Goal: Task Accomplishment & Management: Manage account settings

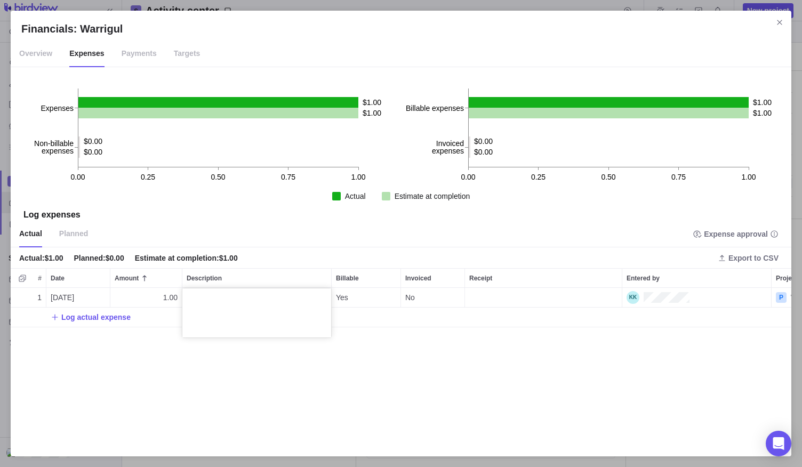
scroll to position [149, 772]
click at [780, 21] on div "Financials: Warrigul Overview Expenses Payments Targets 0.00 0.25 0.50 0.75 1.0…" at bounding box center [401, 233] width 802 height 467
click at [782, 25] on icon "Close" at bounding box center [780, 22] width 9 height 9
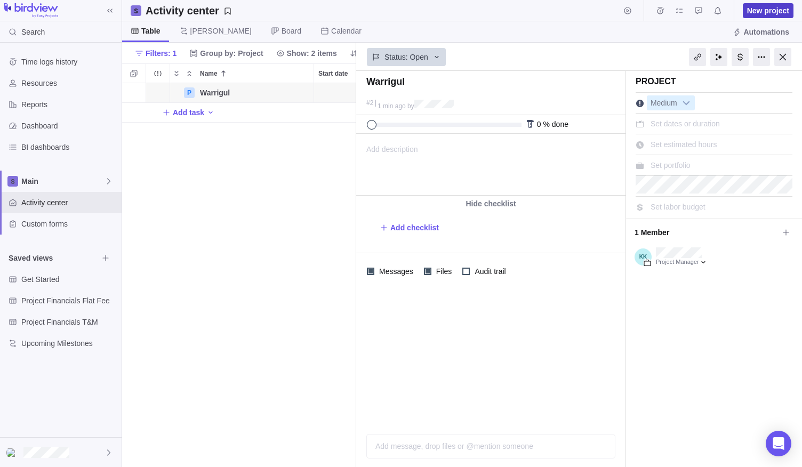
click at [773, 10] on span "New project" at bounding box center [768, 10] width 42 height 11
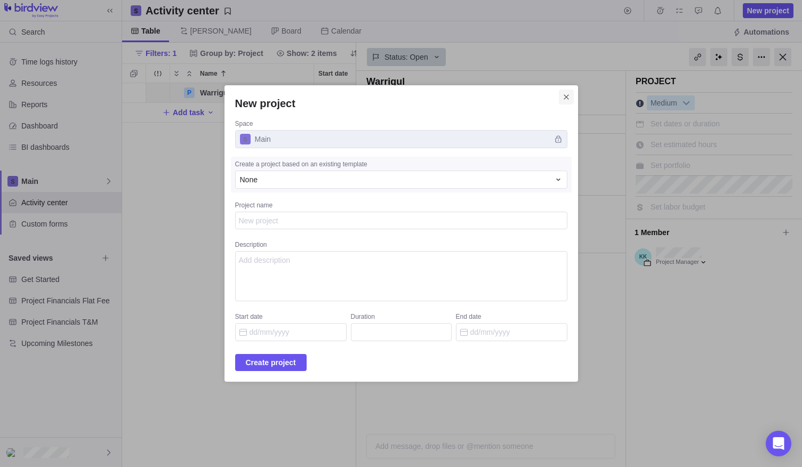
type textarea "x"
click at [559, 105] on span "Close" at bounding box center [566, 97] width 15 height 15
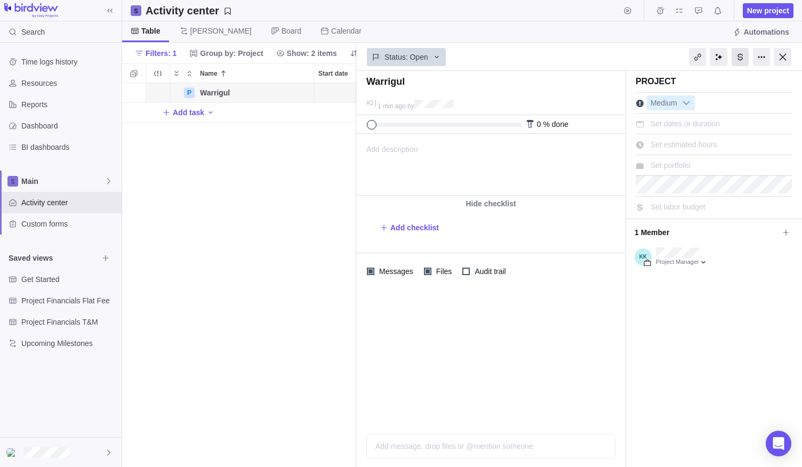
click at [743, 54] on div at bounding box center [740, 57] width 17 height 18
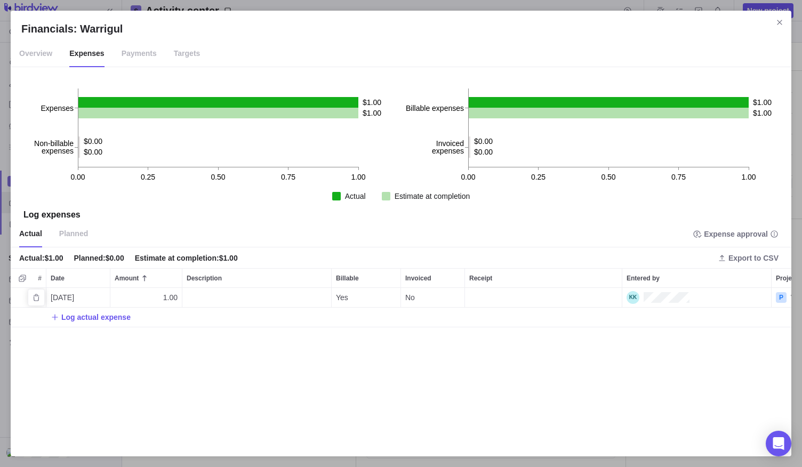
click at [209, 299] on div "Description" at bounding box center [256, 297] width 149 height 19
click at [209, 299] on textarea at bounding box center [256, 313] width 149 height 49
type textarea "[PERSON_NAME]"
click at [185, 363] on div "1 [DATE] 1.00 Yes No P Warrigul Log actual expense" at bounding box center [401, 367] width 781 height 158
click at [103, 317] on span "Log actual expense" at bounding box center [95, 317] width 69 height 11
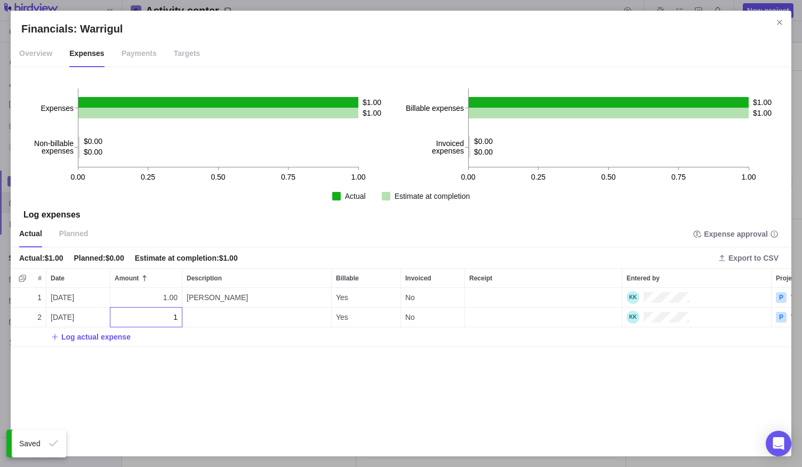
type input "1"
click at [194, 313] on div "1 [DATE] 1.00 [PERSON_NAME] Yes No P Warrigul 2 [DATE] 1 Yes No P Warrigul Log …" at bounding box center [401, 367] width 781 height 158
click at [196, 314] on div "Description" at bounding box center [256, 317] width 149 height 19
type textarea "April"
click at [79, 340] on div "1 [DATE] 1.00 [PERSON_NAME] Yes No P Warrigul 2 [DATE] 1.00 Yes No P Warrigul L…" at bounding box center [401, 367] width 781 height 158
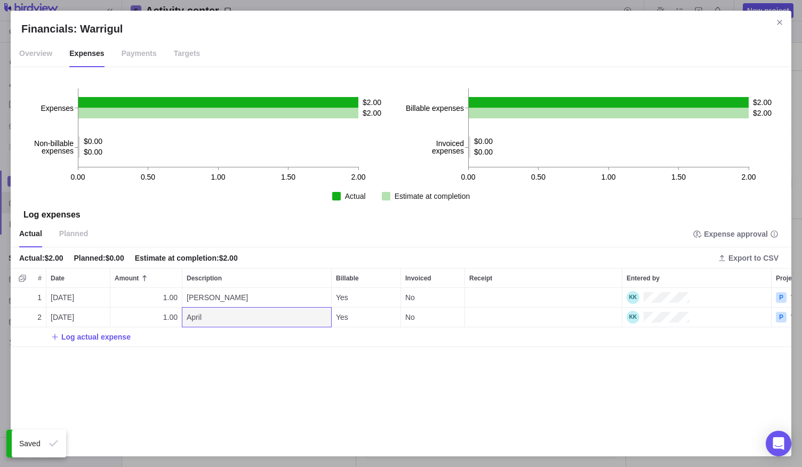
drag, startPoint x: 77, startPoint y: 340, endPoint x: 86, endPoint y: 337, distance: 10.0
click at [77, 340] on span "Log actual expense" at bounding box center [95, 337] width 69 height 11
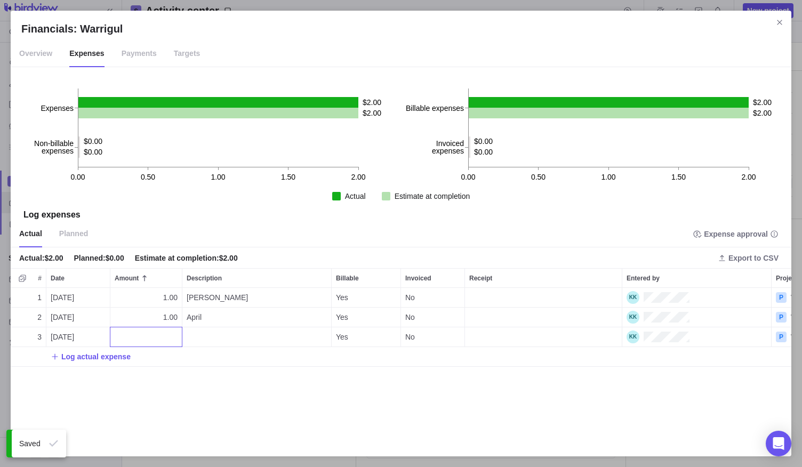
type input "1"
click at [202, 332] on div "Description" at bounding box center [256, 337] width 149 height 19
click at [202, 332] on textarea at bounding box center [256, 352] width 149 height 49
type textarea "b"
type textarea "[PERSON_NAME]"
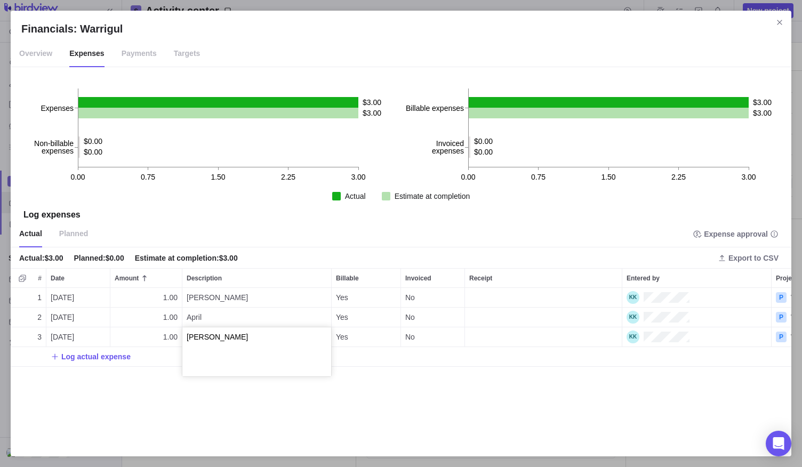
click at [231, 414] on div "1 [DATE] 1.00 [PERSON_NAME] Yes No P Warrigul 2 [DATE] 1.00 April Yes No P Warr…" at bounding box center [401, 367] width 781 height 158
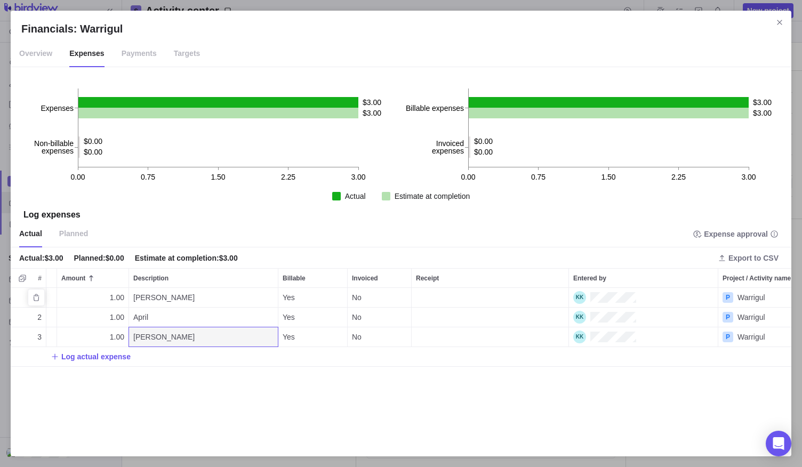
scroll to position [0, 0]
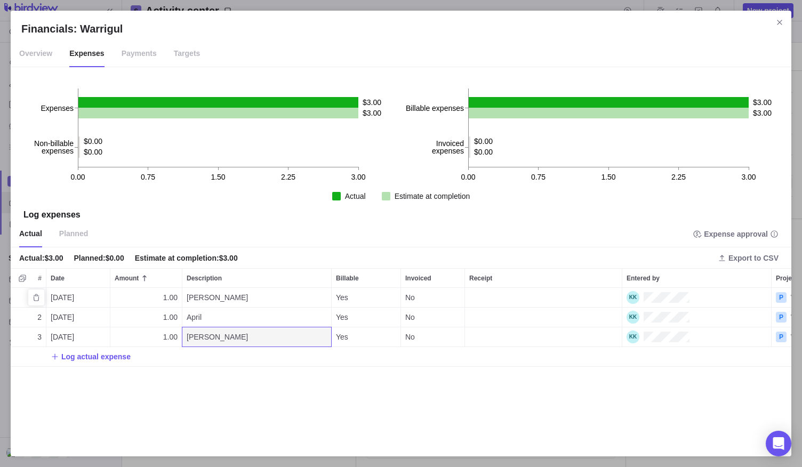
click at [68, 299] on span "[DATE]" at bounding box center [62, 297] width 23 height 11
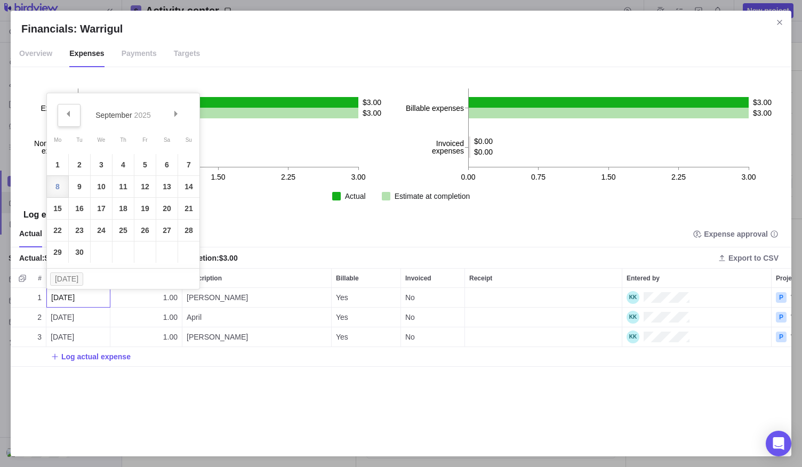
click at [61, 116] on link "Prev" at bounding box center [69, 115] width 23 height 23
click at [61, 182] on link "4" at bounding box center [57, 186] width 21 height 21
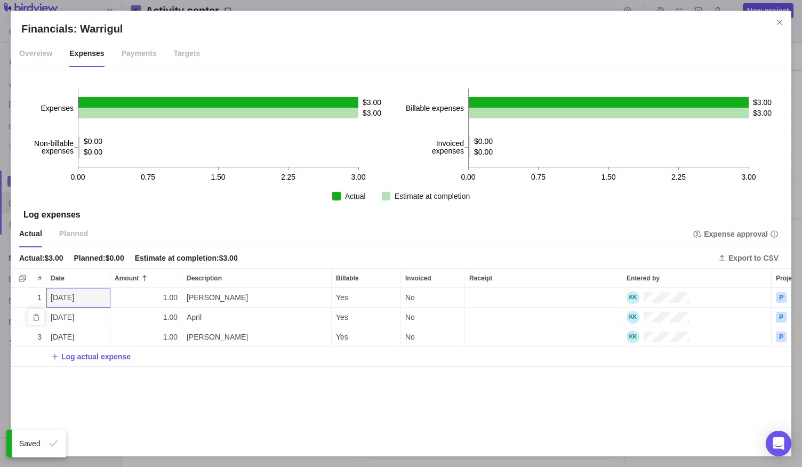
click at [53, 317] on span "[DATE]" at bounding box center [62, 317] width 23 height 11
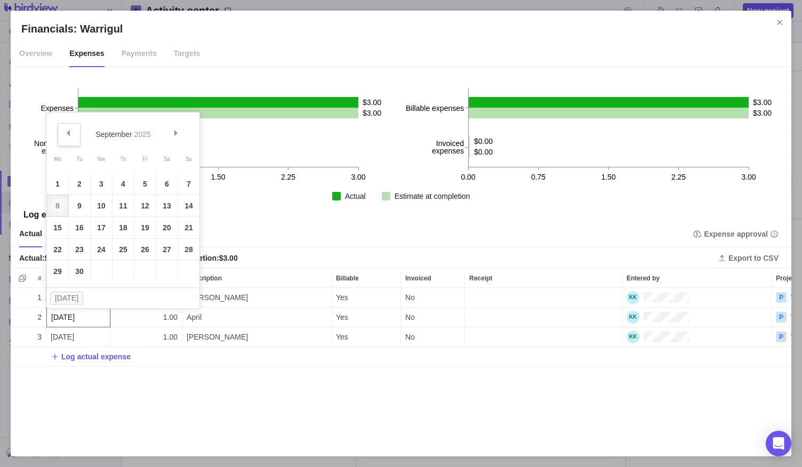
drag, startPoint x: 66, startPoint y: 133, endPoint x: 74, endPoint y: 147, distance: 16.0
click at [66, 134] on span "Prev" at bounding box center [68, 133] width 6 height 6
click at [58, 205] on link "4" at bounding box center [57, 205] width 21 height 21
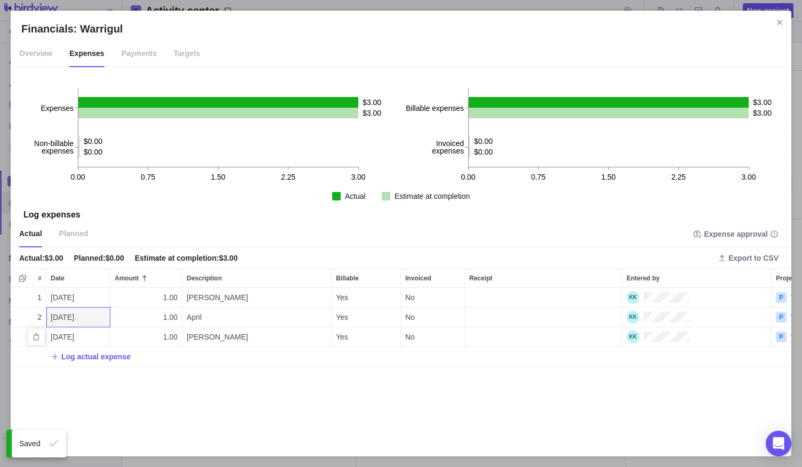
click at [54, 332] on span "[DATE]" at bounding box center [62, 337] width 23 height 11
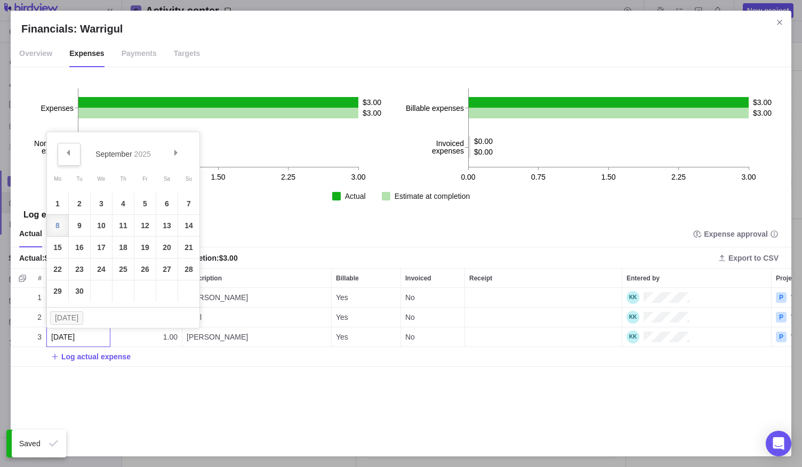
drag, startPoint x: 68, startPoint y: 152, endPoint x: 69, endPoint y: 158, distance: 6.0
click at [69, 158] on link "Prev" at bounding box center [69, 154] width 23 height 23
click at [62, 222] on link "4" at bounding box center [57, 225] width 21 height 21
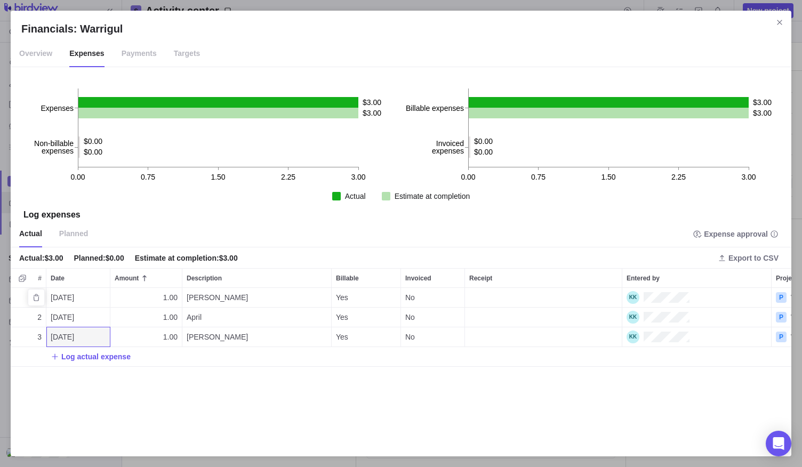
click at [218, 298] on div "[PERSON_NAME]" at bounding box center [256, 297] width 149 height 19
click at [221, 388] on div "1 [DATE] 1.00 Yes No P Warrigul 2 [DATE] 1.00 April Yes No P Warrigul 3 [DATE] …" at bounding box center [401, 367] width 781 height 158
click at [161, 293] on div "1.00" at bounding box center [145, 297] width 71 height 19
type input "670"
click at [177, 317] on div "1 [DATE] 670 [PERSON_NAME] Yes No P Warrigul 2 [DATE] 1.00 April Yes No P Warri…" at bounding box center [401, 367] width 781 height 158
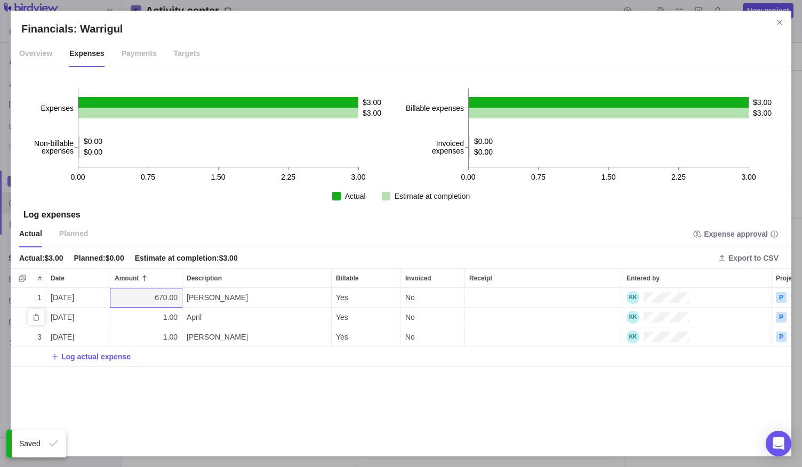
click at [174, 315] on span "1.00" at bounding box center [170, 317] width 14 height 11
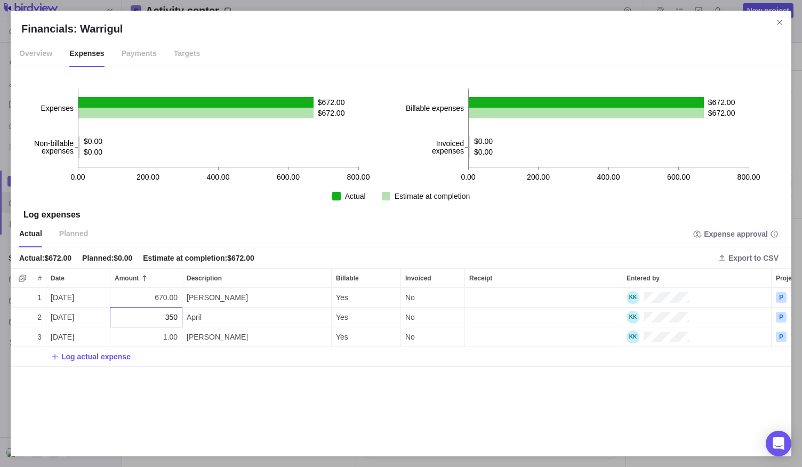
type input "350"
click at [177, 336] on div "1 [DATE] 670.00 [PERSON_NAME] Yes No P Warrigul 2 [DATE] 350 April Yes No P War…" at bounding box center [401, 367] width 781 height 158
click at [178, 405] on div "1 [DATE] 670.00 [PERSON_NAME] Yes No P Warrigul 2 [DATE] 350.00 April Yes No P …" at bounding box center [401, 367] width 781 height 158
click at [86, 355] on span "Log actual expense" at bounding box center [95, 357] width 69 height 11
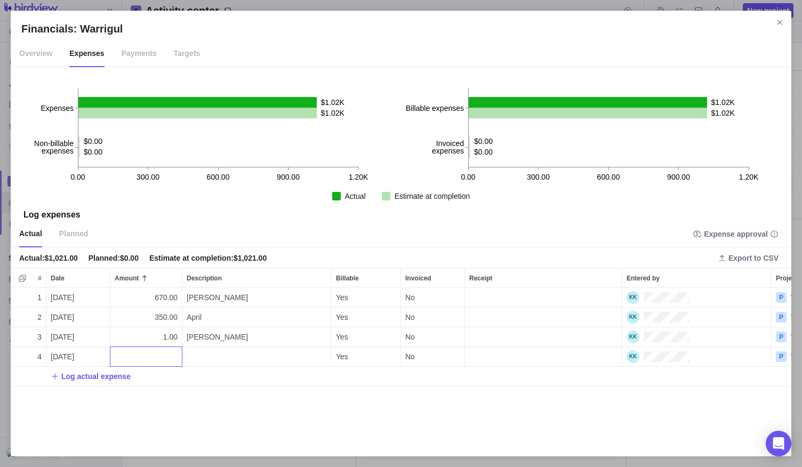
drag, startPoint x: 75, startPoint y: 364, endPoint x: 82, endPoint y: 338, distance: 27.7
click at [82, 337] on div "1 [DATE] 670.00 [PERSON_NAME] Yes No P Warrigul 2 [DATE] 350.00 April Yes No P …" at bounding box center [401, 367] width 781 height 158
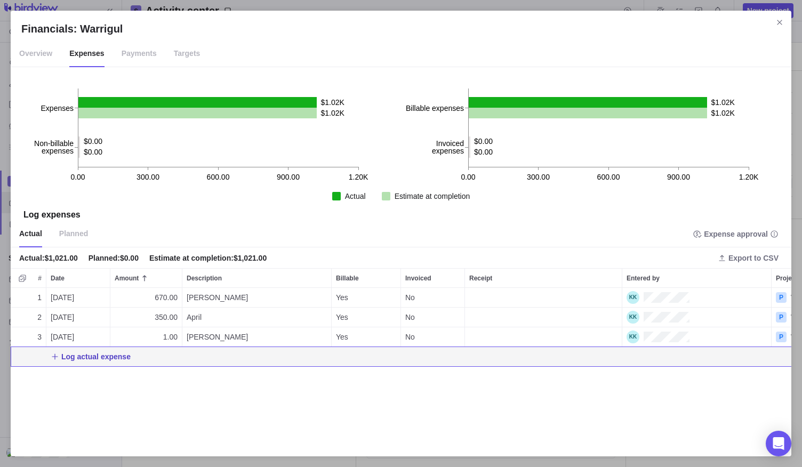
click at [74, 355] on span "Log actual expense" at bounding box center [95, 357] width 69 height 11
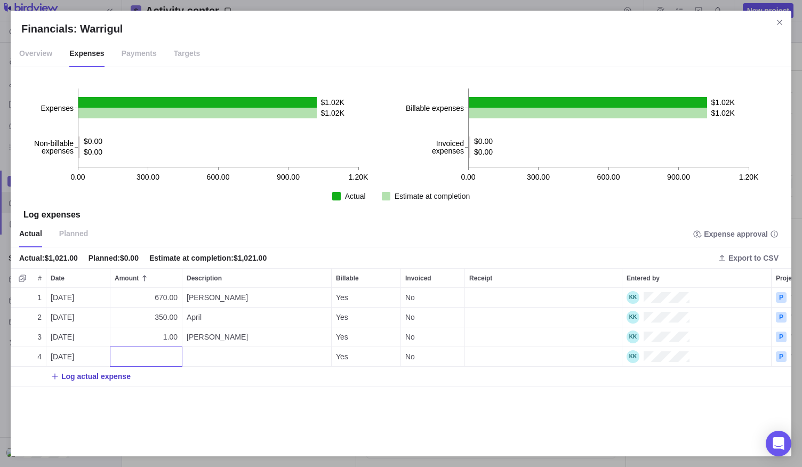
click at [61, 361] on div "1 [DATE] 670.00 [PERSON_NAME] Yes No P Warrigul 2 [DATE] 350.00 April Yes No P …" at bounding box center [401, 367] width 781 height 158
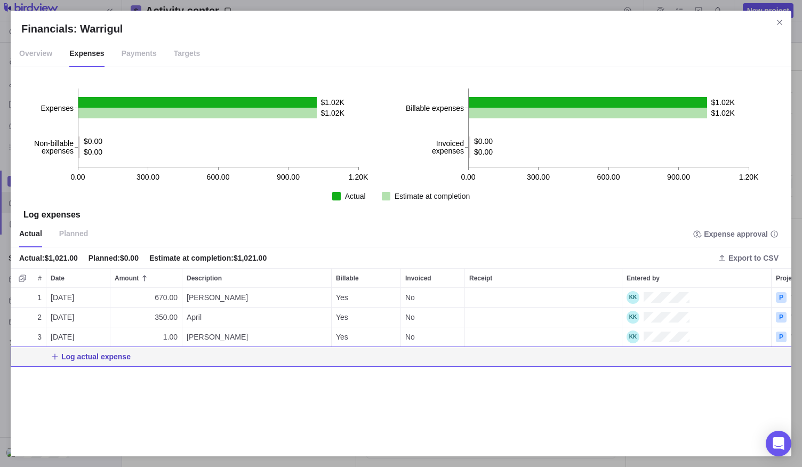
click at [65, 356] on span "Log actual expense" at bounding box center [95, 357] width 69 height 11
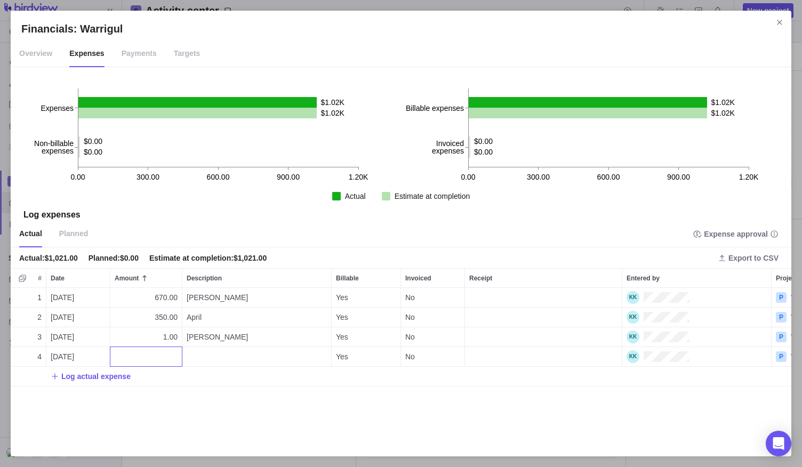
click at [67, 355] on div "1 [DATE] 670.00 [PERSON_NAME] Yes No P Warrigul 2 [DATE] 350.00 April Yes No P …" at bounding box center [401, 367] width 781 height 158
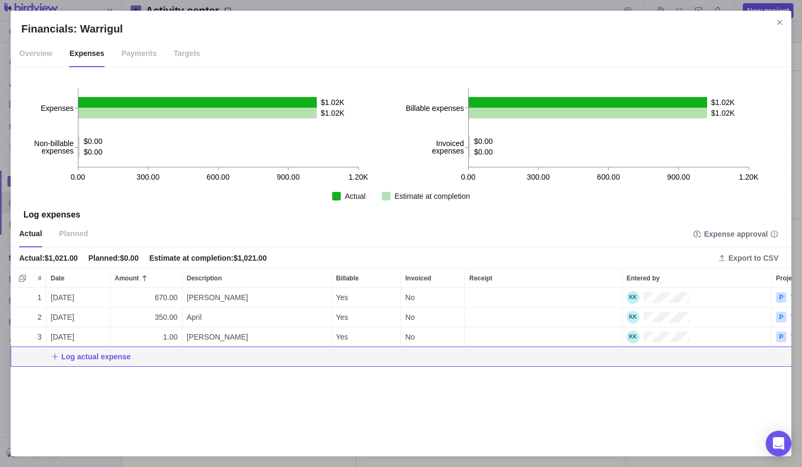
drag, startPoint x: 65, startPoint y: 355, endPoint x: 85, endPoint y: 361, distance: 21.3
click at [65, 355] on span "Log actual expense" at bounding box center [95, 357] width 69 height 11
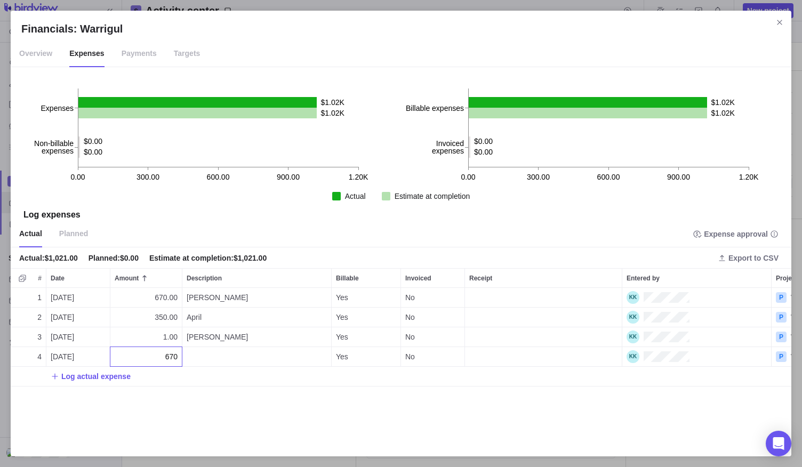
type input "670"
click at [193, 353] on div "1 [DATE] 670.00 [PERSON_NAME] Yes No P Warrigul 2 [DATE] 350.00 April Yes No P …" at bounding box center [401, 367] width 781 height 158
click at [194, 353] on div "Description" at bounding box center [256, 356] width 149 height 19
click at [194, 353] on textarea at bounding box center [256, 371] width 149 height 49
type textarea "d"
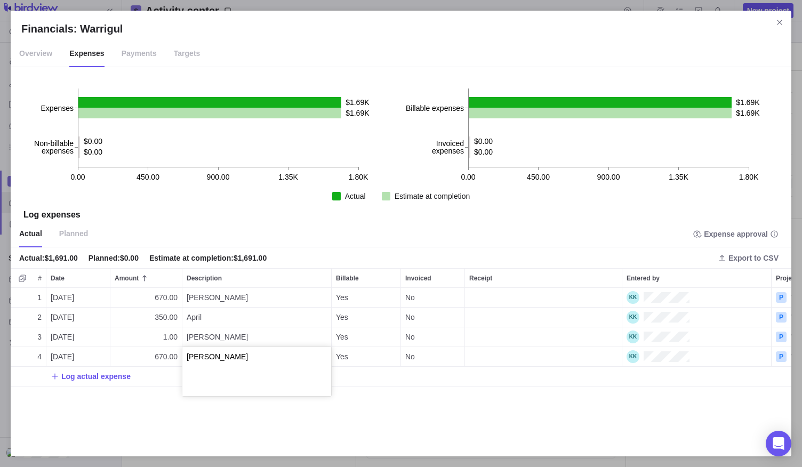
type textarea "[PERSON_NAME]"
click at [71, 354] on div "1 [DATE] 670.00 [PERSON_NAME] Yes No P Warrigul 2 [DATE] 350.00 April Yes No P …" at bounding box center [401, 367] width 781 height 158
click at [54, 357] on span "[DATE]" at bounding box center [62, 357] width 23 height 11
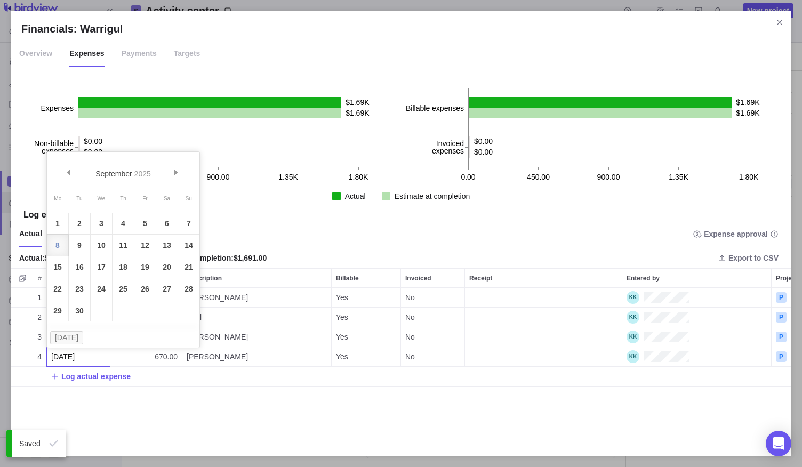
click at [54, 357] on input "[DATE]" at bounding box center [78, 357] width 64 height 20
click at [69, 173] on span "Prev" at bounding box center [68, 173] width 6 height 6
click at [59, 243] on link "4" at bounding box center [57, 245] width 21 height 21
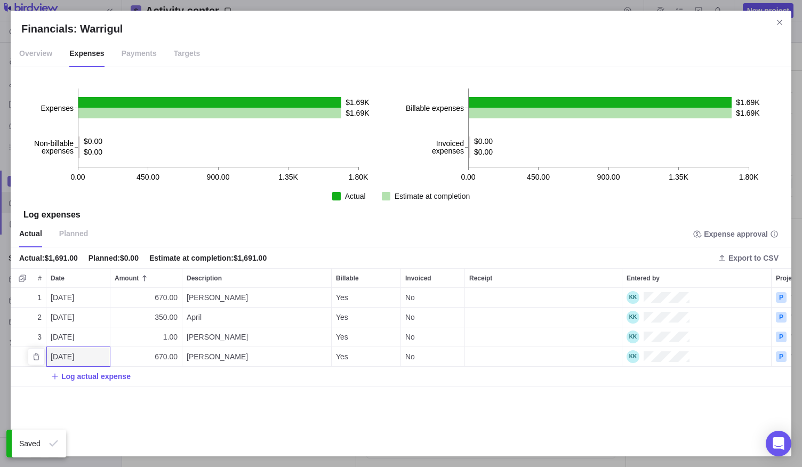
click at [52, 358] on span "[DATE]" at bounding box center [62, 357] width 23 height 11
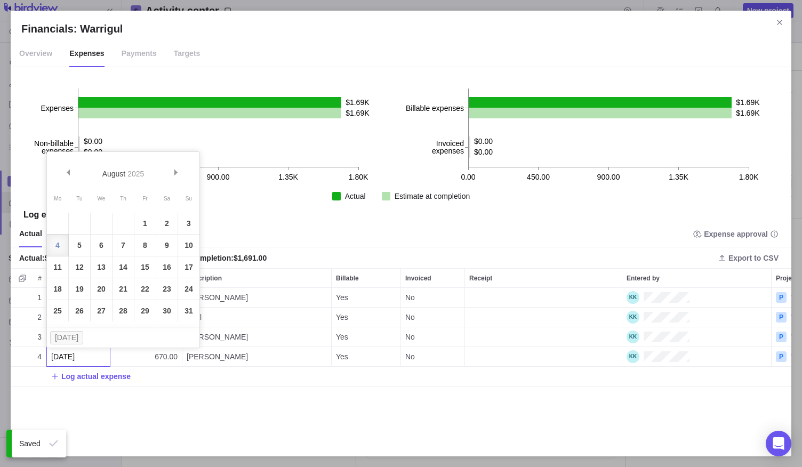
click at [88, 249] on link "5" at bounding box center [79, 245] width 21 height 21
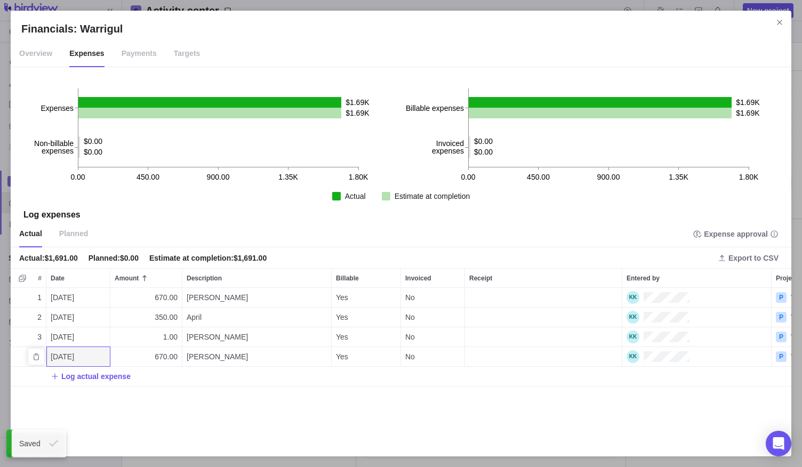
drag, startPoint x: 118, startPoint y: 355, endPoint x: 118, endPoint y: 364, distance: 9.6
click at [118, 364] on div "670.00" at bounding box center [145, 356] width 71 height 19
drag, startPoint x: 32, startPoint y: 355, endPoint x: 43, endPoint y: 337, distance: 21.0
click at [44, 338] on div "1 [DATE] 670.00 [PERSON_NAME] Yes No P Warrigul 2 [DATE] 350.00 April Yes No P …" at bounding box center [401, 367] width 781 height 158
click at [40, 335] on icon "Delete" at bounding box center [36, 337] width 9 height 9
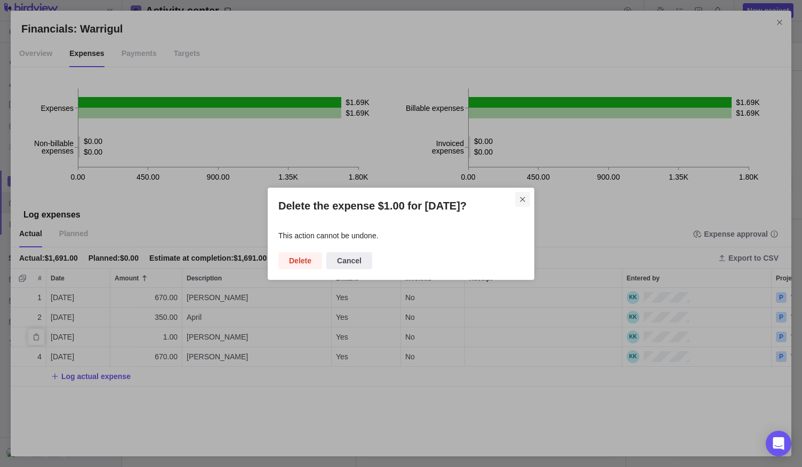
click at [523, 197] on icon "Close" at bounding box center [522, 199] width 9 height 9
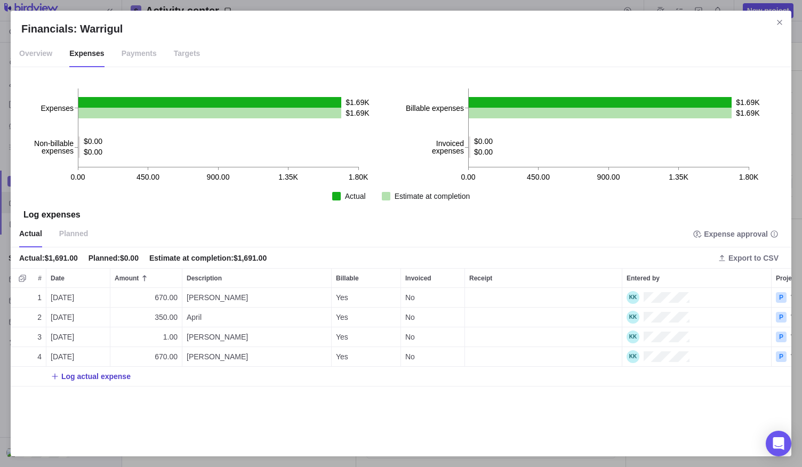
click at [63, 378] on span "Log actual expense" at bounding box center [95, 376] width 69 height 11
click at [52, 375] on div "1 [DATE] 670.00 [PERSON_NAME] Yes No P Warrigul 2 [DATE] 350.00 April Yes No P …" at bounding box center [401, 367] width 781 height 158
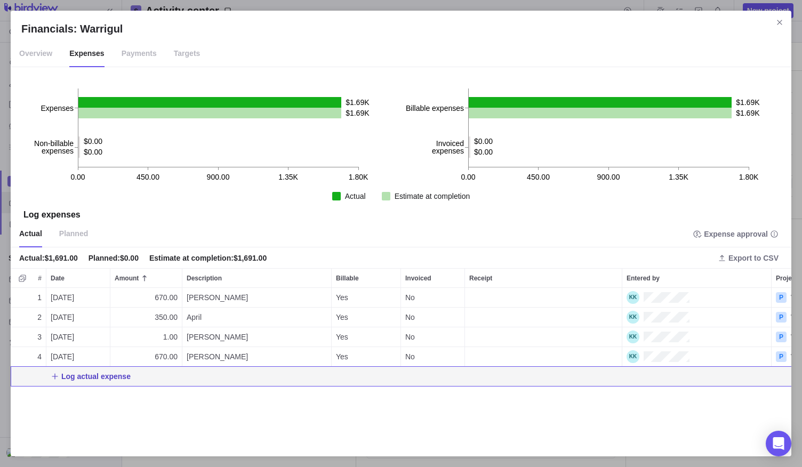
click at [61, 375] on span "Log actual expense" at bounding box center [95, 376] width 69 height 11
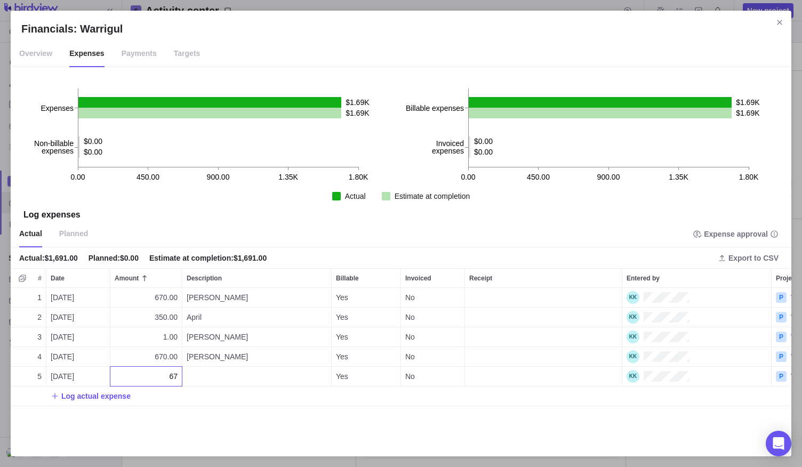
type input "670"
type textarea "[PERSON_NAME]"
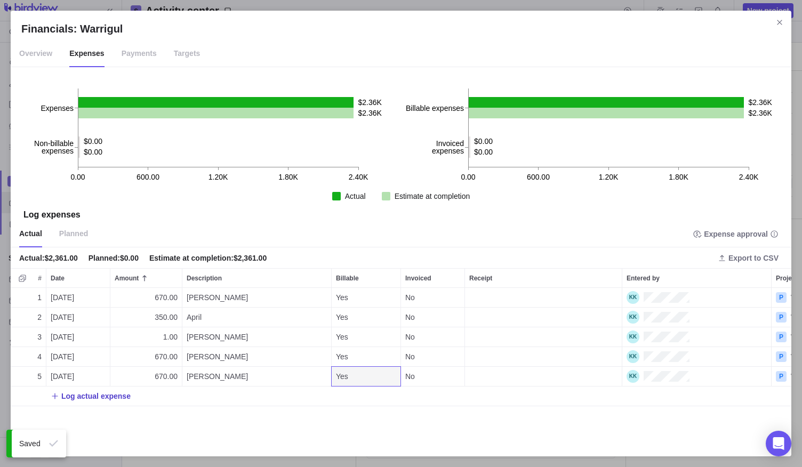
click at [93, 401] on span "Log actual expense" at bounding box center [95, 396] width 69 height 11
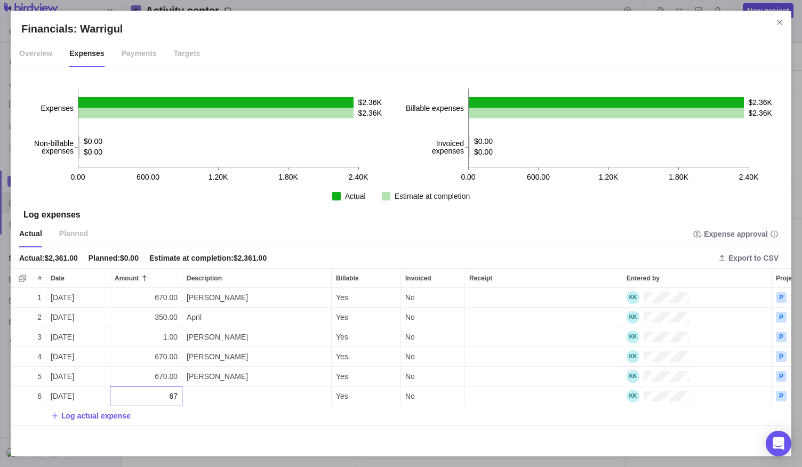
type input "670"
type textarea "[PERSON_NAME]"
click at [54, 379] on div "1 [DATE] 670.00 [PERSON_NAME] Yes No P Warrigul 2 [DATE] 350.00 April Yes No P …" at bounding box center [401, 367] width 781 height 158
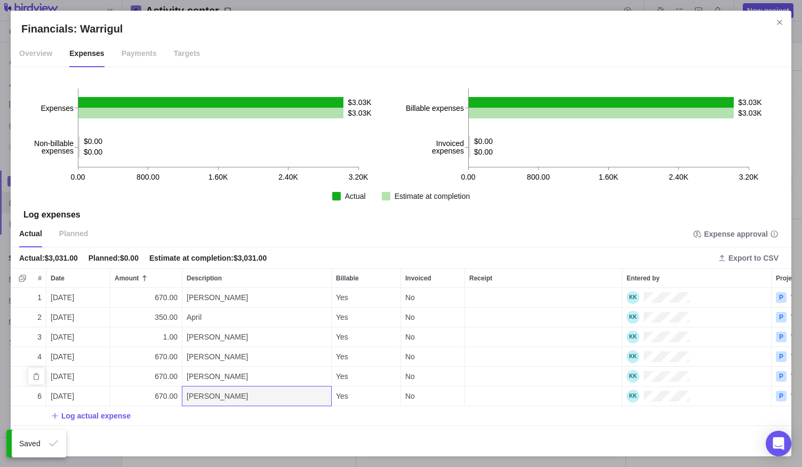
click at [60, 377] on span "[DATE]" at bounding box center [62, 376] width 23 height 11
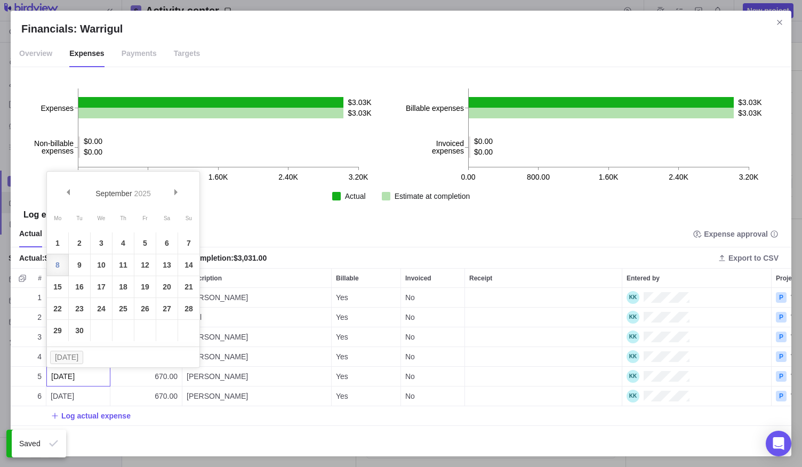
click at [59, 377] on input "[DATE]" at bounding box center [78, 376] width 64 height 20
click at [67, 197] on link "Prev" at bounding box center [69, 193] width 23 height 23
click at [99, 266] on link "6" at bounding box center [101, 264] width 21 height 21
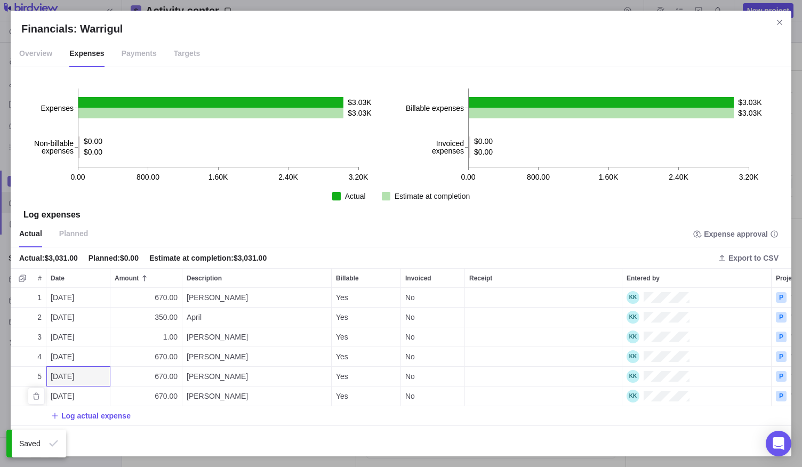
click at [54, 398] on span "[DATE]" at bounding box center [62, 396] width 23 height 11
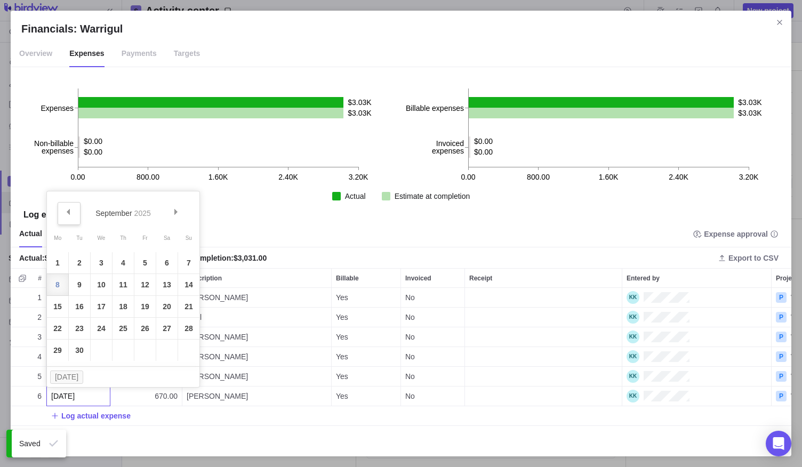
click at [67, 211] on span "Prev" at bounding box center [68, 212] width 6 height 6
click at [119, 284] on link "7" at bounding box center [123, 284] width 21 height 21
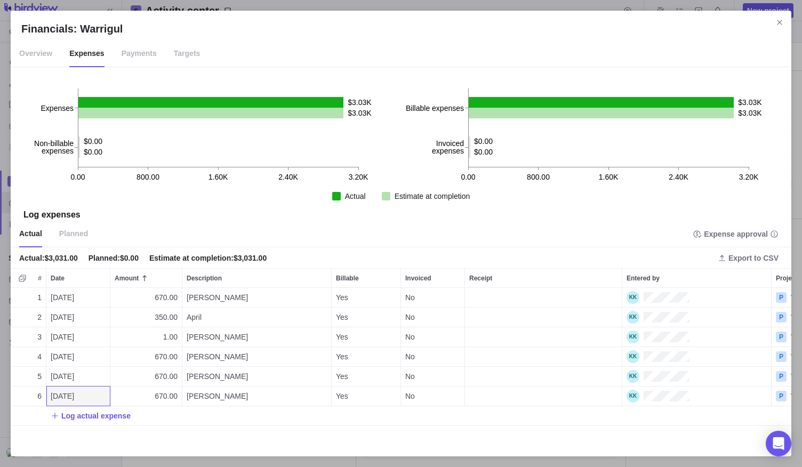
click at [70, 414] on span "Log actual expense" at bounding box center [95, 416] width 69 height 11
type input "670"
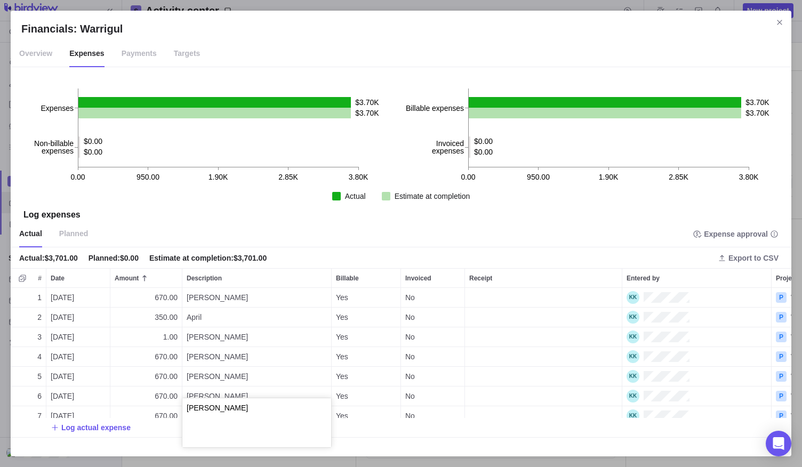
type textarea "[PERSON_NAME]"
click at [61, 409] on div "1 [DATE] 670.00 [PERSON_NAME] Yes No P Warrigul 2 [DATE] 350.00 April Yes No P …" at bounding box center [401, 367] width 781 height 158
click at [61, 411] on span "[DATE]" at bounding box center [62, 416] width 23 height 11
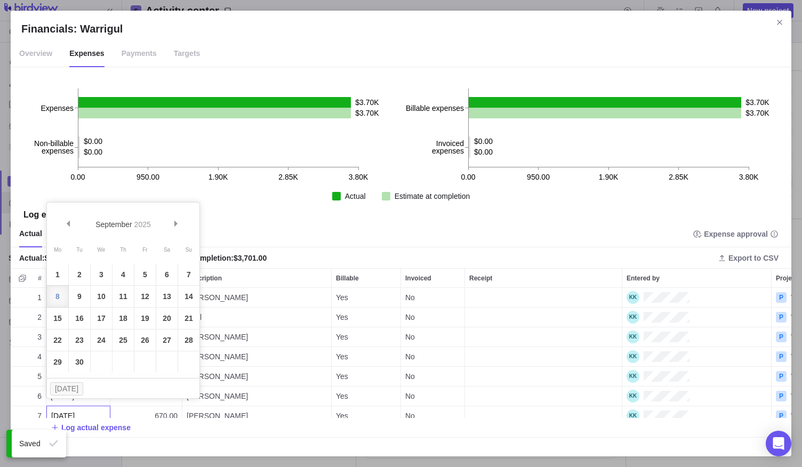
click at [61, 409] on input "[DATE]" at bounding box center [78, 416] width 64 height 20
click at [66, 212] on div "[DATE]" at bounding box center [123, 216] width 118 height 25
click at [66, 219] on link "Prev" at bounding box center [69, 224] width 23 height 23
click at [143, 297] on link "8" at bounding box center [144, 296] width 21 height 21
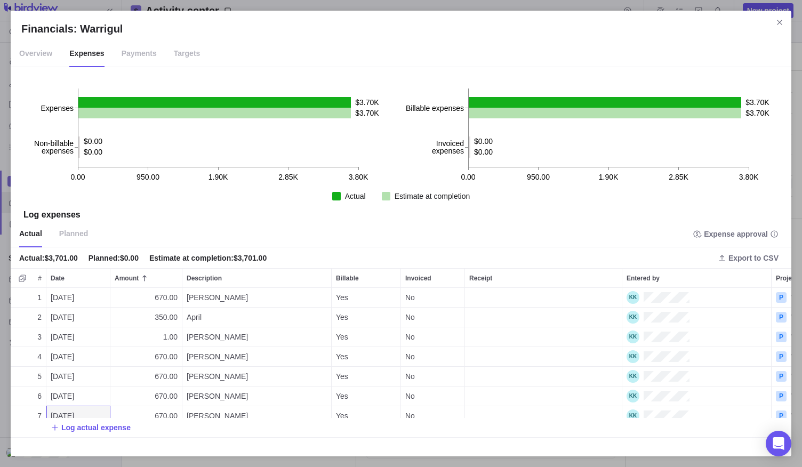
drag, startPoint x: 687, startPoint y: 2, endPoint x: 161, endPoint y: 227, distance: 571.9
click at [161, 226] on div "Actual Planned Expense approval" at bounding box center [401, 234] width 781 height 27
click at [78, 425] on span "Log actual expense" at bounding box center [95, 427] width 69 height 11
type input "700"
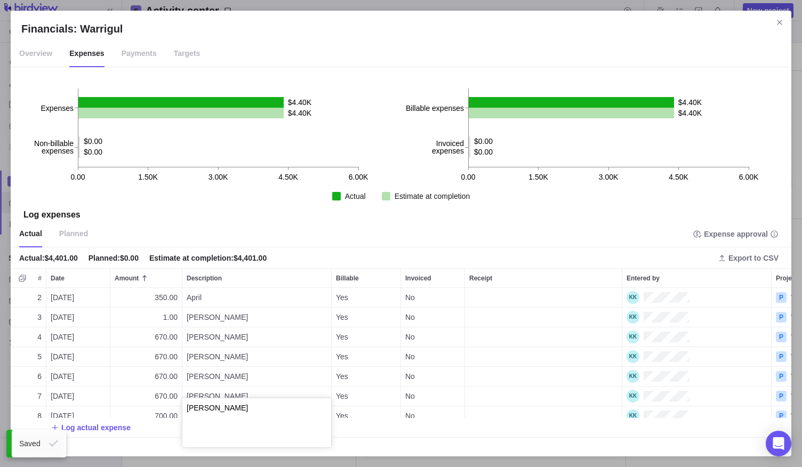
type textarea "[PERSON_NAME]"
click at [79, 429] on div "2 [DATE] 350.00 April Yes No P Warrigul 3 [DATE] 1.00 [PERSON_NAME] Yes No P Wa…" at bounding box center [401, 367] width 781 height 158
click at [98, 428] on span "Log actual expense" at bounding box center [95, 427] width 69 height 11
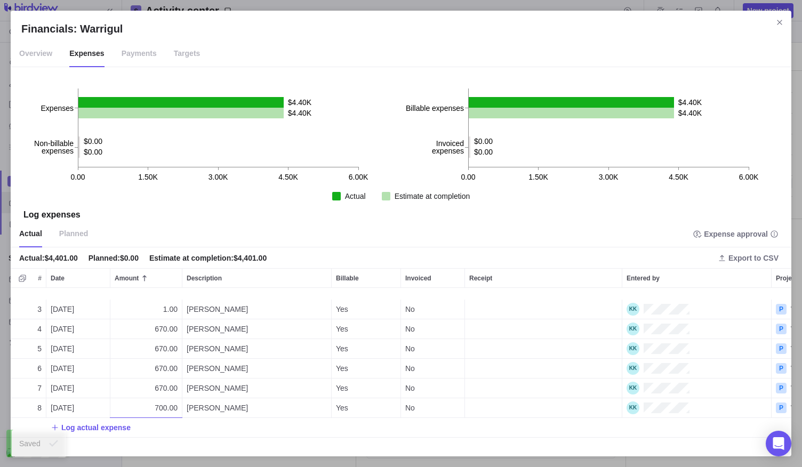
scroll to position [47, 0]
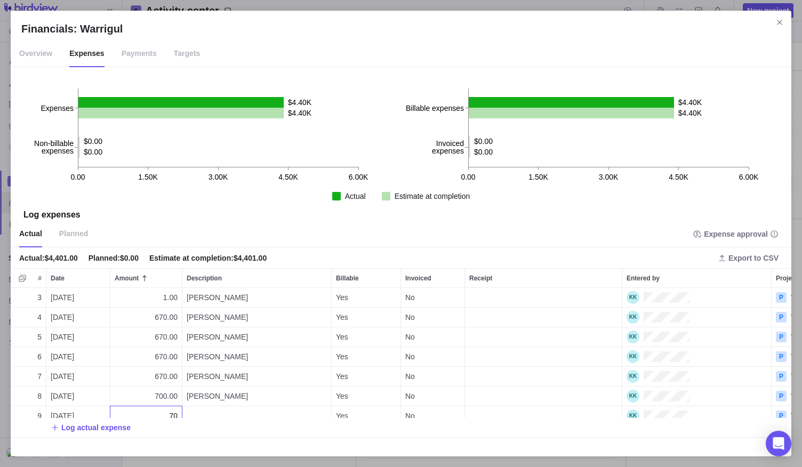
type input "700"
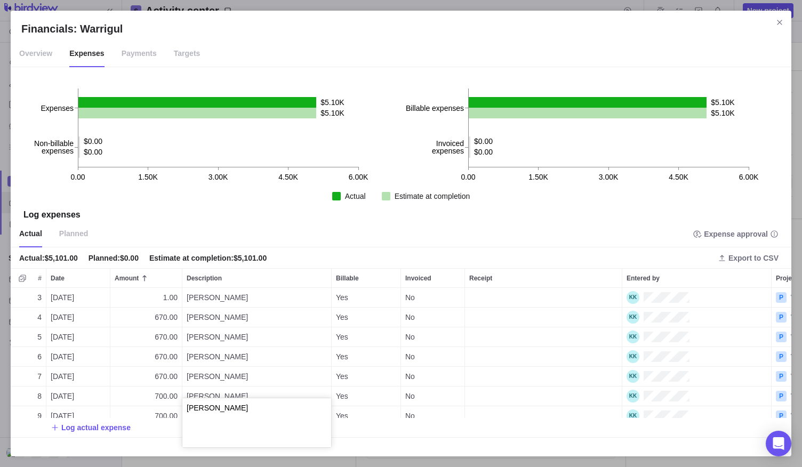
type textarea "[PERSON_NAME]"
click at [109, 430] on div "3 [DATE] 1.00 [PERSON_NAME] Yes No P Warrigul 4 [DATE] 670.00 [PERSON_NAME] Yes…" at bounding box center [401, 367] width 781 height 158
click at [109, 430] on span "Log actual expense" at bounding box center [95, 427] width 69 height 11
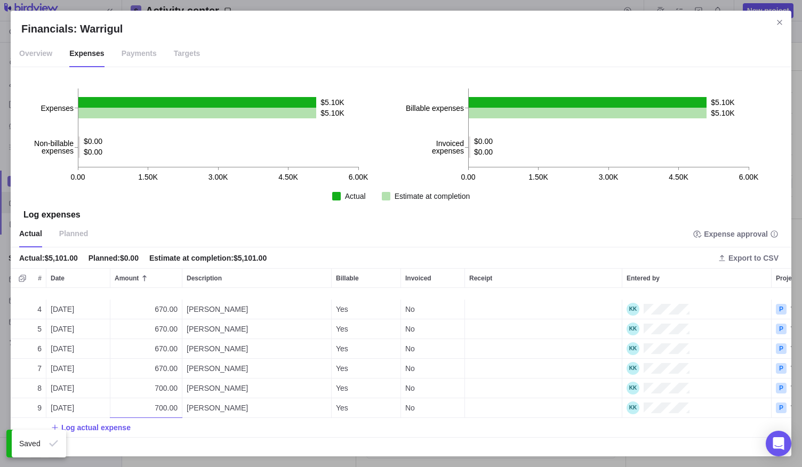
scroll to position [67, 0]
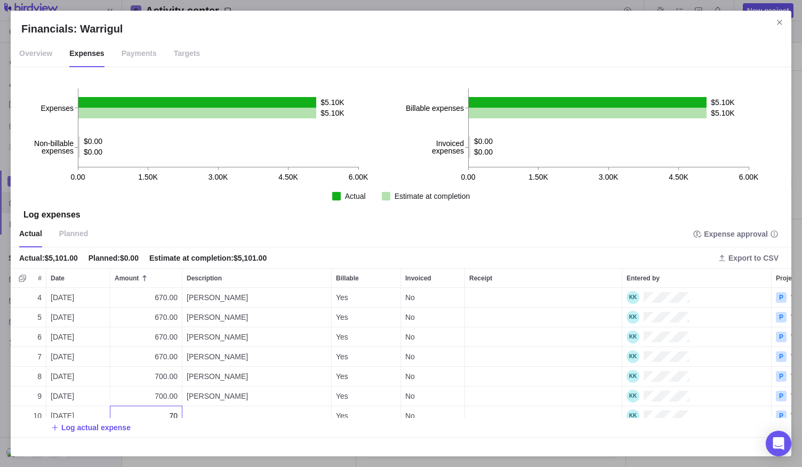
type input "700"
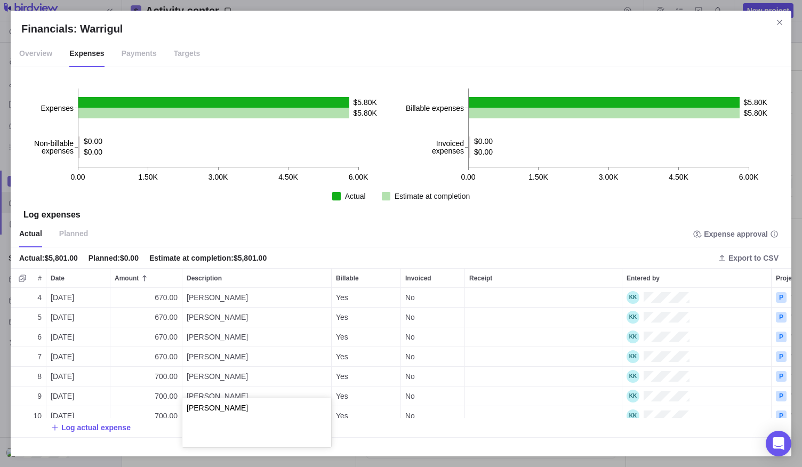
type textarea "[PERSON_NAME]"
click at [86, 428] on div "4 [DATE] 670.00 [PERSON_NAME] Yes No P Warrigul 5 [DATE] 670.00 [PERSON_NAME] Y…" at bounding box center [401, 367] width 781 height 158
click at [110, 428] on span "Log actual expense" at bounding box center [95, 427] width 69 height 11
type input "700"
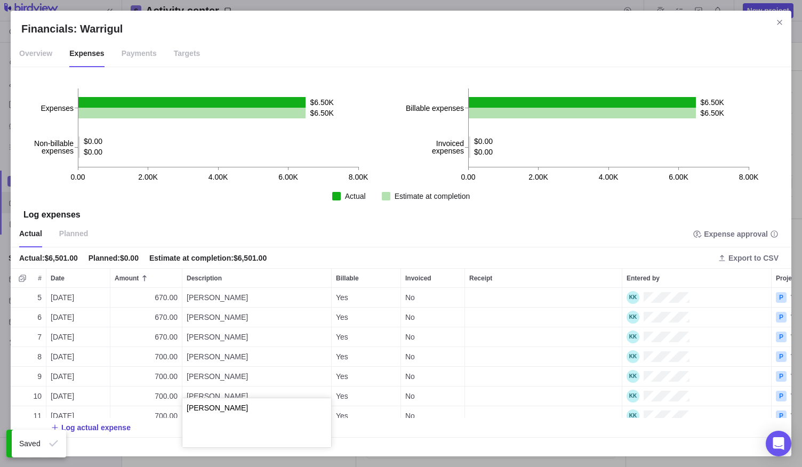
type textarea "[PERSON_NAME]"
click at [111, 427] on div "5 [DATE] 670.00 [PERSON_NAME] Yes No P Warrigul 6 [DATE] 670.00 [PERSON_NAME] Y…" at bounding box center [401, 367] width 781 height 158
click at [111, 427] on span "Log actual expense" at bounding box center [95, 427] width 69 height 11
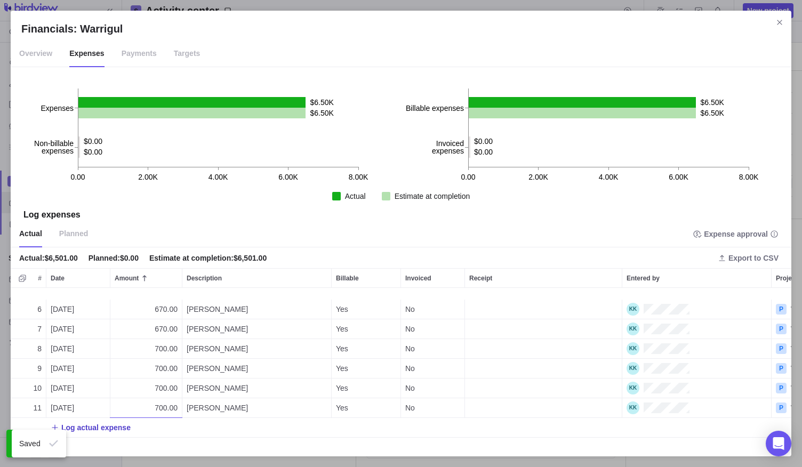
scroll to position [107, 0]
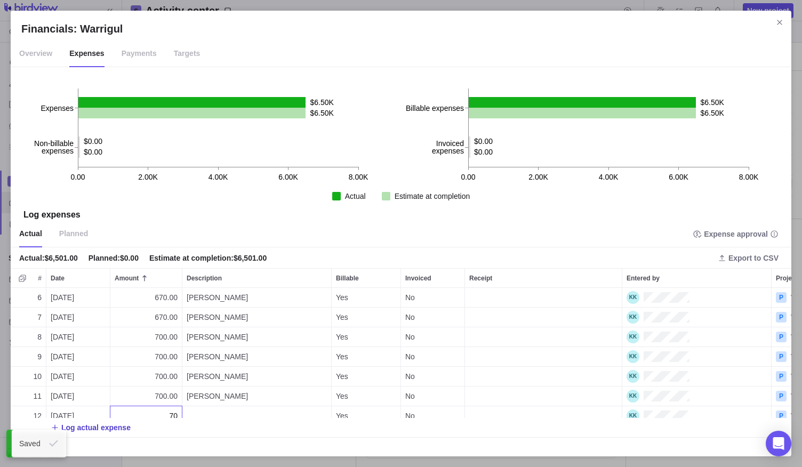
type input "700"
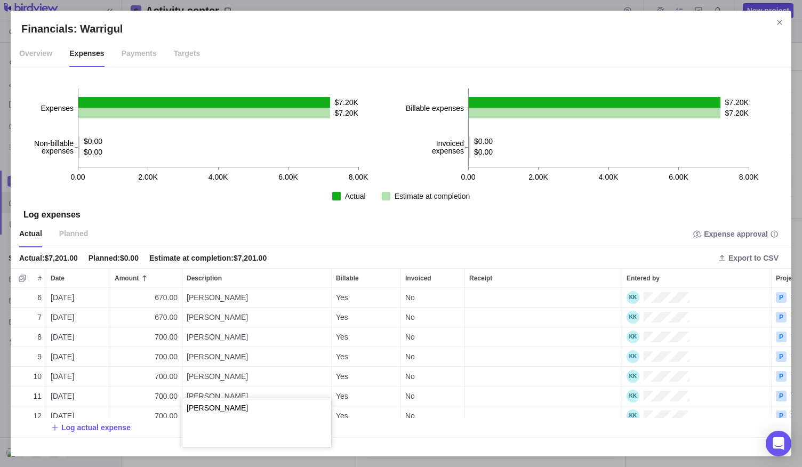
type textarea "[PERSON_NAME]"
click at [48, 327] on div "6 [DATE] 670.00 [PERSON_NAME] Yes No P Warrigul 7 [DATE] 670.00 [PERSON_NAME] Y…" at bounding box center [401, 367] width 781 height 158
click at [59, 332] on span "[DATE]" at bounding box center [62, 337] width 23 height 11
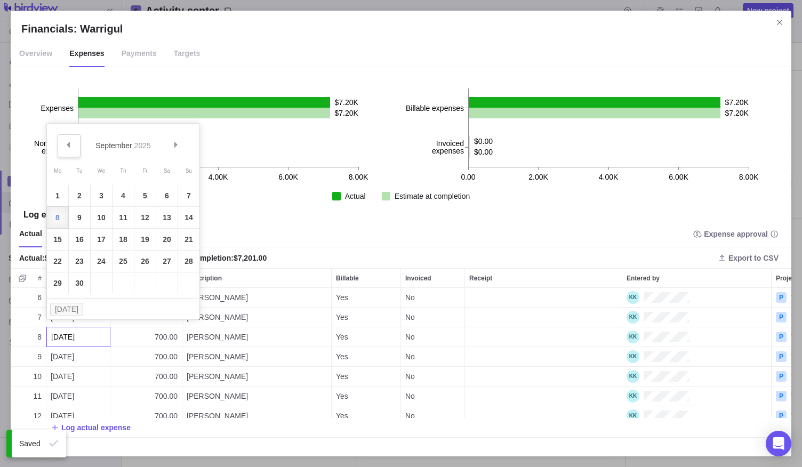
click at [66, 143] on span "Prev" at bounding box center [68, 145] width 6 height 6
click at [53, 239] on link "11" at bounding box center [57, 239] width 21 height 21
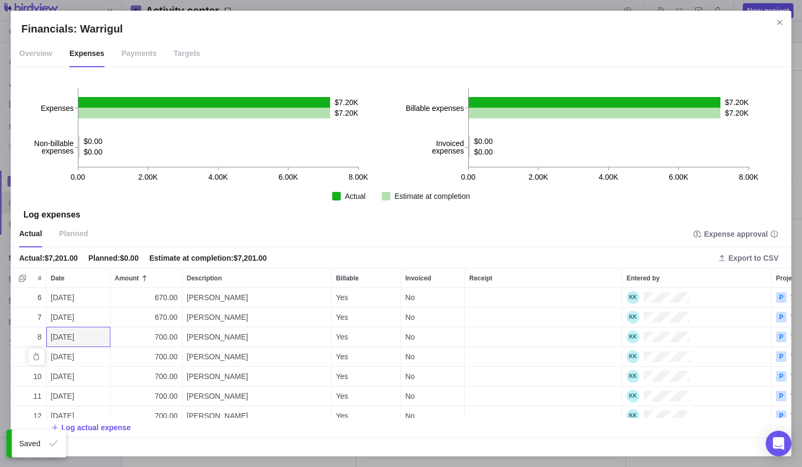
click at [55, 352] on span "[DATE]" at bounding box center [62, 357] width 23 height 11
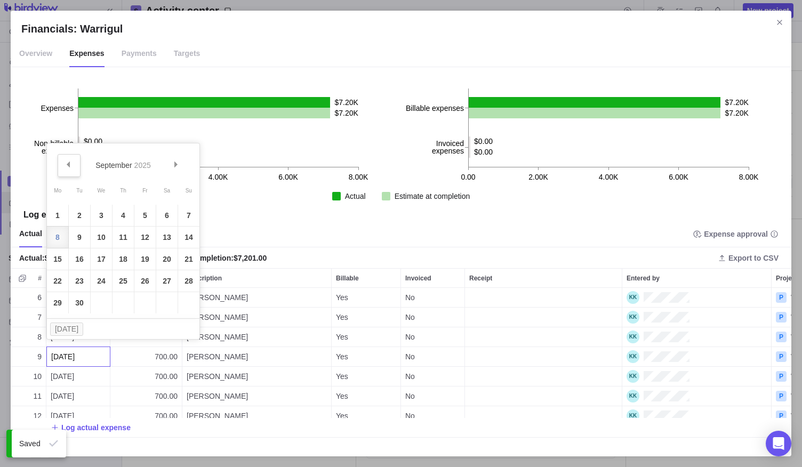
click at [69, 166] on span "Prev" at bounding box center [68, 165] width 6 height 6
drag, startPoint x: 74, startPoint y: 263, endPoint x: 70, endPoint y: 278, distance: 15.3
click at [73, 263] on link "12" at bounding box center [79, 259] width 21 height 21
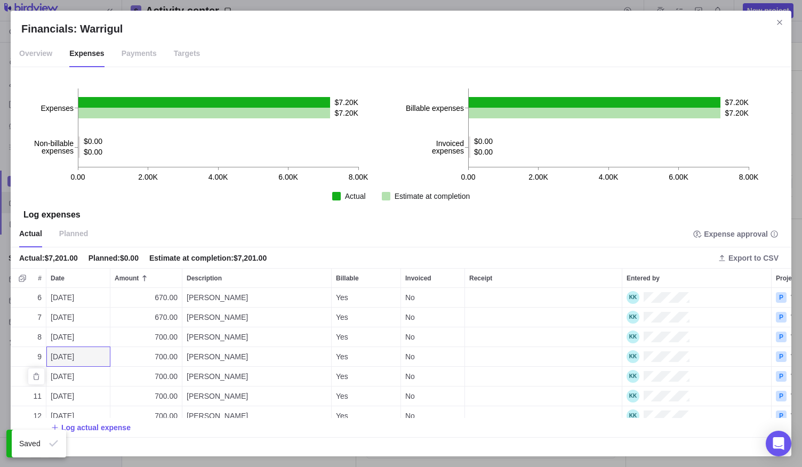
click at [52, 371] on span "[DATE]" at bounding box center [62, 376] width 23 height 11
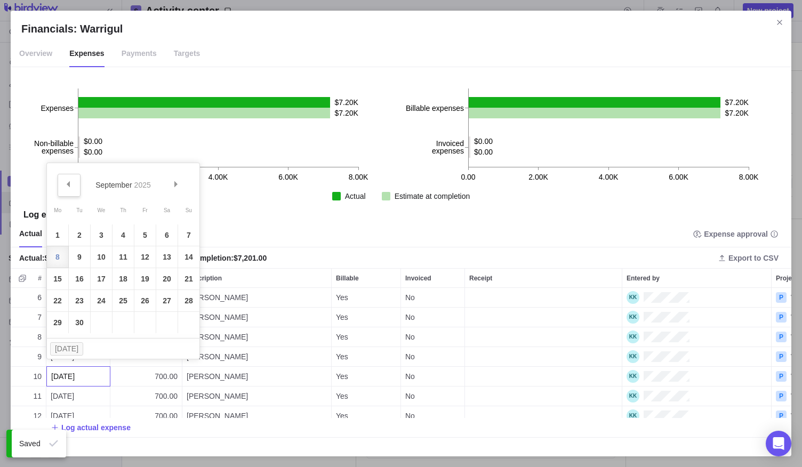
drag, startPoint x: 69, startPoint y: 186, endPoint x: 73, endPoint y: 198, distance: 12.8
click at [69, 186] on span "Prev" at bounding box center [68, 184] width 6 height 6
click at [95, 280] on link "13" at bounding box center [101, 278] width 21 height 21
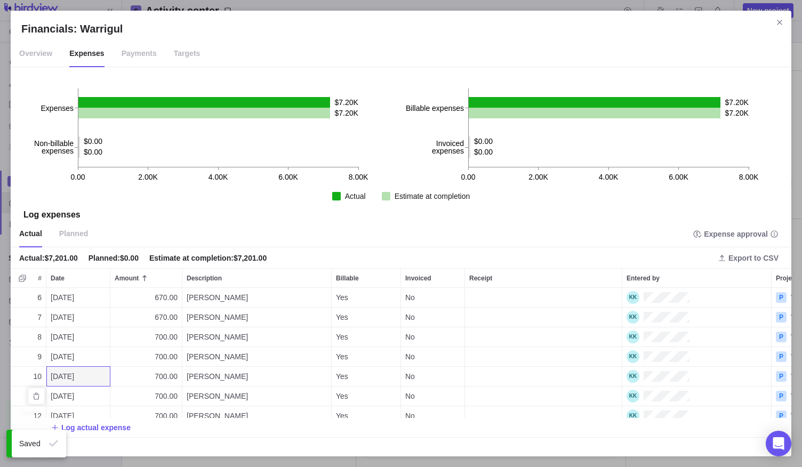
click at [57, 392] on div "[DATE]" at bounding box center [77, 396] width 63 height 19
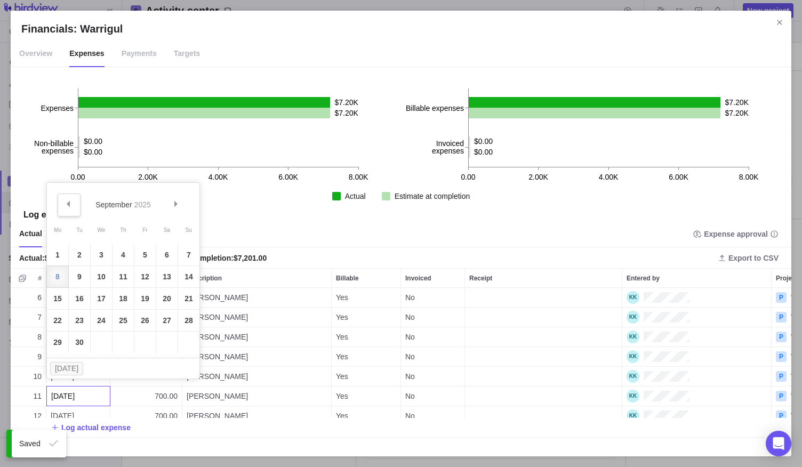
click at [69, 207] on link "Prev" at bounding box center [69, 205] width 23 height 23
click at [124, 300] on link "14" at bounding box center [123, 298] width 21 height 21
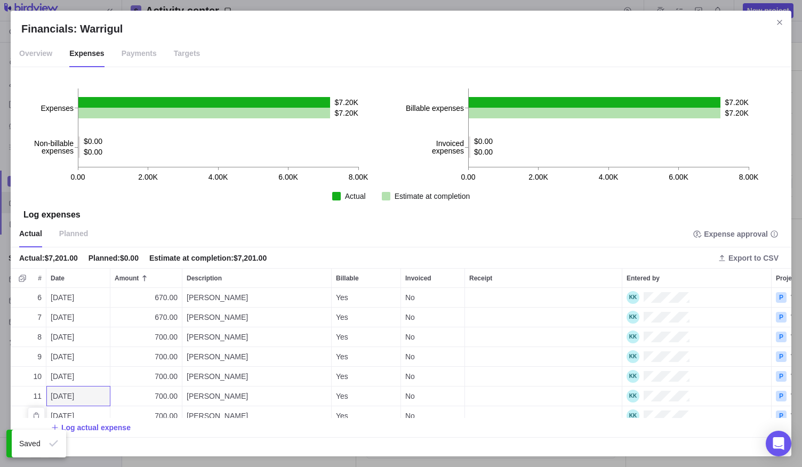
click at [58, 411] on span "[DATE]" at bounding box center [62, 416] width 23 height 11
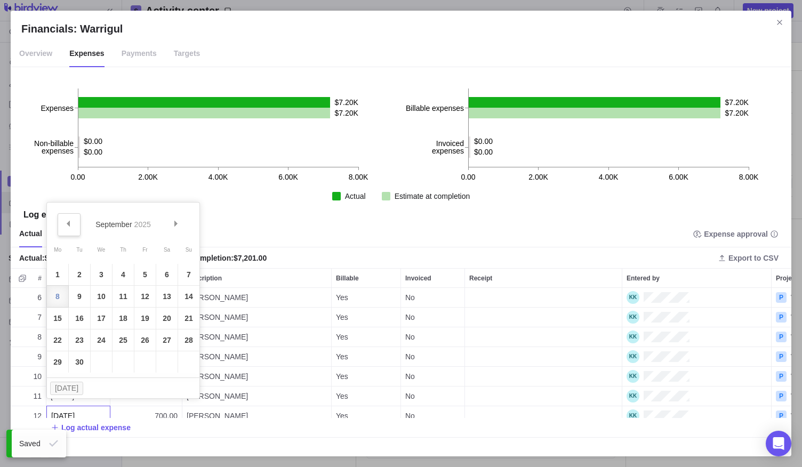
click at [71, 224] on link "Prev" at bounding box center [69, 224] width 23 height 23
click at [142, 314] on link "15" at bounding box center [144, 318] width 21 height 21
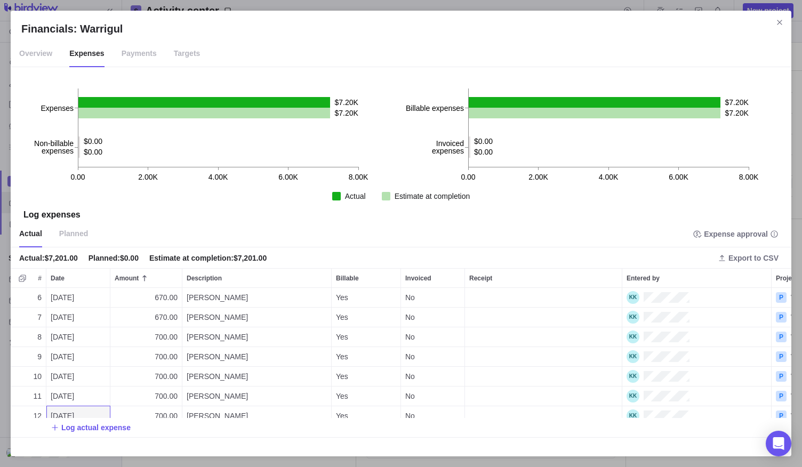
click at [84, 425] on span "Log actual expense" at bounding box center [95, 427] width 69 height 11
type input "700"
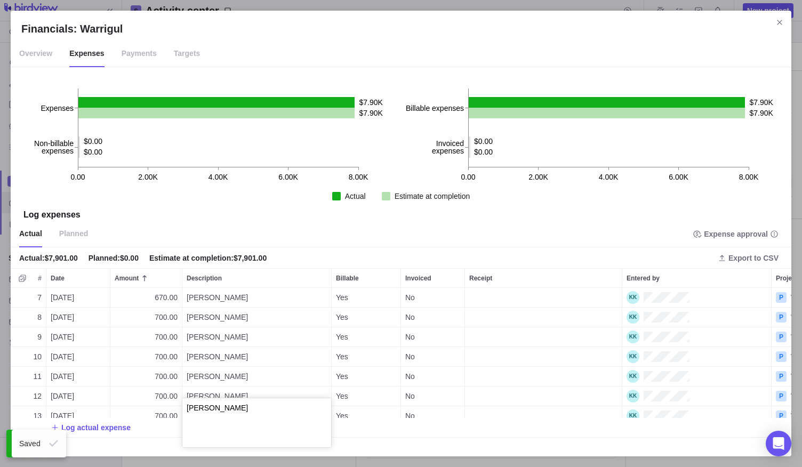
type textarea "[PERSON_NAME]"
click at [115, 425] on div "7 [DATE] 670.00 [PERSON_NAME] Yes No P Warrigul 8 [DATE] 700.00 [PERSON_NAME] Y…" at bounding box center [401, 367] width 781 height 158
click at [115, 426] on span "Log actual expense" at bounding box center [95, 427] width 69 height 11
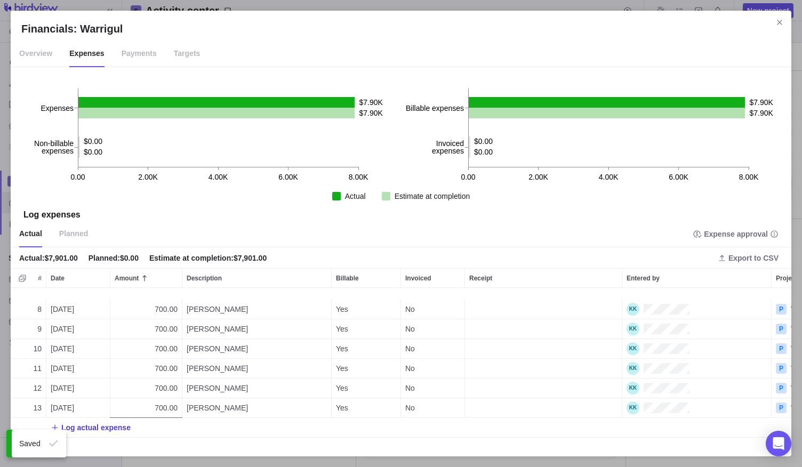
scroll to position [146, 0]
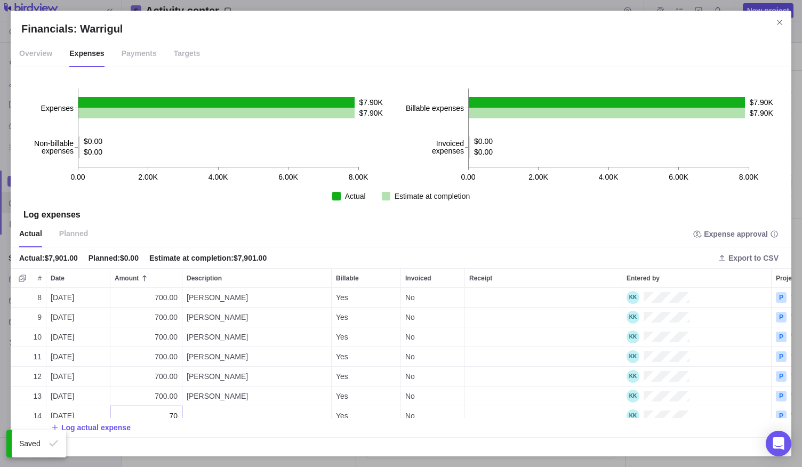
type input "700"
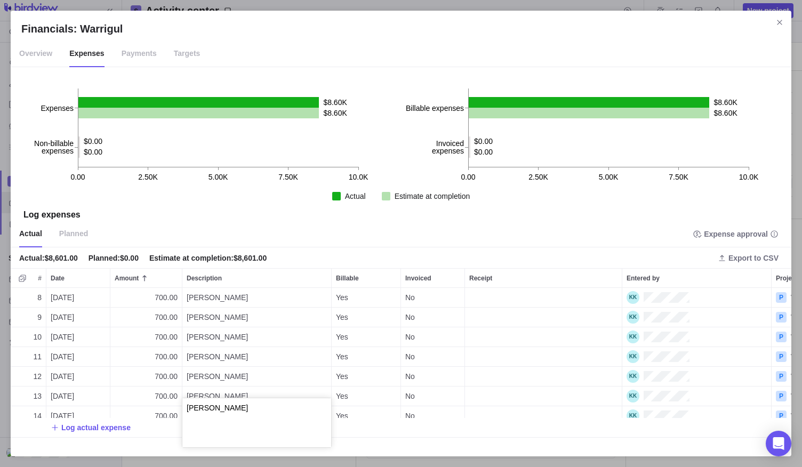
type textarea "[PERSON_NAME]"
click at [112, 423] on div "8 [DATE] 700.00 [PERSON_NAME] Yes No P Warrigul 9 [DATE] 700.00 [PERSON_NAME] Y…" at bounding box center [401, 367] width 781 height 158
click at [114, 430] on span "Log actual expense" at bounding box center [95, 427] width 69 height 11
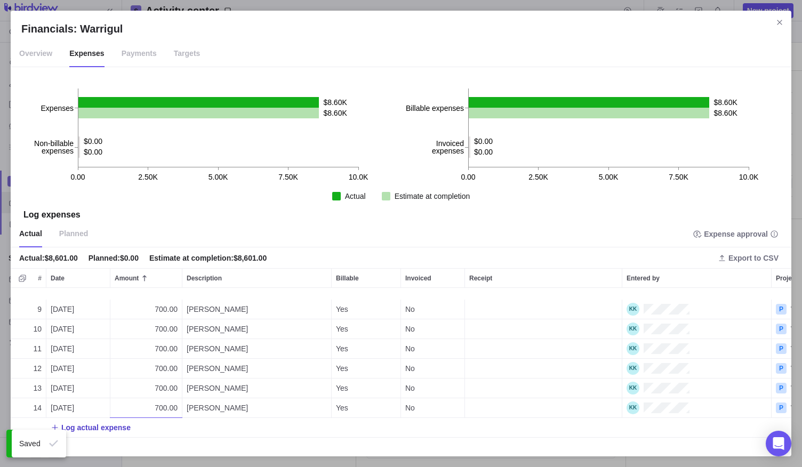
scroll to position [166, 0]
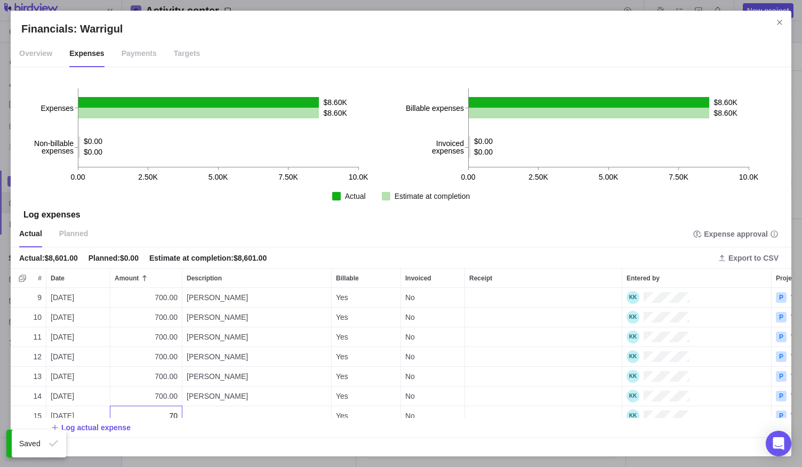
type input "700"
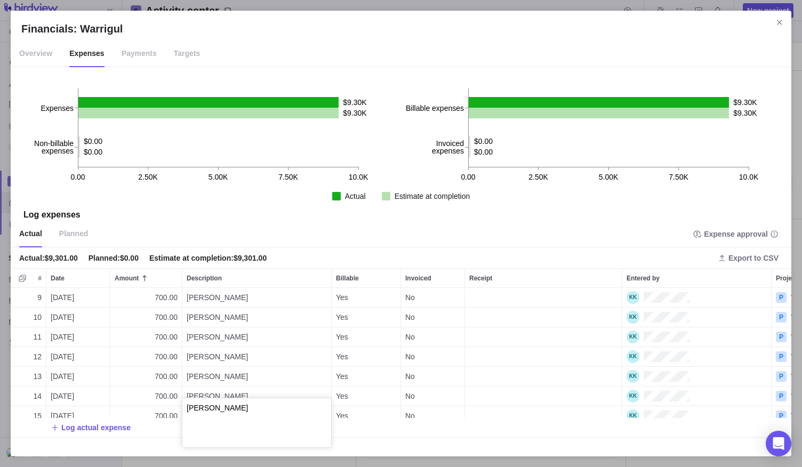
type textarea "[PERSON_NAME]"
click at [83, 427] on div "9 [DATE] 700.00 [PERSON_NAME] Yes No P Warrigul 10 [DATE] 700.00 [PERSON_NAME] …" at bounding box center [401, 367] width 781 height 158
click at [86, 429] on span "Log actual expense" at bounding box center [95, 427] width 69 height 11
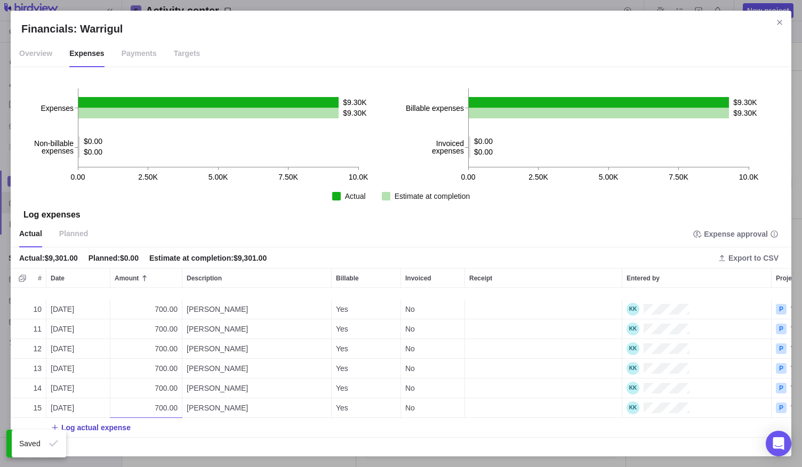
scroll to position [186, 0]
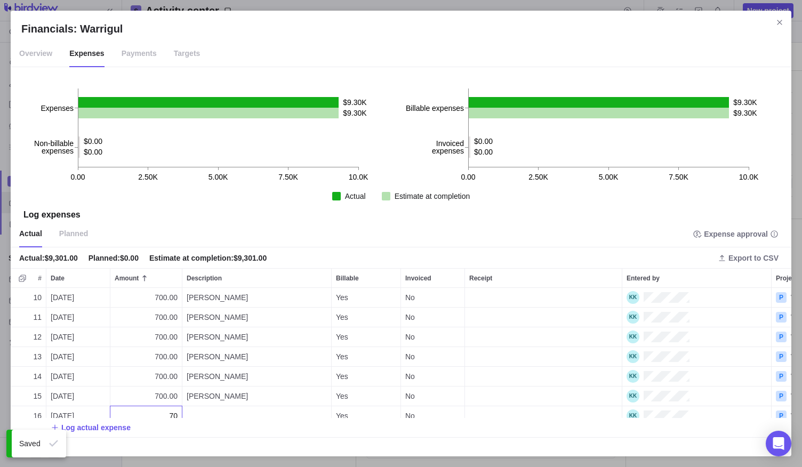
type input "700"
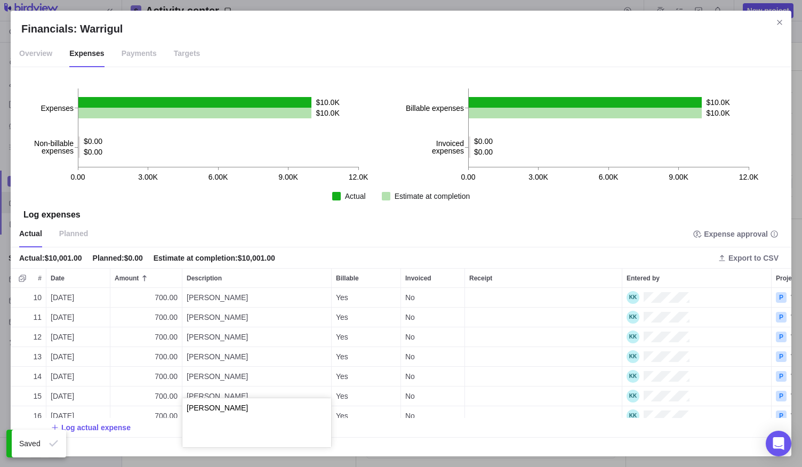
type textarea "[PERSON_NAME]"
click at [97, 427] on div "10 [DATE] 700.00 [PERSON_NAME] Yes No P Warrigul 11 [DATE] 700.00 [PERSON_NAME]…" at bounding box center [401, 367] width 781 height 158
click at [97, 427] on span "Log actual expense" at bounding box center [95, 427] width 69 height 11
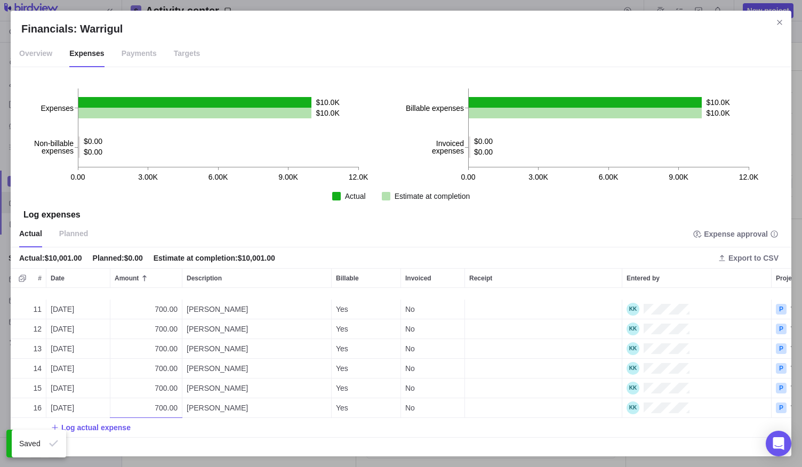
scroll to position [205, 0]
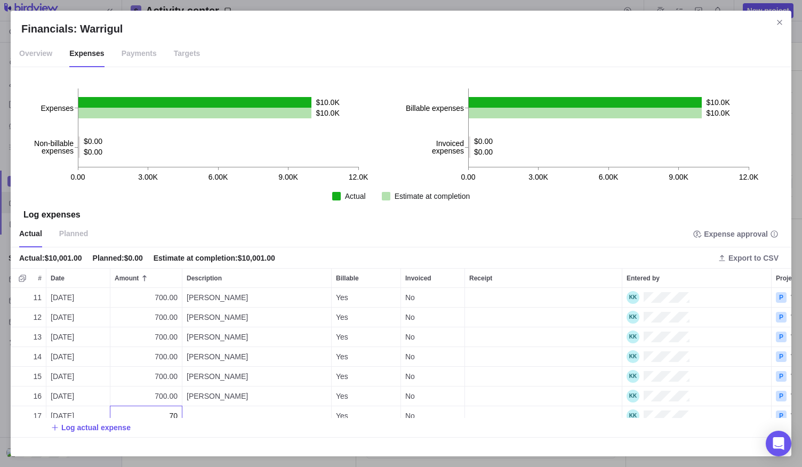
type input "700"
type textarea "[PERSON_NAME]"
click at [150, 421] on div "11 [DATE] 700.00 [PERSON_NAME] Yes No P Warrigul 12 [DATE] 700.00 [PERSON_NAME]…" at bounding box center [401, 367] width 781 height 158
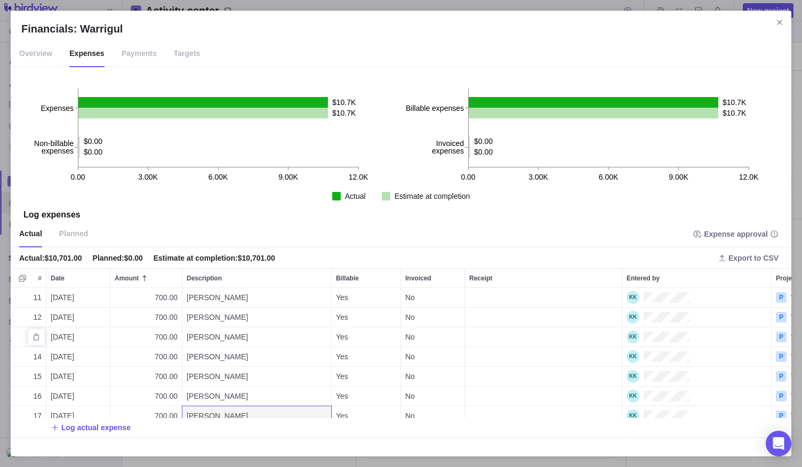
click at [58, 332] on span "[DATE]" at bounding box center [62, 337] width 23 height 11
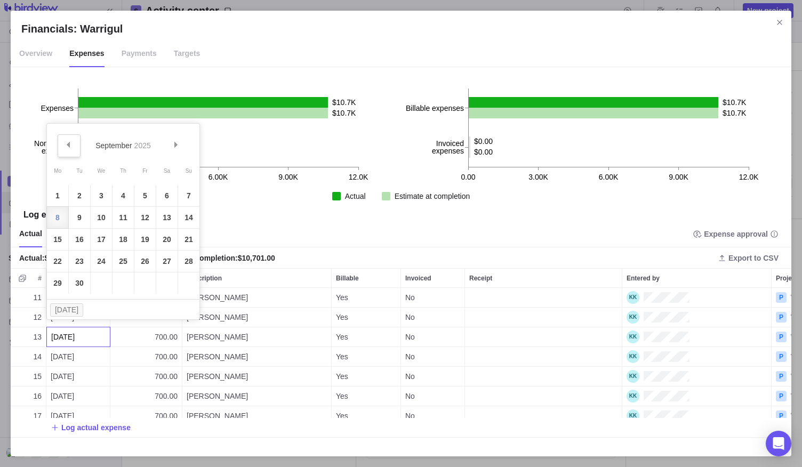
click at [73, 138] on link "Prev" at bounding box center [69, 145] width 23 height 23
click at [57, 260] on link "18" at bounding box center [57, 261] width 21 height 21
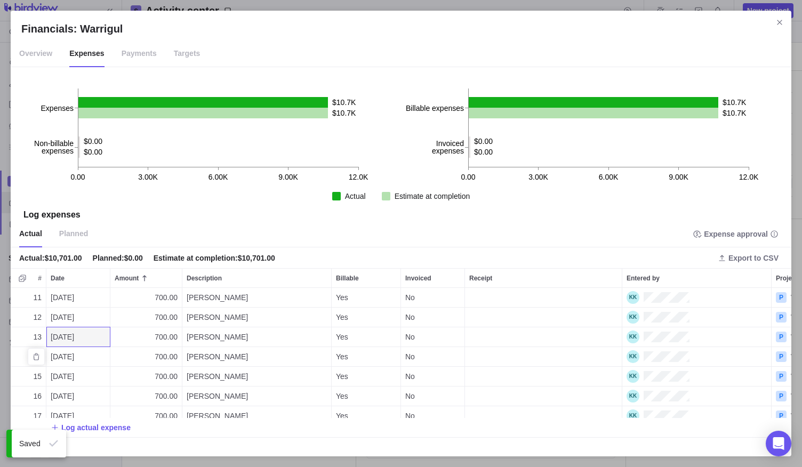
click at [51, 352] on span "[DATE]" at bounding box center [62, 357] width 23 height 11
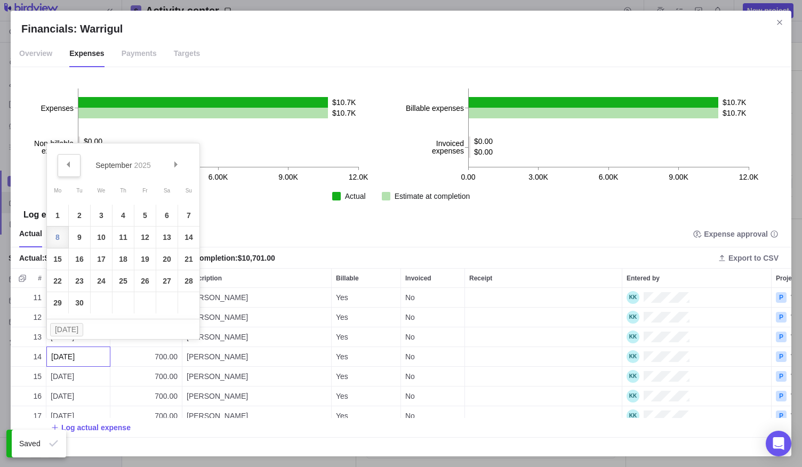
click at [69, 165] on span "Prev" at bounding box center [68, 165] width 6 height 6
click at [78, 277] on link "19" at bounding box center [79, 280] width 21 height 21
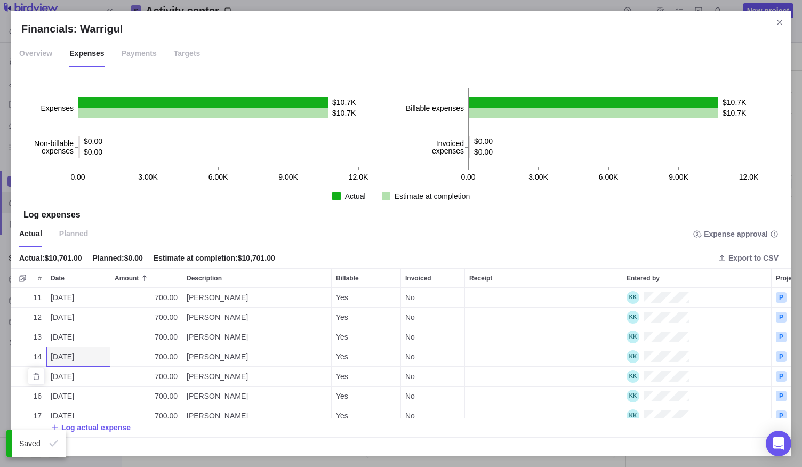
click at [62, 371] on span "[DATE]" at bounding box center [62, 376] width 23 height 11
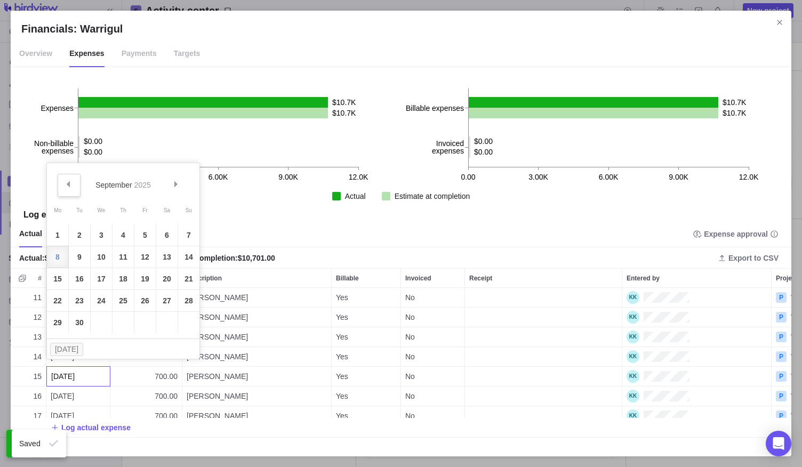
click at [75, 181] on link "Prev" at bounding box center [69, 185] width 23 height 23
click at [101, 298] on link "20" at bounding box center [101, 300] width 21 height 21
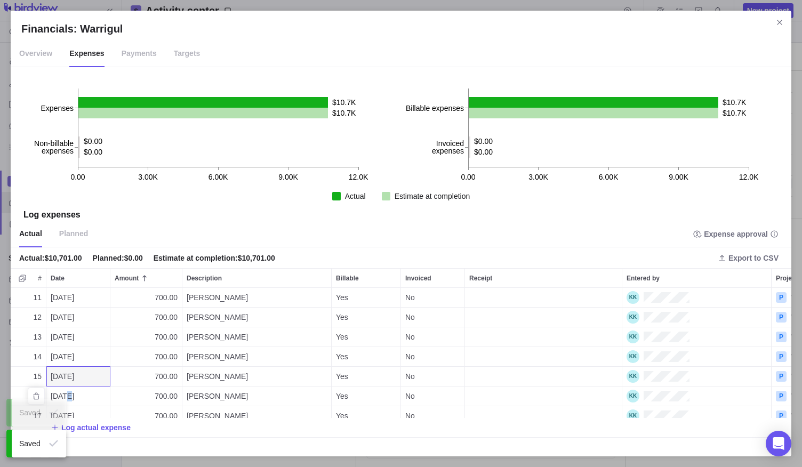
click at [67, 391] on span "[DATE]" at bounding box center [62, 396] width 23 height 11
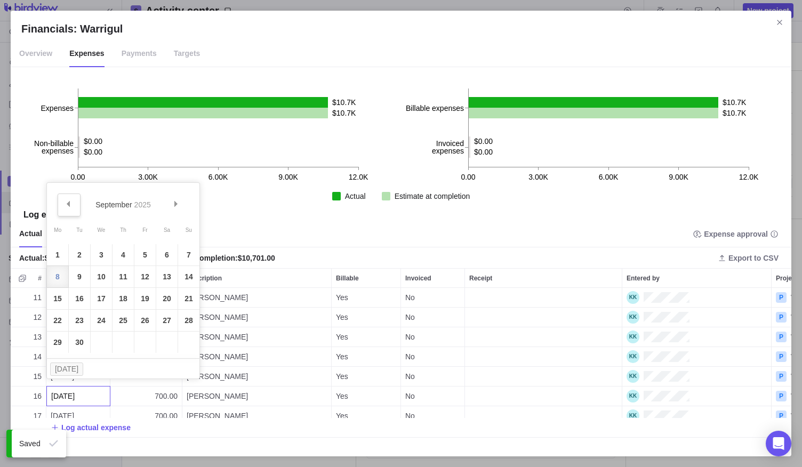
click at [68, 206] on span "Prev" at bounding box center [68, 204] width 6 height 6
click at [122, 317] on link "21" at bounding box center [123, 320] width 21 height 21
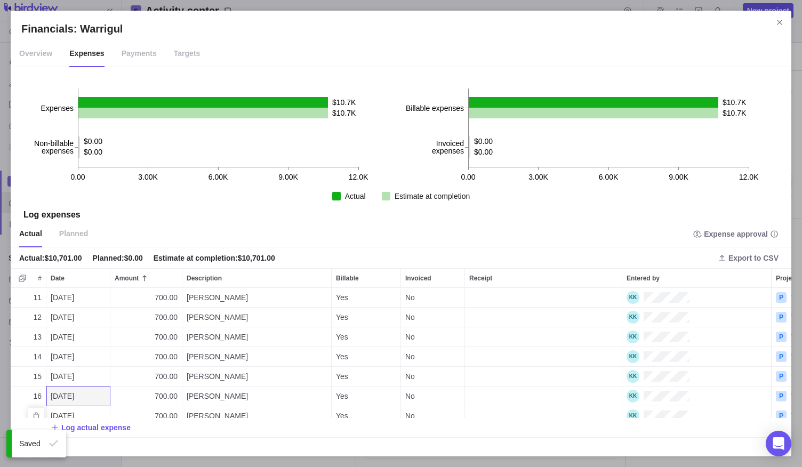
click at [70, 411] on span "[DATE]" at bounding box center [62, 416] width 23 height 11
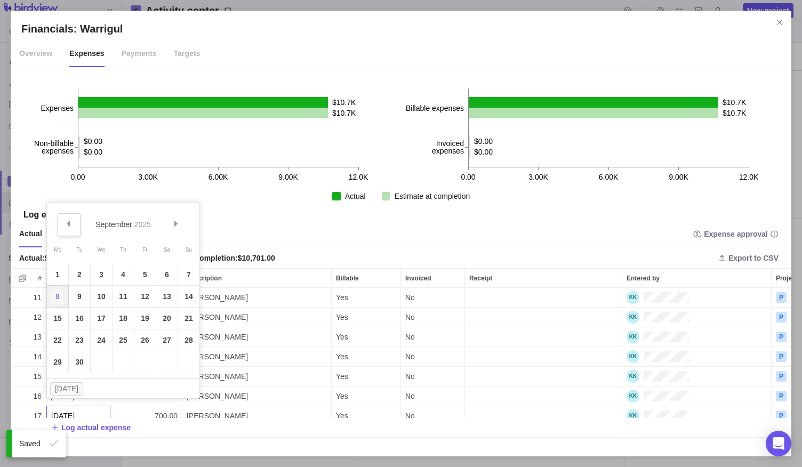
click at [70, 225] on link "Prev" at bounding box center [69, 224] width 23 height 23
click at [148, 341] on link "22" at bounding box center [144, 340] width 21 height 21
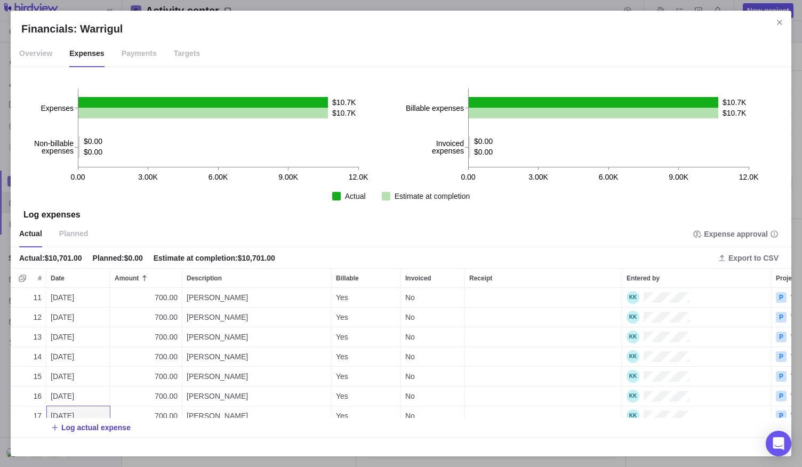
click at [59, 424] on icon "Add New" at bounding box center [55, 428] width 9 height 9
click at [61, 403] on div "12 [DATE] 700.00 [PERSON_NAME] Yes No P Warrigul 13 [DATE] 700.00 [PERSON_NAME]…" at bounding box center [401, 367] width 781 height 158
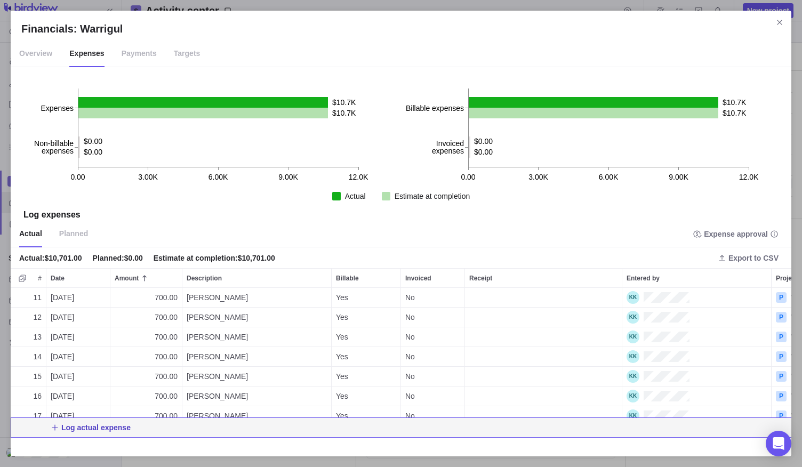
click at [79, 425] on span "Log actual expense" at bounding box center [95, 427] width 69 height 11
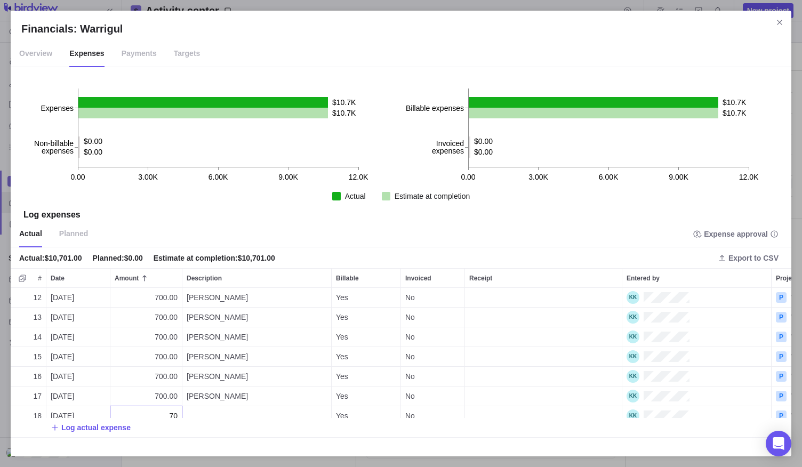
type input "700"
type textarea "[PERSON_NAME]"
click at [71, 411] on div "12 [DATE] 700.00 [PERSON_NAME] Yes No P Warrigul 13 [DATE] 700.00 [PERSON_NAME]…" at bounding box center [401, 367] width 781 height 158
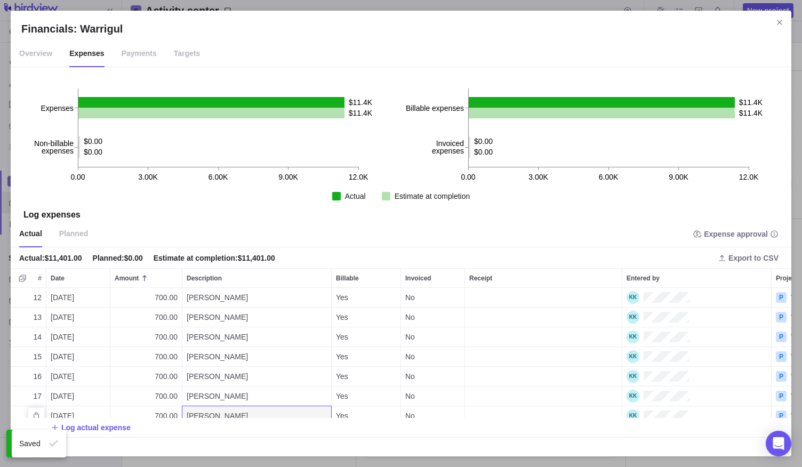
click at [57, 411] on span "[DATE]" at bounding box center [62, 416] width 23 height 11
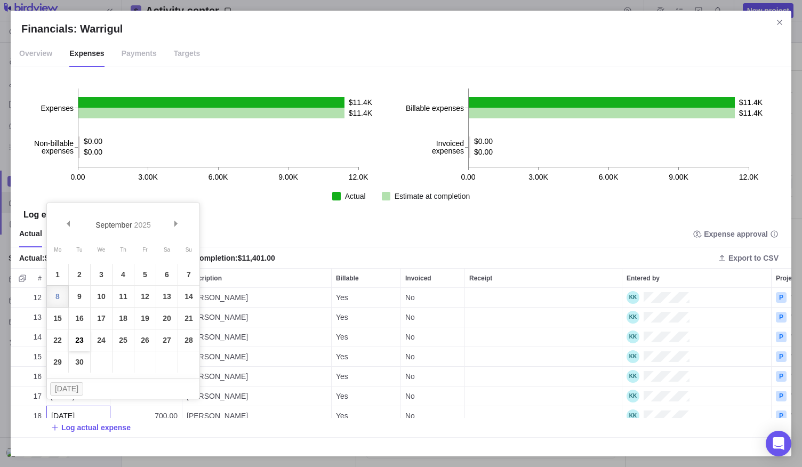
click at [79, 338] on link "23" at bounding box center [79, 340] width 21 height 21
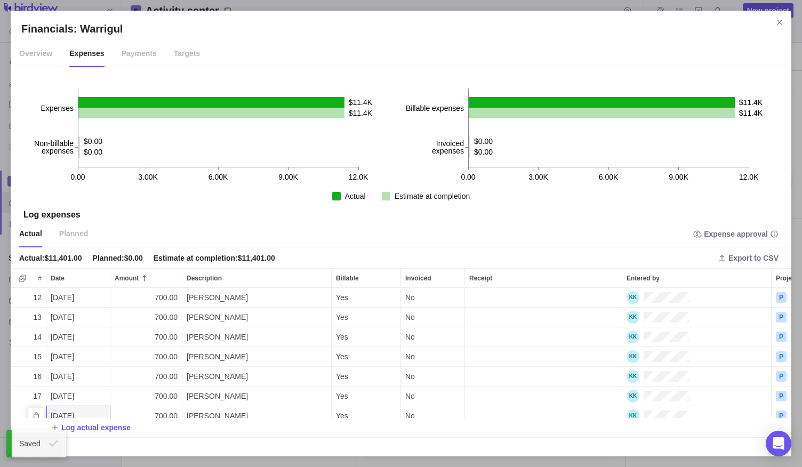
click at [60, 411] on span "[DATE]" at bounding box center [62, 416] width 23 height 11
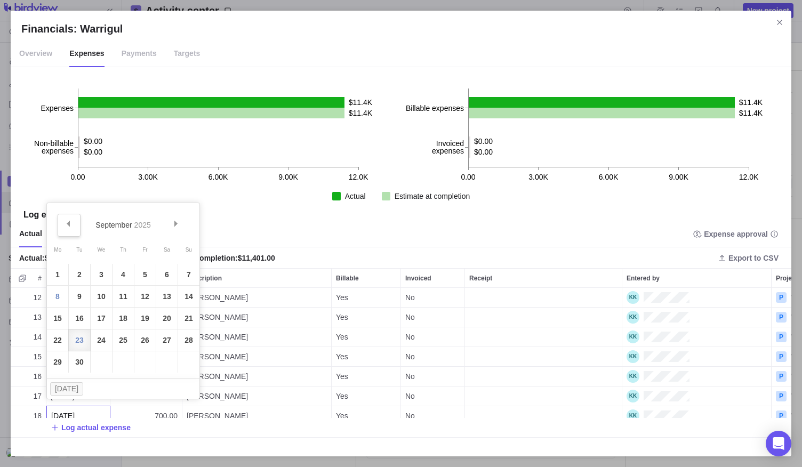
click at [66, 221] on span "Prev" at bounding box center [68, 224] width 6 height 6
click at [164, 340] on link "23" at bounding box center [166, 340] width 21 height 21
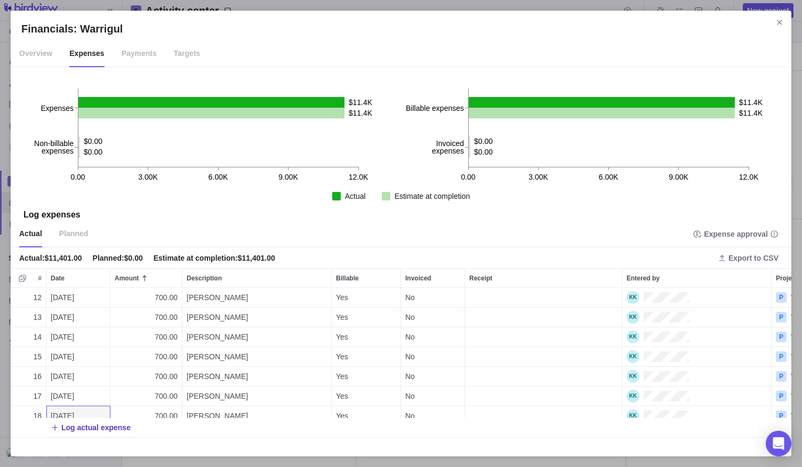
click at [89, 426] on span "Log actual expense" at bounding box center [95, 427] width 69 height 11
type input "700"
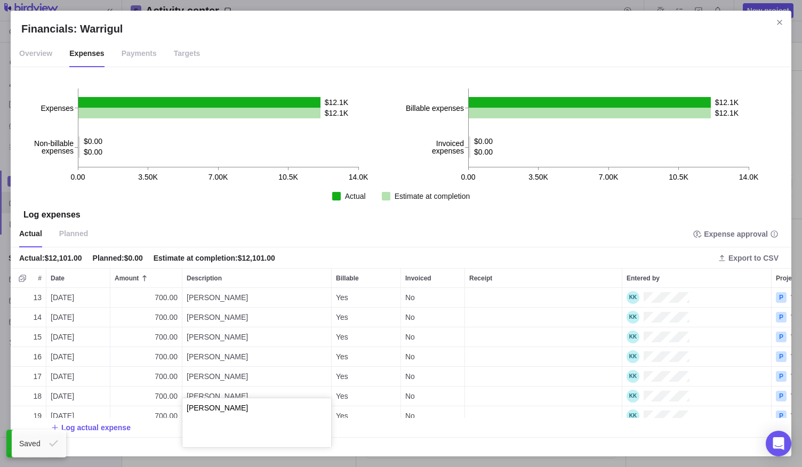
type textarea "[PERSON_NAME]"
click at [94, 433] on div "13 [DATE] 700.00 [PERSON_NAME] Yes No P Warrigul 14 [DATE] 700.00 [PERSON_NAME]…" at bounding box center [401, 367] width 781 height 158
click at [96, 432] on span "Log actual expense" at bounding box center [95, 427] width 69 height 11
type input "700"
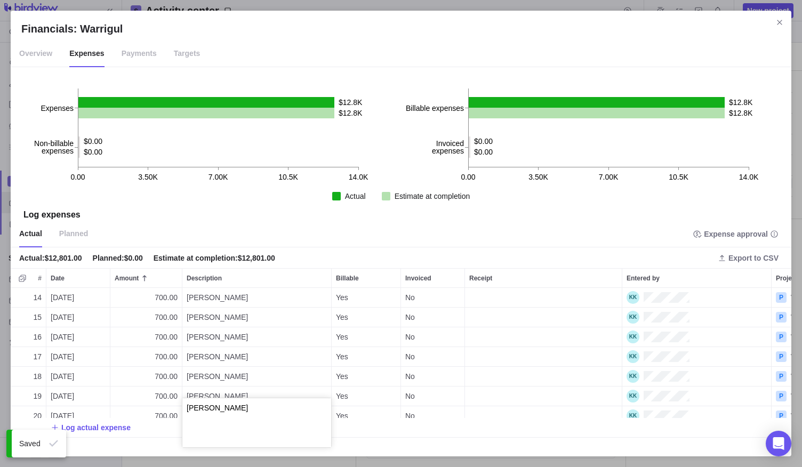
type textarea "[PERSON_NAME]"
click at [95, 432] on div "14 [DATE] 700.00 [PERSON_NAME] Yes No P Warrigul 15 [DATE] 700.00 [PERSON_NAME]…" at bounding box center [401, 367] width 781 height 158
click at [95, 432] on span "Log actual expense" at bounding box center [95, 427] width 69 height 11
type input "700"
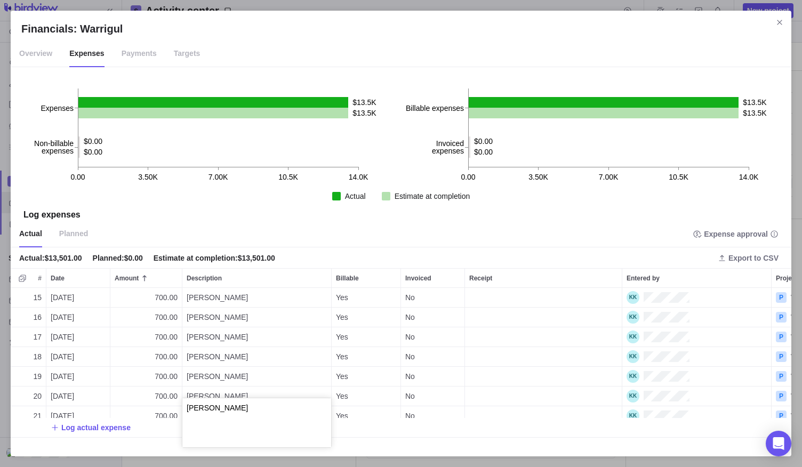
type textarea "[PERSON_NAME]"
click at [95, 432] on div "15 [DATE] 700.00 [PERSON_NAME] Yes No P Warrigul 16 [DATE] 700.00 [PERSON_NAME]…" at bounding box center [401, 367] width 781 height 158
click at [95, 432] on span "Log actual expense" at bounding box center [95, 427] width 69 height 11
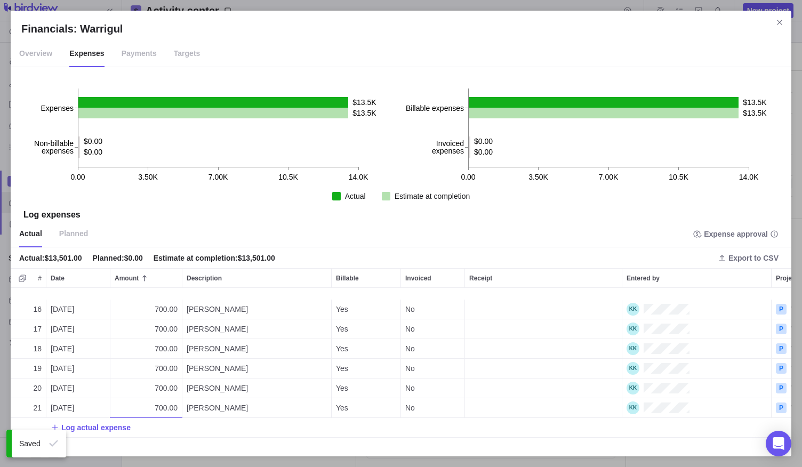
scroll to position [304, 0]
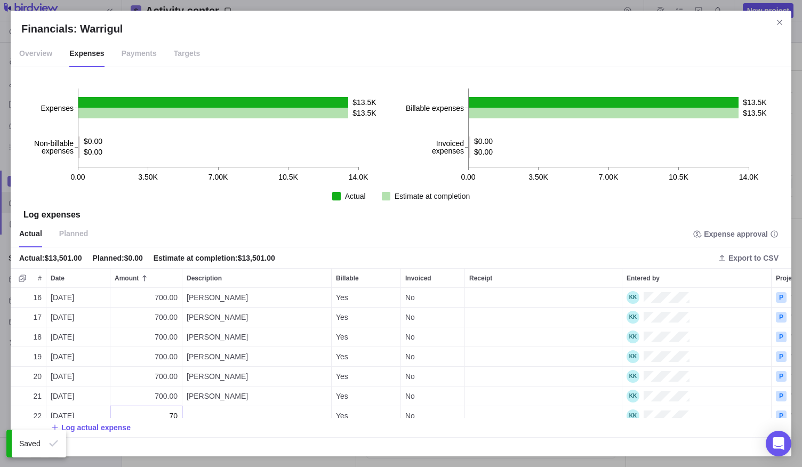
type input "700"
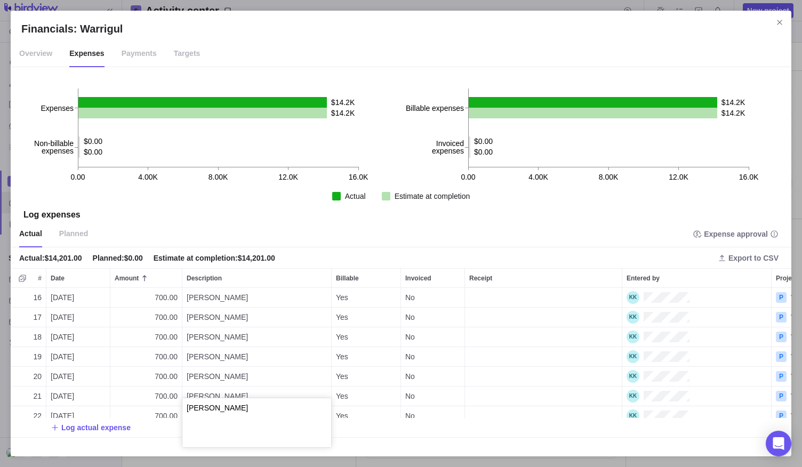
type textarea "[PERSON_NAME]"
click at [96, 431] on div "16 [DATE] 700.00 [PERSON_NAME] Yes No P Warrigul 17 [DATE] 700.00 [PERSON_NAME]…" at bounding box center [401, 367] width 781 height 158
click at [95, 432] on span "Log actual expense" at bounding box center [95, 427] width 69 height 11
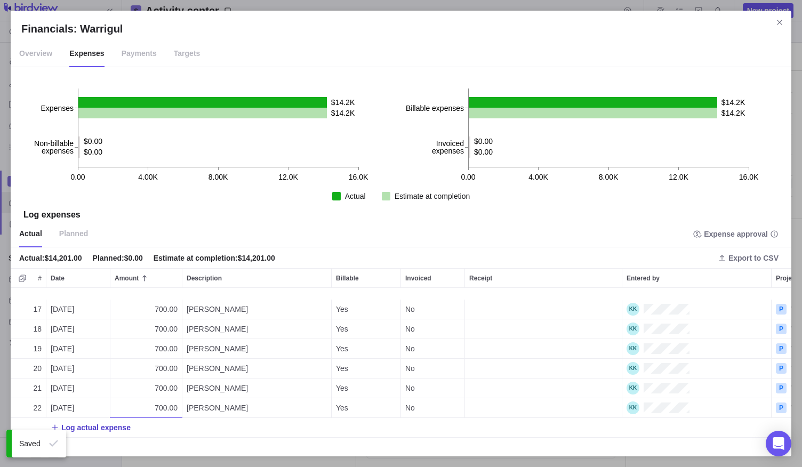
scroll to position [324, 0]
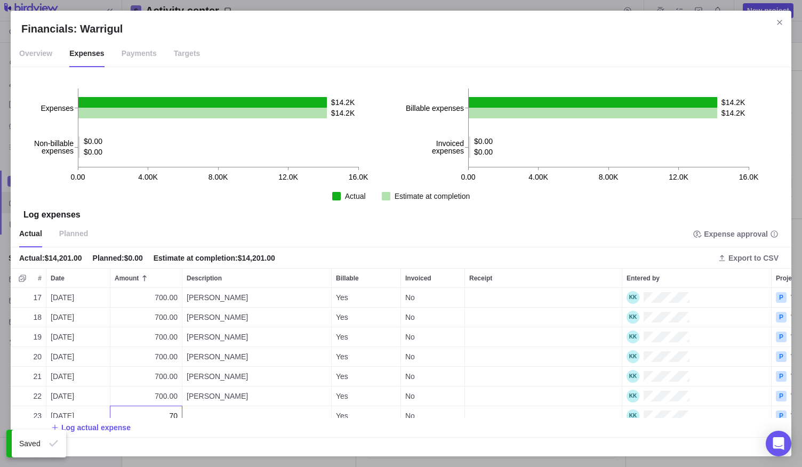
type input "700"
type textarea "[PERSON_NAME]"
click at [57, 330] on div "17 [DATE] 700.00 [PERSON_NAME] Yes No P Warrigul 18 [DATE] 700.00 [PERSON_NAME]…" at bounding box center [401, 367] width 781 height 158
click at [57, 332] on span "[DATE]" at bounding box center [62, 337] width 23 height 11
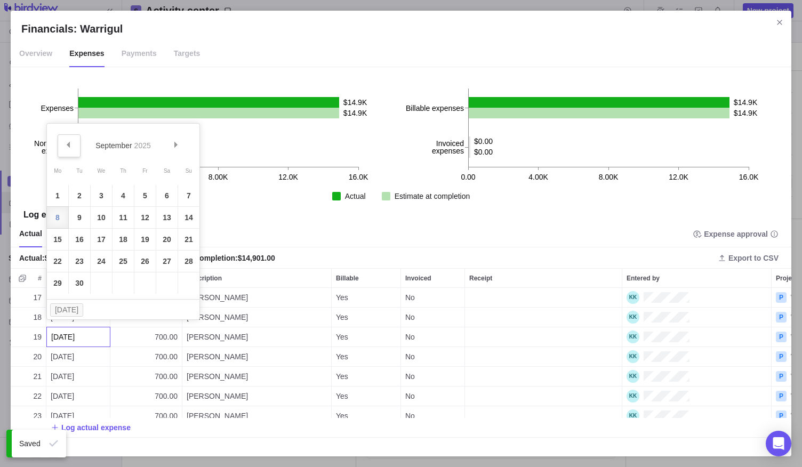
click at [71, 143] on link "Prev" at bounding box center [69, 145] width 23 height 23
click at [55, 288] on link "25" at bounding box center [57, 283] width 21 height 21
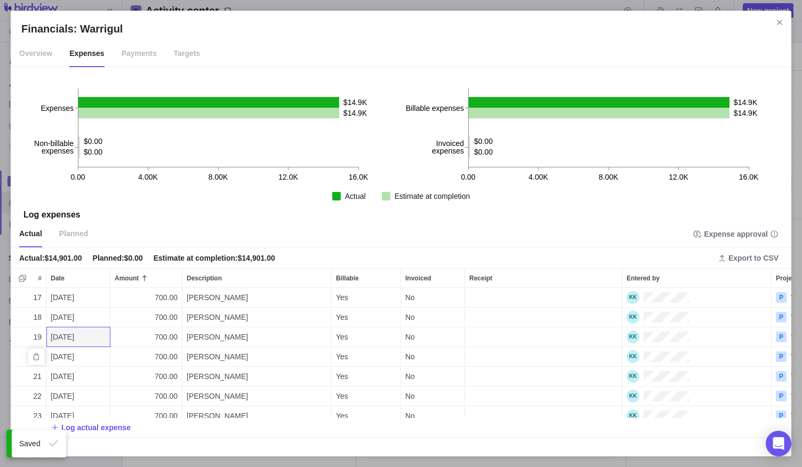
drag, startPoint x: 61, startPoint y: 344, endPoint x: 62, endPoint y: 336, distance: 7.5
click at [61, 352] on span "[DATE]" at bounding box center [62, 357] width 23 height 11
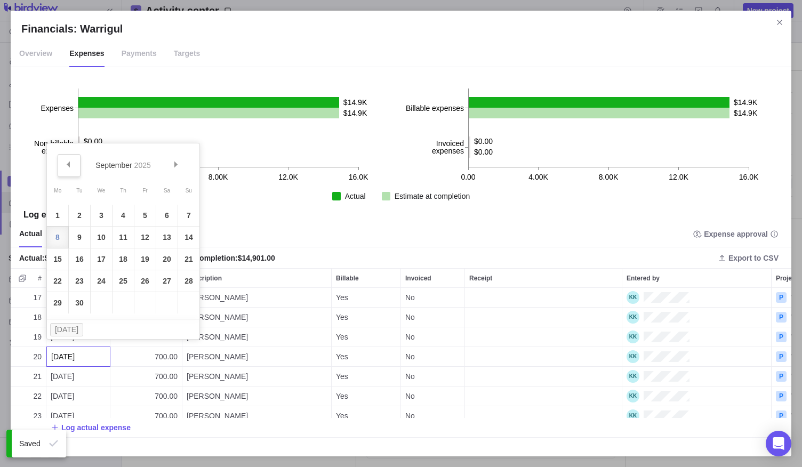
click at [68, 167] on span "Prev" at bounding box center [68, 165] width 6 height 6
drag, startPoint x: 79, startPoint y: 300, endPoint x: 74, endPoint y: 316, distance: 16.7
click at [79, 301] on link "26" at bounding box center [79, 302] width 21 height 21
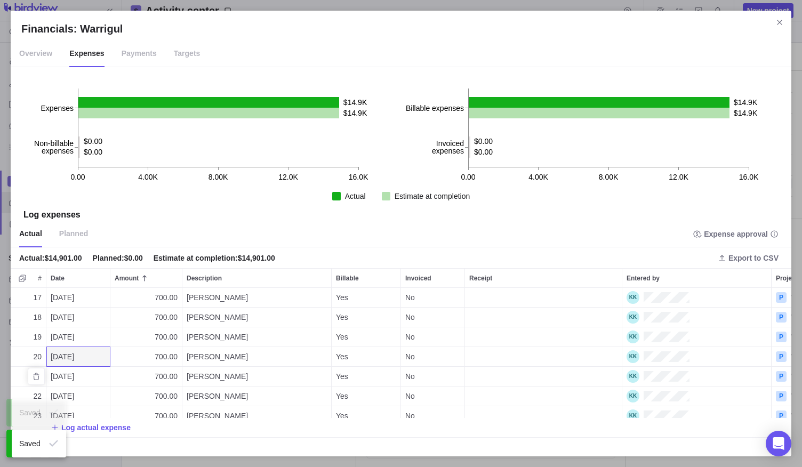
click at [55, 371] on span "[DATE]" at bounding box center [62, 376] width 23 height 11
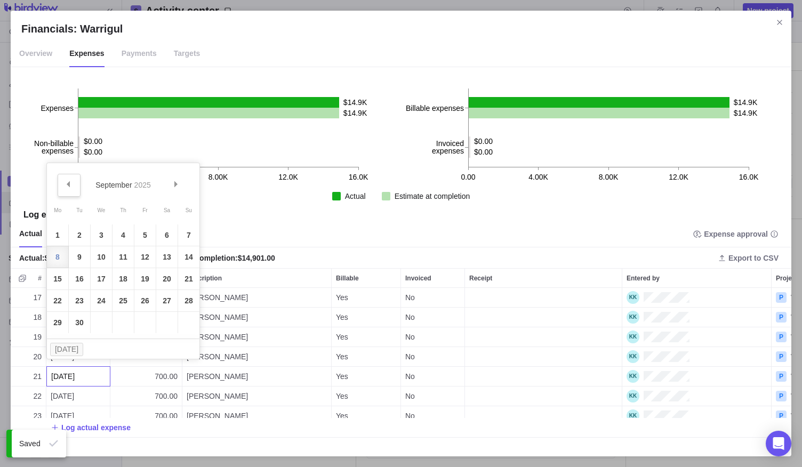
click at [63, 184] on link "Prev" at bounding box center [69, 185] width 23 height 23
drag, startPoint x: 105, startPoint y: 316, endPoint x: 70, endPoint y: 355, distance: 51.8
click at [103, 317] on link "27" at bounding box center [101, 322] width 21 height 21
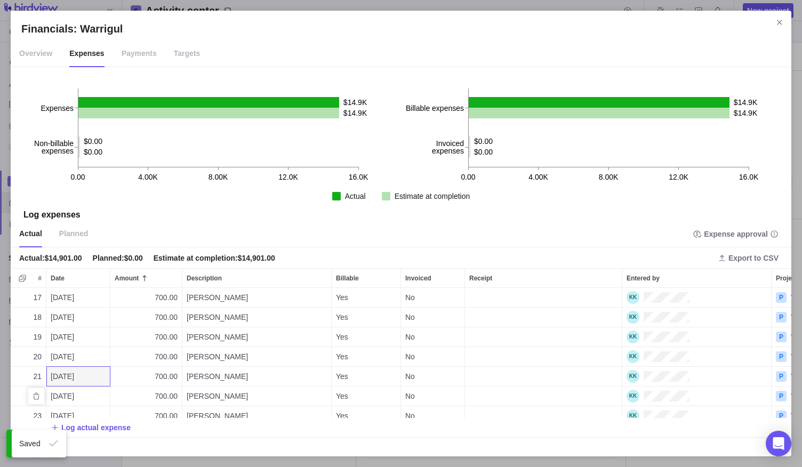
click at [59, 391] on span "[DATE]" at bounding box center [62, 396] width 23 height 11
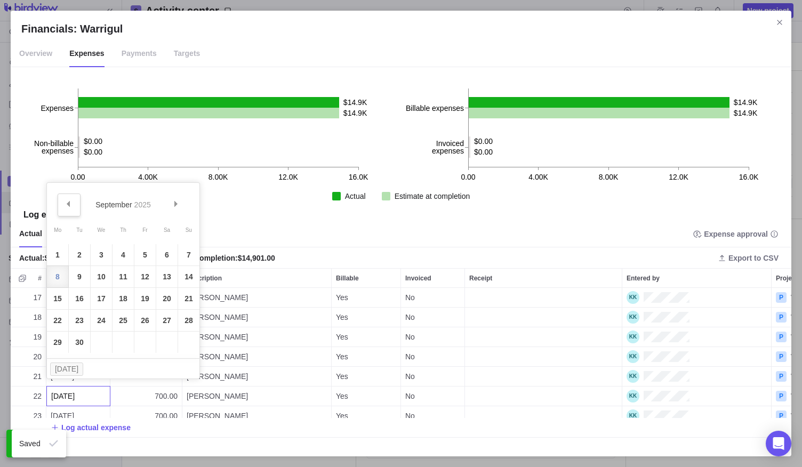
click at [74, 203] on link "Prev" at bounding box center [69, 205] width 23 height 23
click at [122, 339] on link "28" at bounding box center [123, 342] width 21 height 21
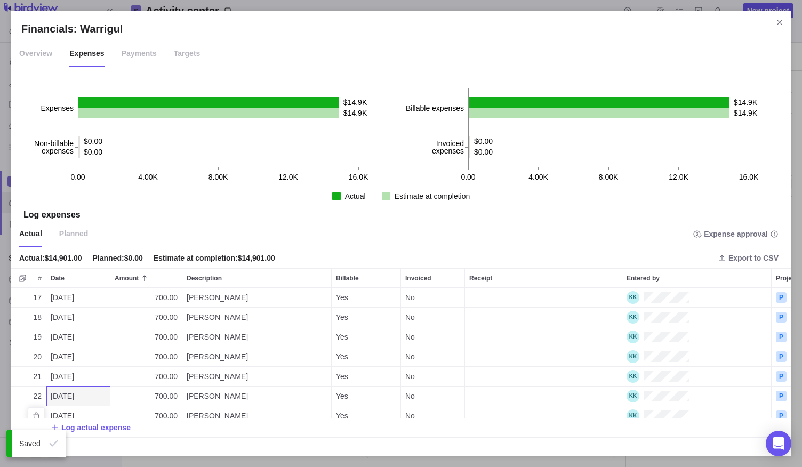
click at [62, 411] on span "[DATE]" at bounding box center [62, 416] width 23 height 11
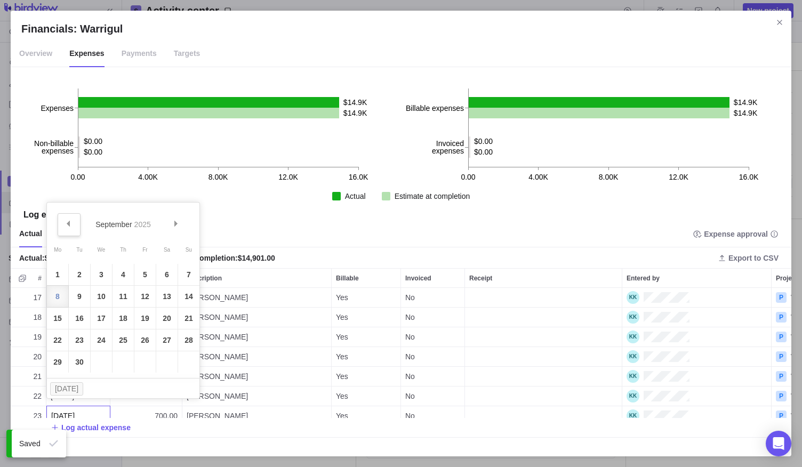
click at [70, 218] on link "Prev" at bounding box center [69, 224] width 23 height 23
click at [144, 359] on link "29" at bounding box center [144, 362] width 21 height 21
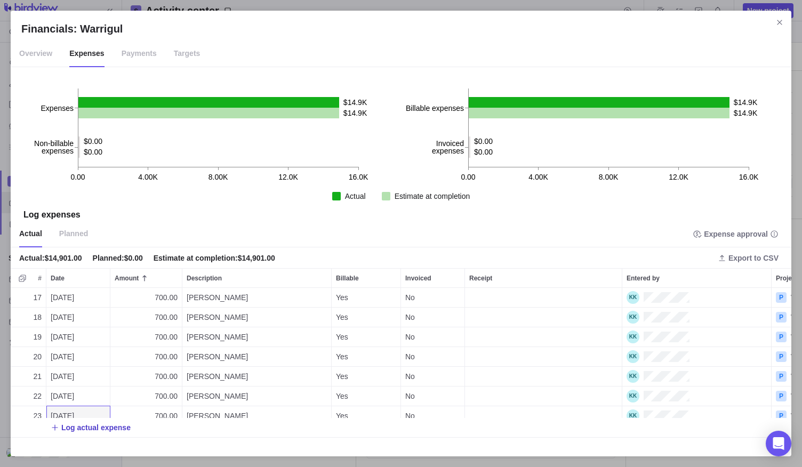
click at [104, 426] on span "Log actual expense" at bounding box center [95, 427] width 69 height 11
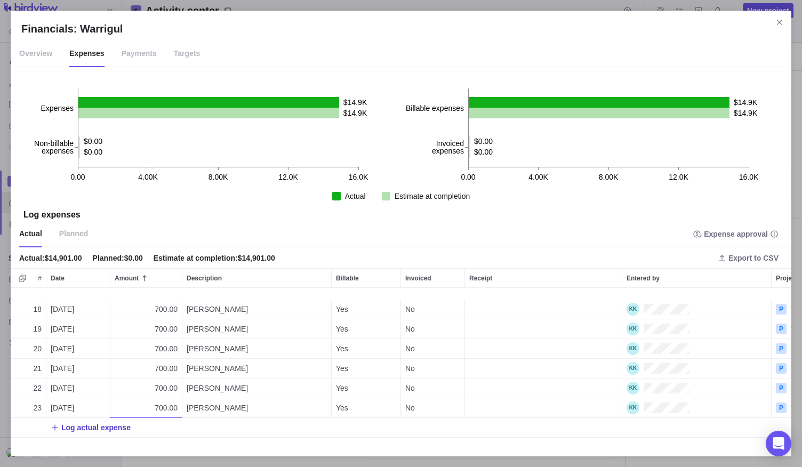
scroll to position [344, 0]
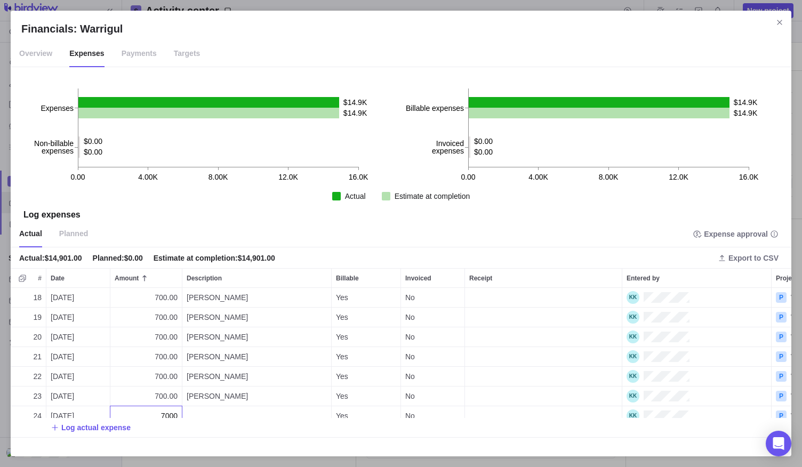
type input "700"
type textarea "[PERSON_NAME]"
click at [104, 425] on div "18 [DATE] 700.00 [PERSON_NAME] Yes No P Warrigul 19 [DATE] 700.00 [PERSON_NAME]…" at bounding box center [401, 367] width 781 height 158
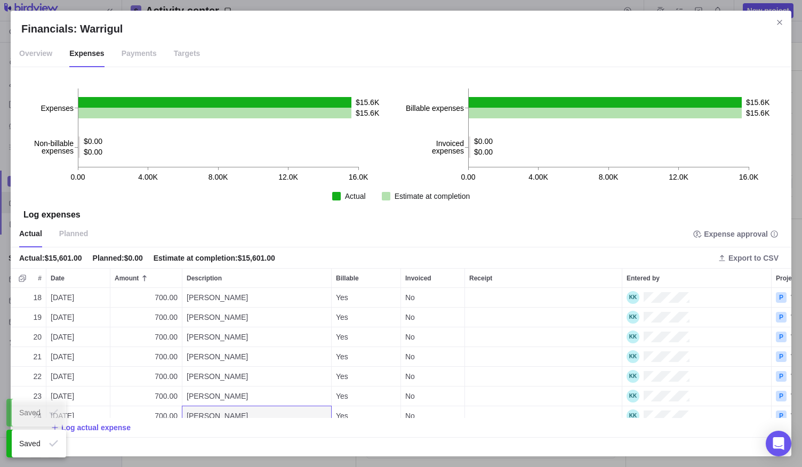
click at [104, 425] on span "Log actual expense" at bounding box center [95, 427] width 69 height 11
type input "700"
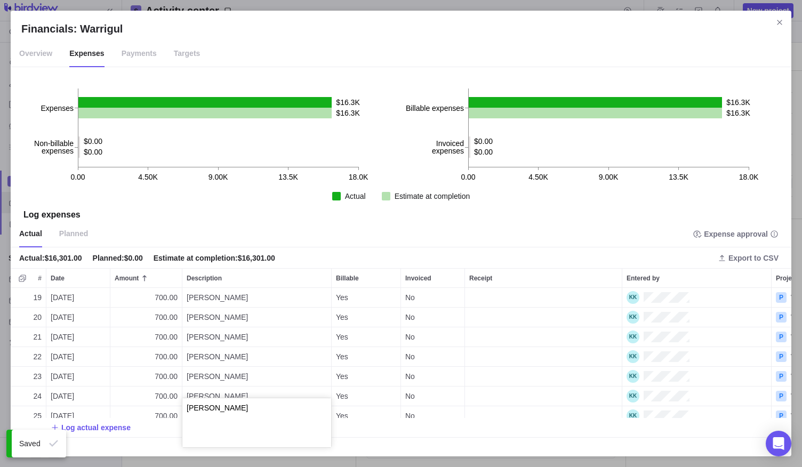
type textarea "[PERSON_NAME]"
click at [105, 425] on div "19 [DATE] 700.00 [PERSON_NAME] Yes No P Warrigul 20 [DATE] 700.00 [PERSON_NAME]…" at bounding box center [401, 367] width 781 height 158
click at [105, 425] on span "Log actual expense" at bounding box center [95, 427] width 69 height 11
type input "700"
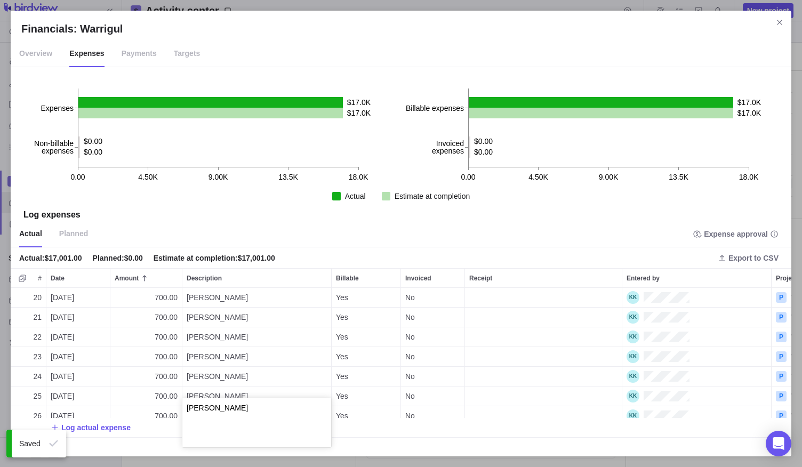
type textarea "[PERSON_NAME]"
click at [105, 425] on span "Log actual expense" at bounding box center [95, 427] width 69 height 11
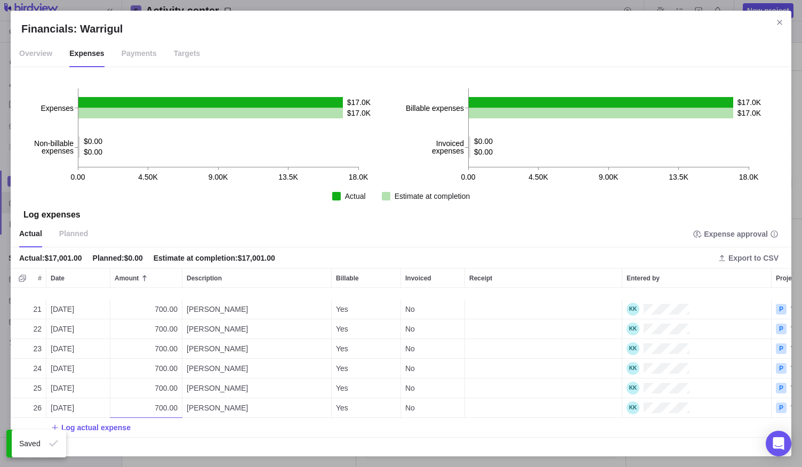
scroll to position [403, 0]
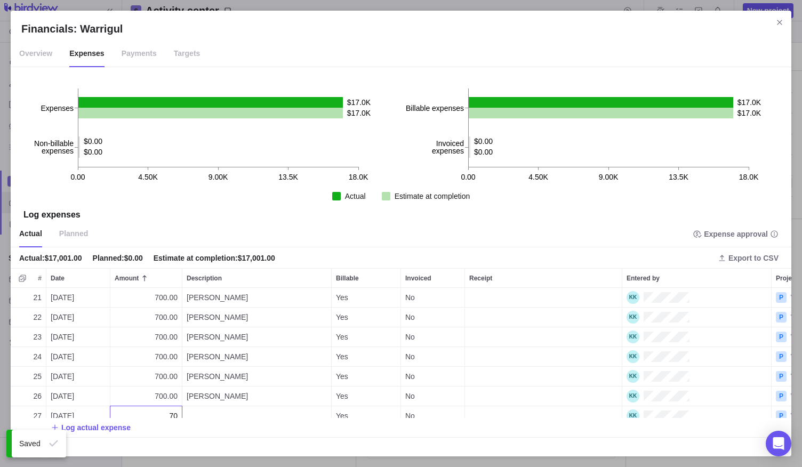
type input "700"
type textarea "[PERSON_NAME]"
click at [105, 424] on div "21 [DATE] 700.00 [PERSON_NAME] Yes No P Warrigul 22 [DATE] 700.00 [PERSON_NAME]…" at bounding box center [401, 367] width 781 height 158
click at [105, 424] on span "Log actual expense" at bounding box center [95, 427] width 69 height 11
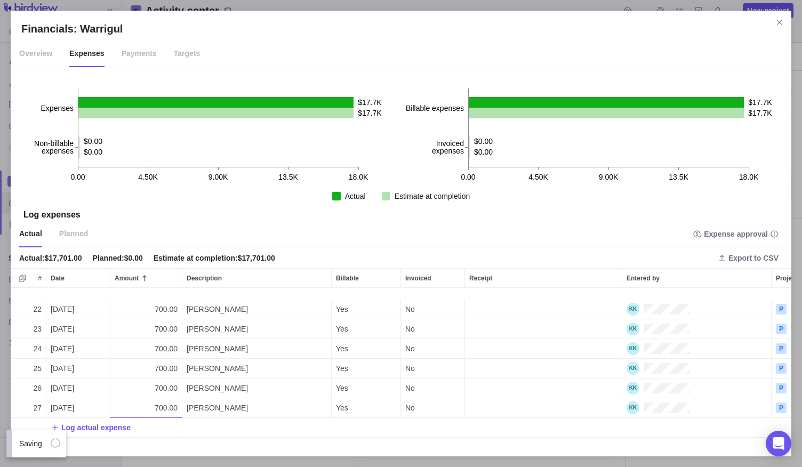
scroll to position [422, 0]
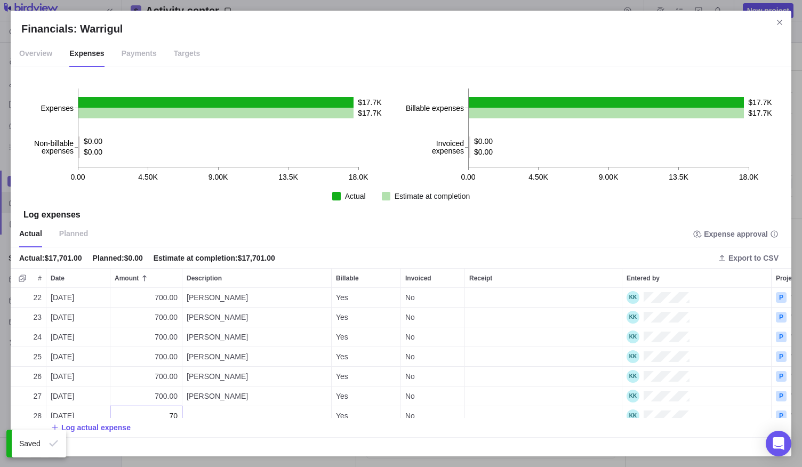
type input "700"
type textarea "[PERSON_NAME]"
click at [105, 423] on div "22 [DATE] 700.00 [PERSON_NAME] Yes No P Warrigul 23 [DATE] 700.00 [PERSON_NAME]…" at bounding box center [401, 367] width 781 height 158
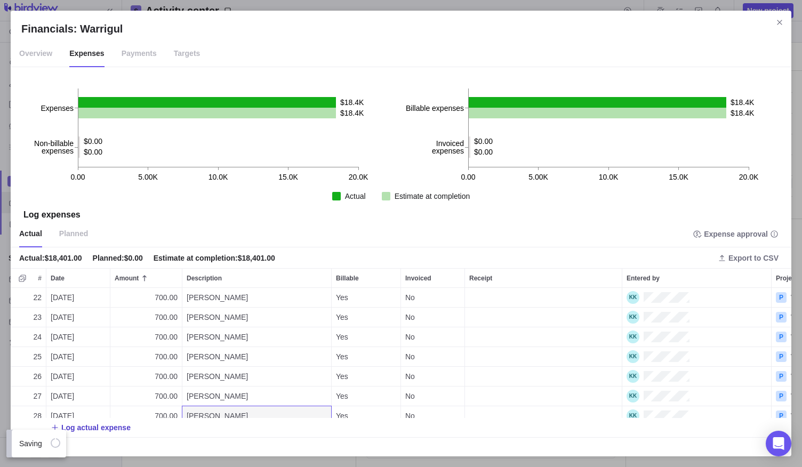
click at [105, 424] on span "Log actual expense" at bounding box center [95, 427] width 69 height 11
type input "700"
type textarea "[PERSON_NAME]"
click at [58, 313] on div "23 [DATE] 700.00 [PERSON_NAME] Yes No P Warrigul 24 [DATE] 700.00 [PERSON_NAME]…" at bounding box center [401, 367] width 781 height 158
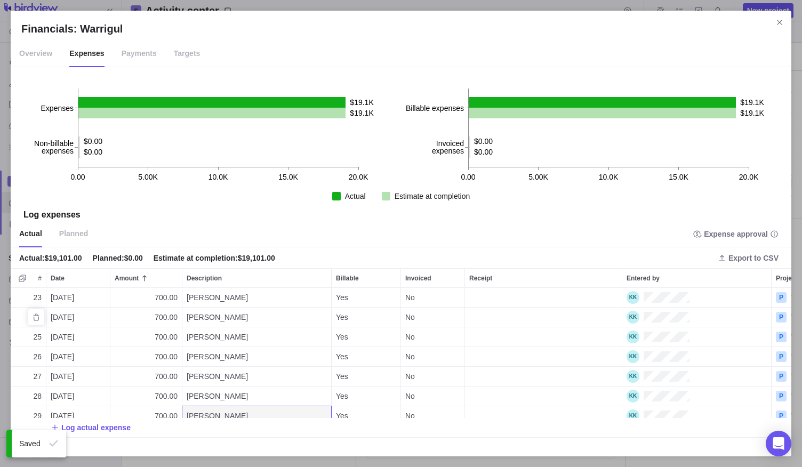
click at [59, 312] on span "[DATE]" at bounding box center [62, 317] width 23 height 11
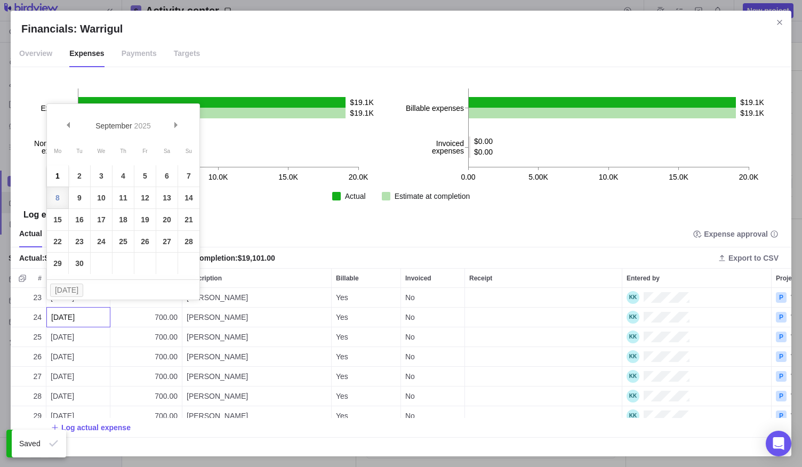
click at [61, 173] on link "1" at bounding box center [57, 175] width 21 height 21
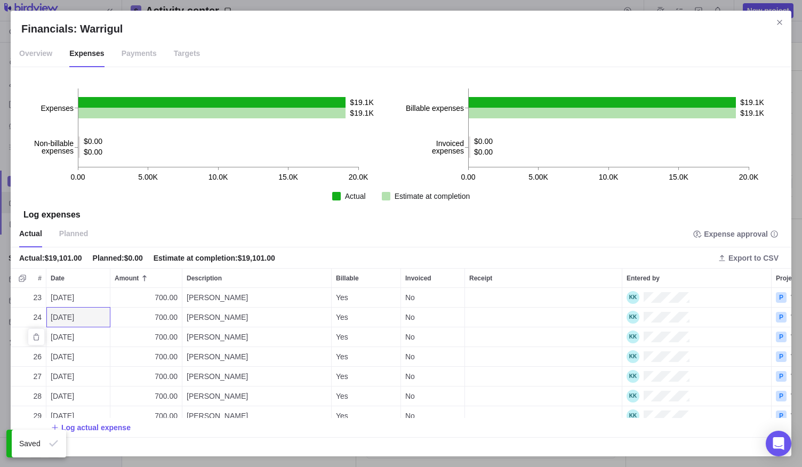
click at [57, 328] on div "[DATE]" at bounding box center [77, 337] width 63 height 19
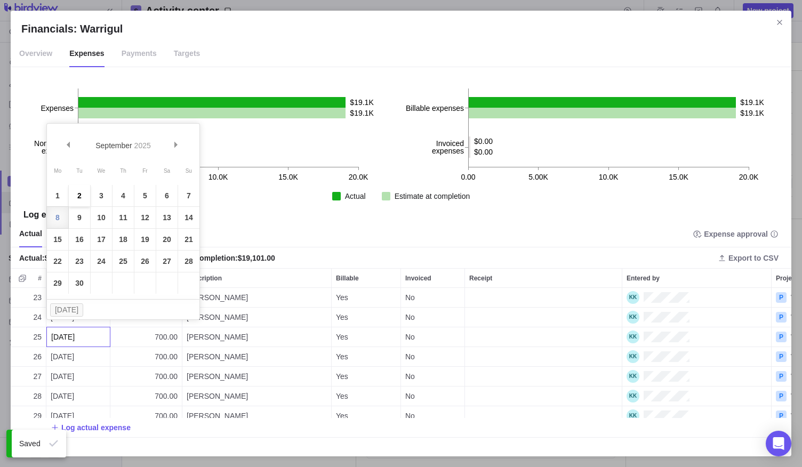
click at [85, 197] on link "2" at bounding box center [79, 195] width 21 height 21
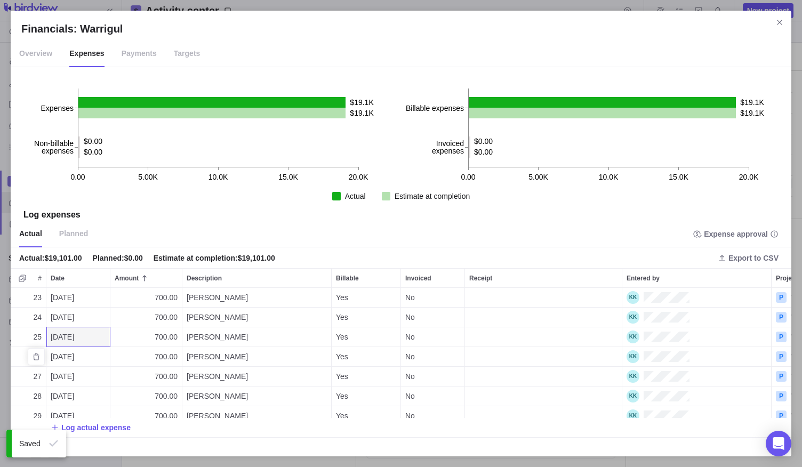
click at [62, 352] on span "[DATE]" at bounding box center [62, 357] width 23 height 11
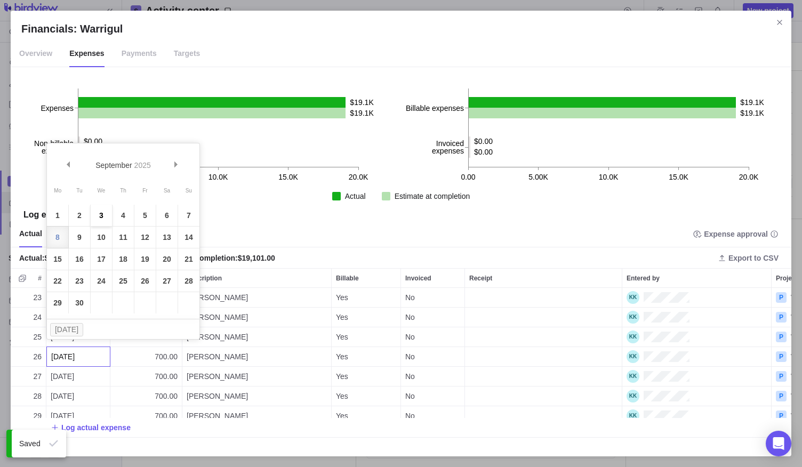
click at [106, 217] on link "3" at bounding box center [101, 215] width 21 height 21
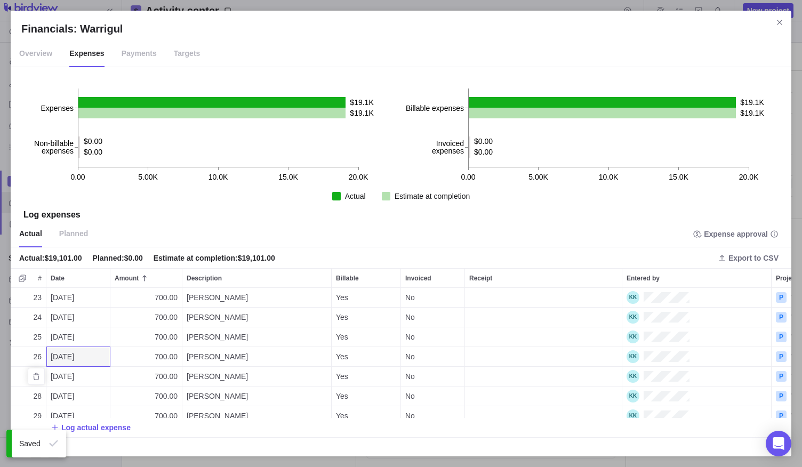
click at [66, 371] on span "[DATE]" at bounding box center [62, 376] width 23 height 11
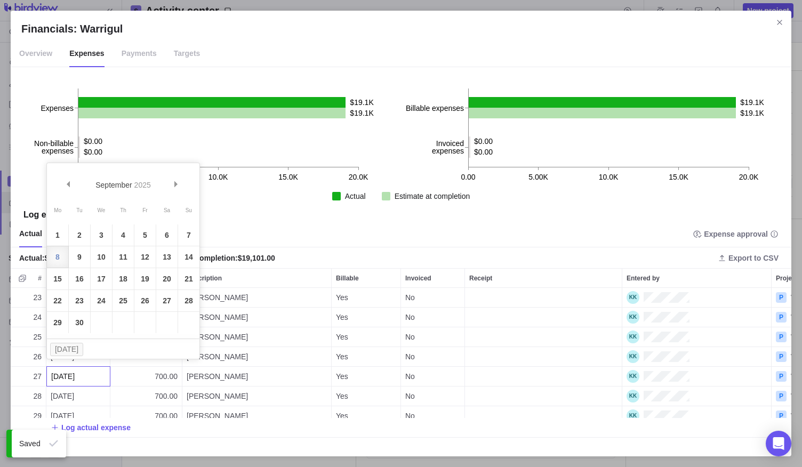
click at [123, 232] on link "4" at bounding box center [123, 235] width 21 height 21
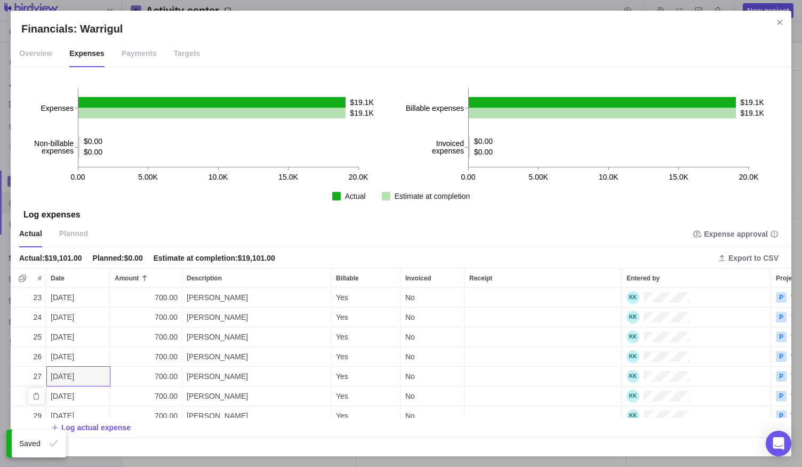
click at [69, 391] on span "[DATE]" at bounding box center [62, 396] width 23 height 11
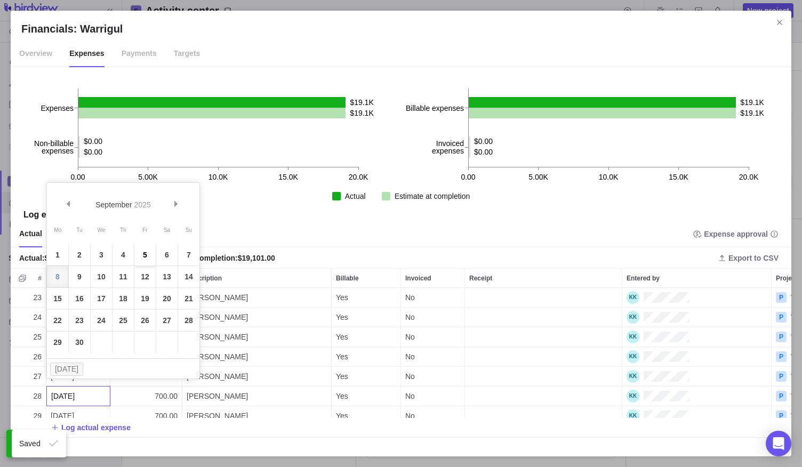
click at [143, 256] on link "5" at bounding box center [144, 254] width 21 height 21
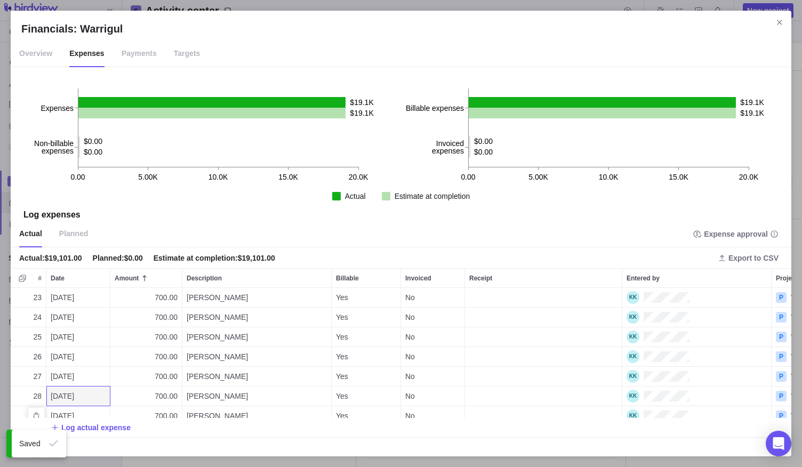
click at [69, 411] on span "[DATE]" at bounding box center [62, 416] width 23 height 11
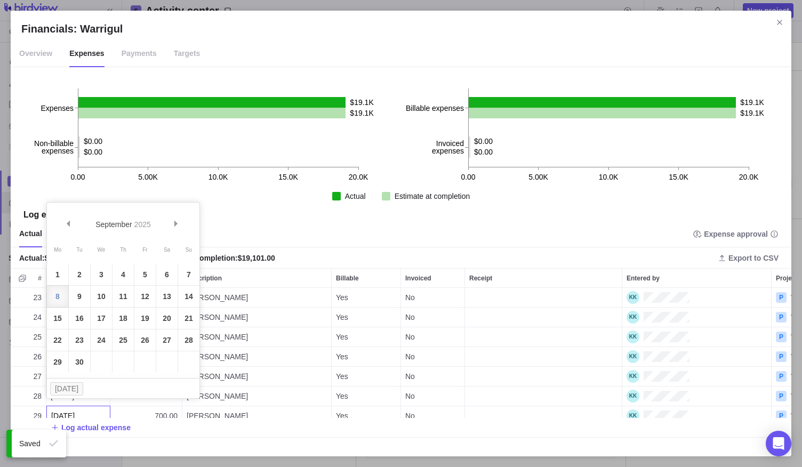
click at [164, 277] on link "6" at bounding box center [166, 274] width 21 height 21
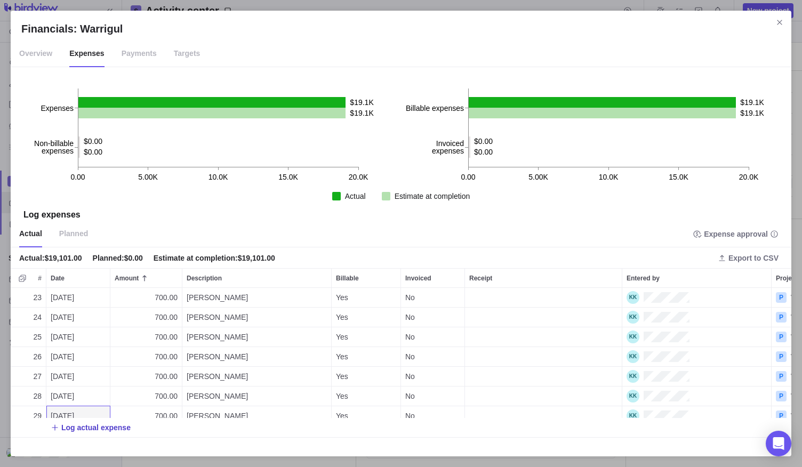
click at [100, 426] on span "Log actual expense" at bounding box center [95, 427] width 69 height 11
click at [201, 405] on div "24 [DATE] 700.00 [PERSON_NAME] Yes No P Warrigul 25 [DATE] 700.00 [PERSON_NAME]…" at bounding box center [401, 367] width 781 height 158
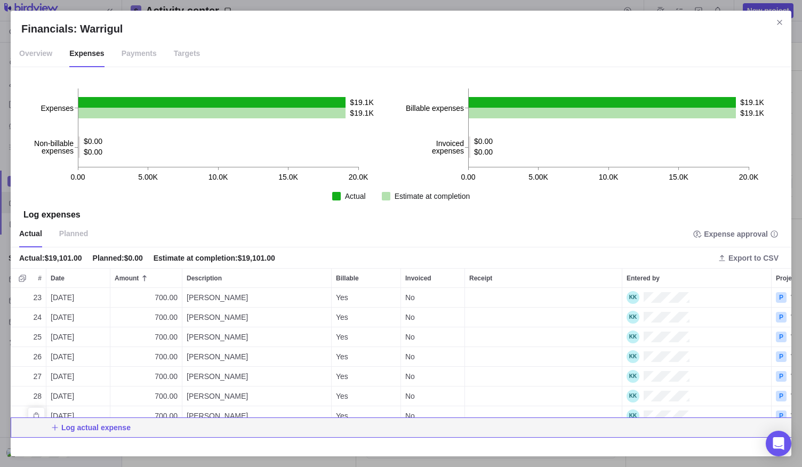
scroll to position [442, 0]
click at [99, 430] on span "Log actual expense" at bounding box center [95, 427] width 69 height 11
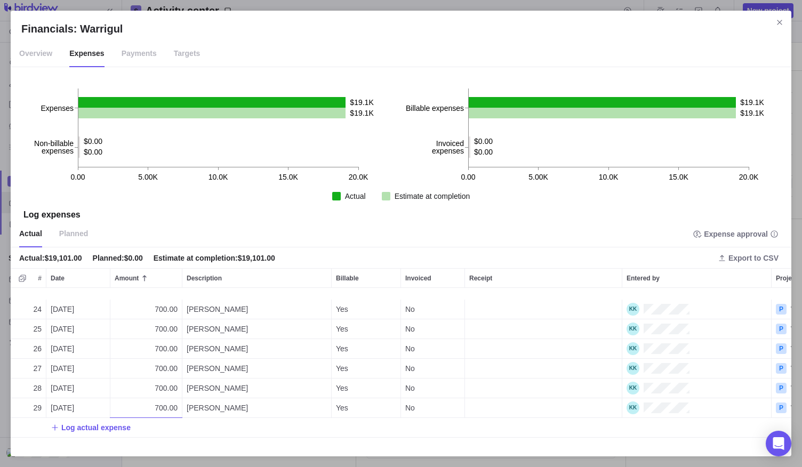
scroll to position [462, 0]
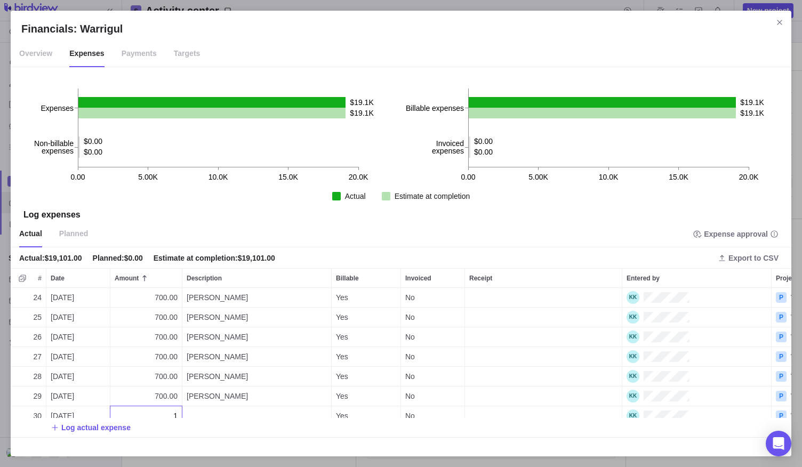
type input "1"
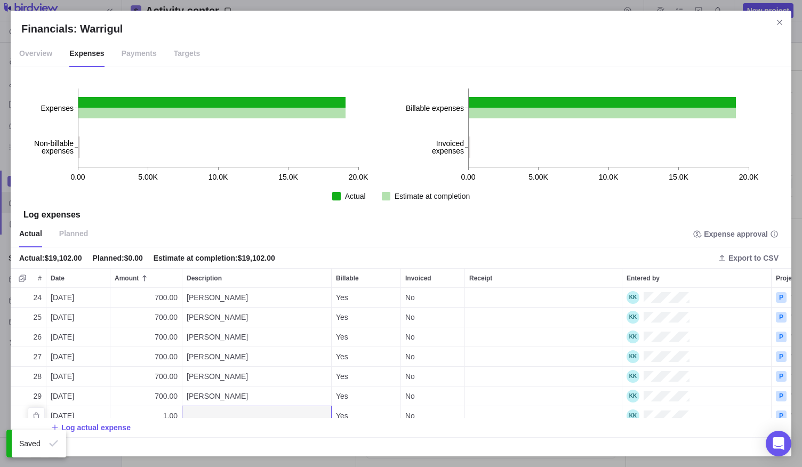
click at [198, 407] on div "Description" at bounding box center [256, 415] width 149 height 19
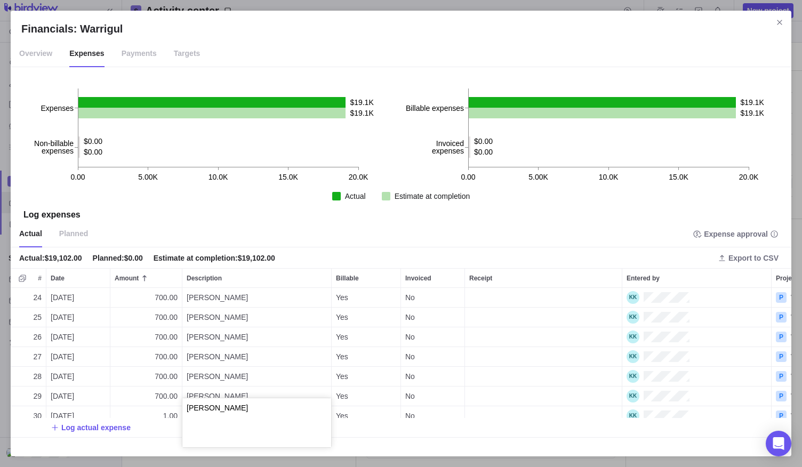
type textarea "[PERSON_NAME]"
click at [57, 407] on div "24 [DATE] 700.00 [PERSON_NAME] Yes No P Warrigul 25 [DATE] 700.00 [PERSON_NAME]…" at bounding box center [401, 367] width 781 height 158
click at [58, 411] on span "[DATE]" at bounding box center [62, 416] width 23 height 11
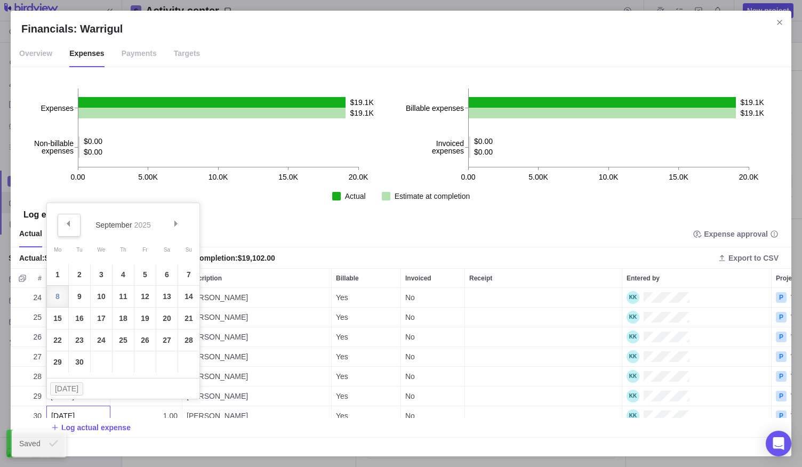
click at [75, 220] on link "Prev" at bounding box center [69, 225] width 23 height 23
click at [60, 299] on link "4" at bounding box center [57, 296] width 21 height 21
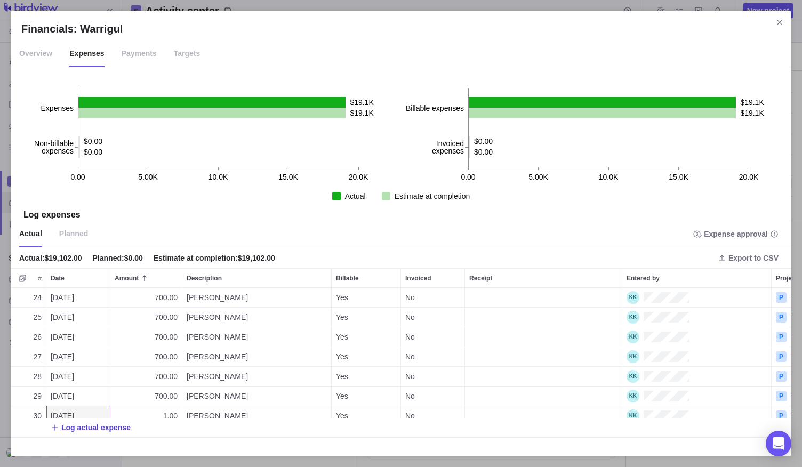
click at [102, 430] on span "Log actual expense" at bounding box center [95, 427] width 69 height 11
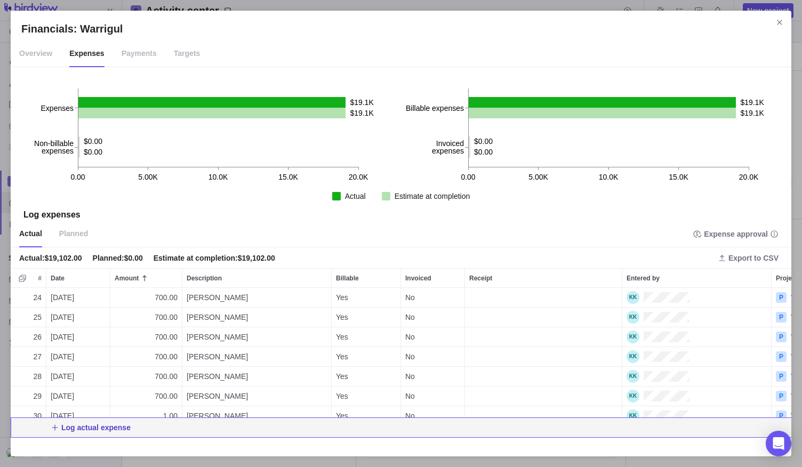
click at [95, 431] on span "Log actual expense" at bounding box center [95, 427] width 69 height 11
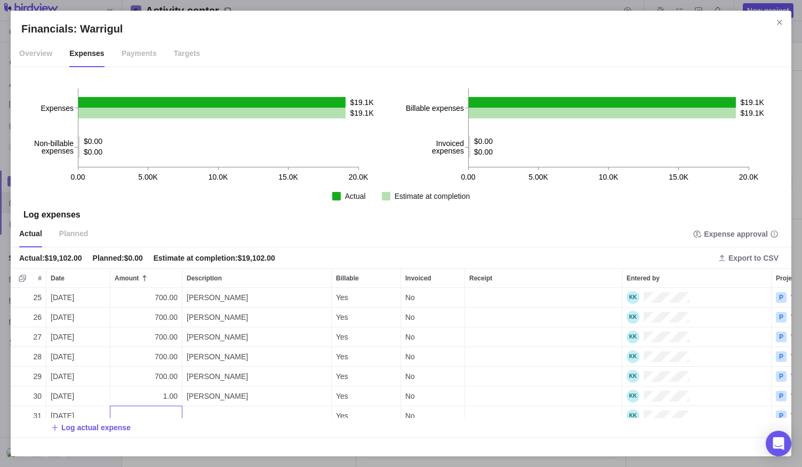
type input "1"
type textarea "[PERSON_NAME]"
click at [106, 426] on div "25 [DATE] 700.00 [PERSON_NAME] Yes No P Warrigul 26 [DATE] 700.00 [PERSON_NAME]…" at bounding box center [401, 367] width 781 height 158
click at [106, 426] on span "Log actual expense" at bounding box center [95, 427] width 69 height 11
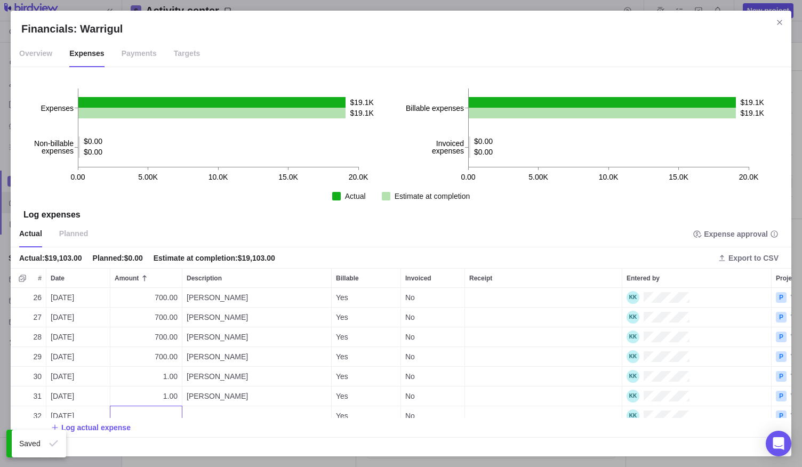
type input "1"
type textarea "[PERSON_NAME]"
click at [102, 433] on div "26 [DATE] 700.00 [PERSON_NAME] Yes No P Warrigul 27 [DATE] 700.00 [PERSON_NAME]…" at bounding box center [401, 367] width 781 height 158
click at [101, 430] on span "Log actual expense" at bounding box center [95, 427] width 69 height 11
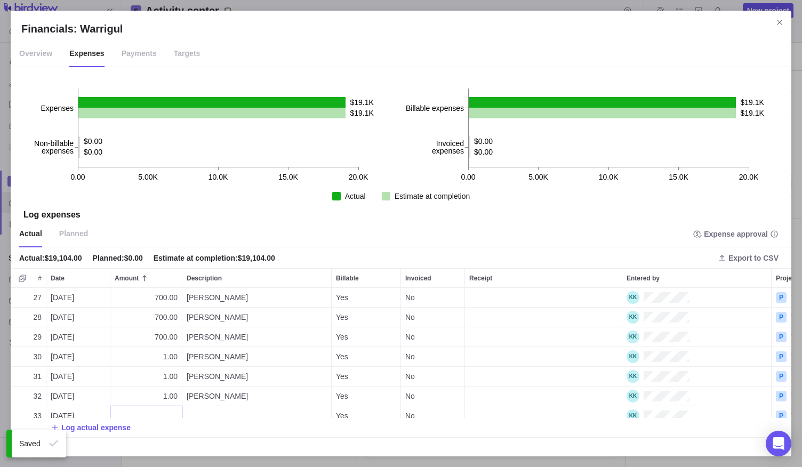
type input "1"
type textarea "Jordan"
click at [105, 426] on div "27 [DATE] 700.00 [PERSON_NAME] Yes No P Warrigul 28 [DATE] 700.00 [PERSON_NAME]…" at bounding box center [401, 367] width 781 height 158
click at [105, 426] on span "Log actual expense" at bounding box center [95, 427] width 69 height 11
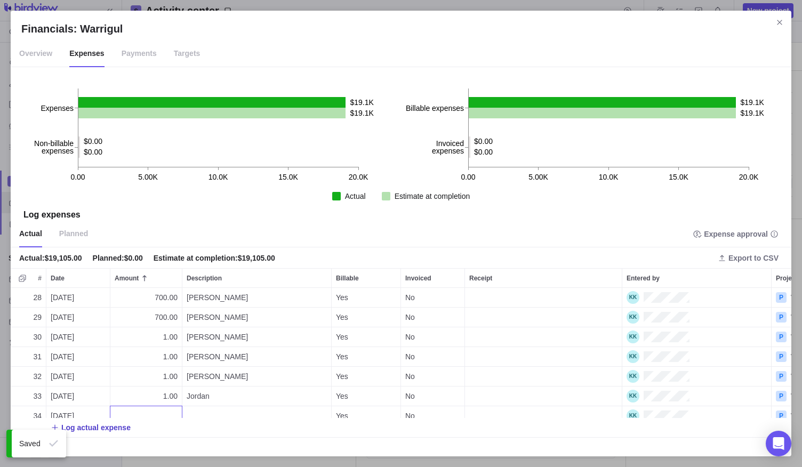
type input "1"
type textarea "Jordan"
click at [60, 346] on div "28 [DATE] 700.00 [PERSON_NAME] Yes No P Warrigul 29 [DATE] 700.00 [PERSON_NAME]…" at bounding box center [401, 367] width 781 height 158
click at [58, 352] on span "[DATE]" at bounding box center [62, 357] width 23 height 11
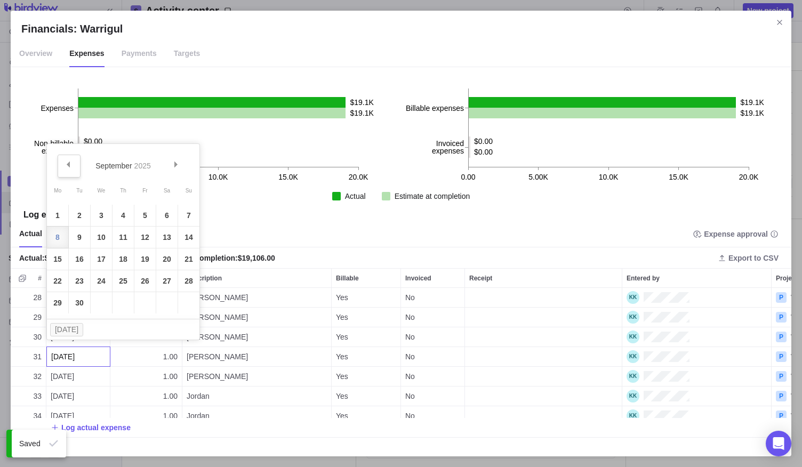
click at [65, 162] on span "Prev" at bounding box center [68, 165] width 6 height 6
click at [81, 264] on link "12" at bounding box center [79, 259] width 21 height 21
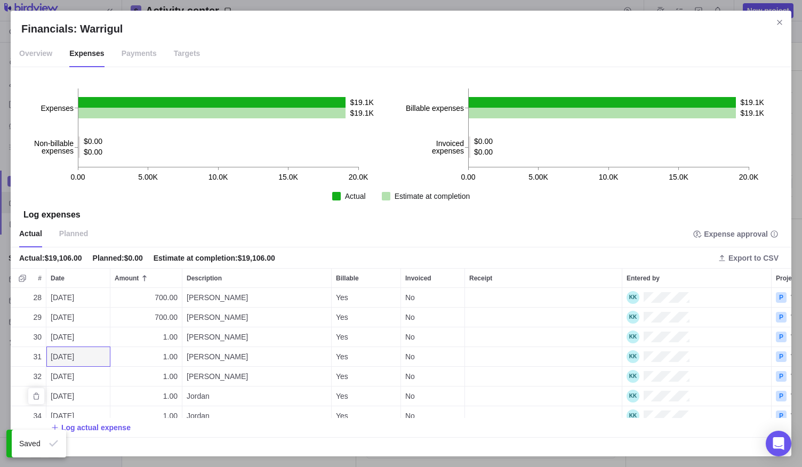
click at [59, 391] on span "[DATE]" at bounding box center [62, 396] width 23 height 11
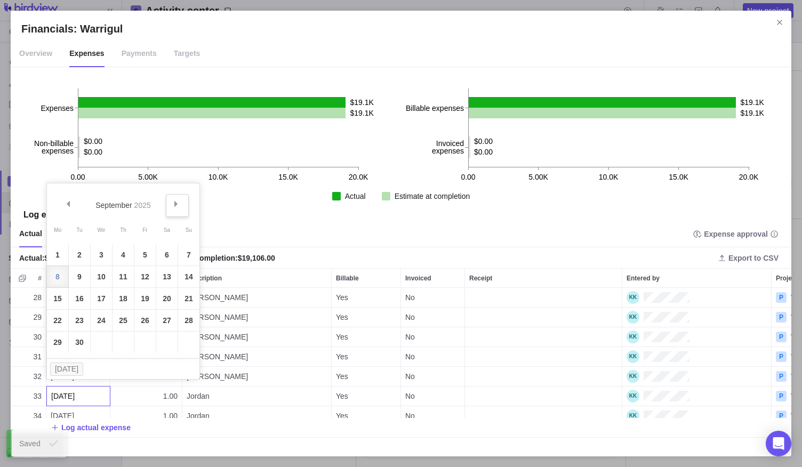
click at [180, 198] on link "Next" at bounding box center [177, 205] width 23 height 23
click at [67, 203] on span "Prev" at bounding box center [68, 204] width 6 height 6
click at [67, 215] on link "Prev" at bounding box center [69, 205] width 23 height 23
click at [77, 299] on link "12" at bounding box center [79, 298] width 21 height 21
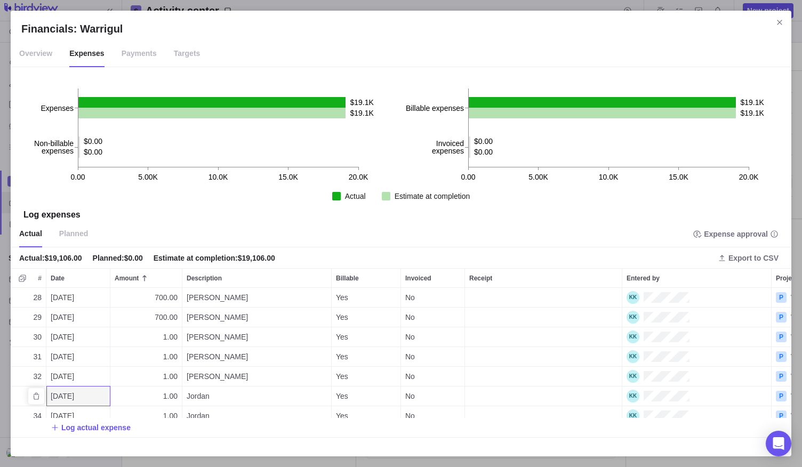
click at [56, 391] on span "[DATE]" at bounding box center [62, 396] width 23 height 11
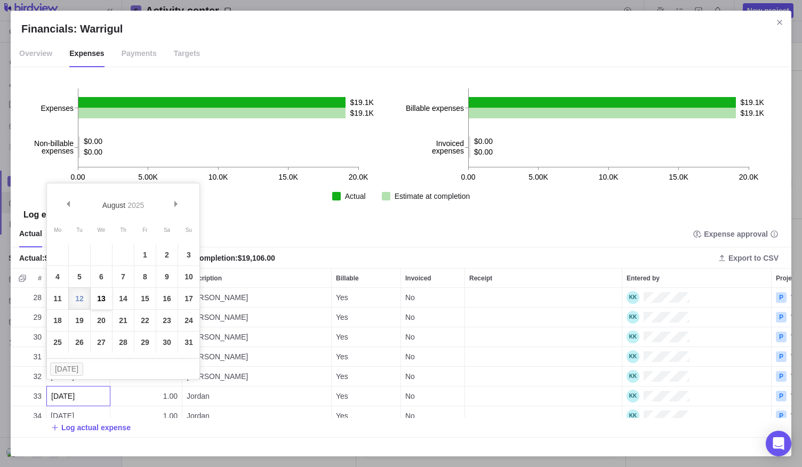
click at [100, 306] on link "13" at bounding box center [101, 298] width 21 height 21
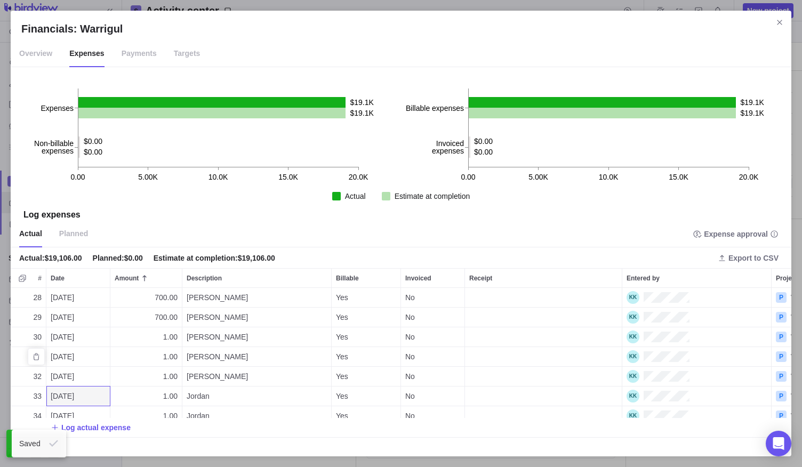
click at [55, 352] on span "[DATE]" at bounding box center [62, 357] width 23 height 11
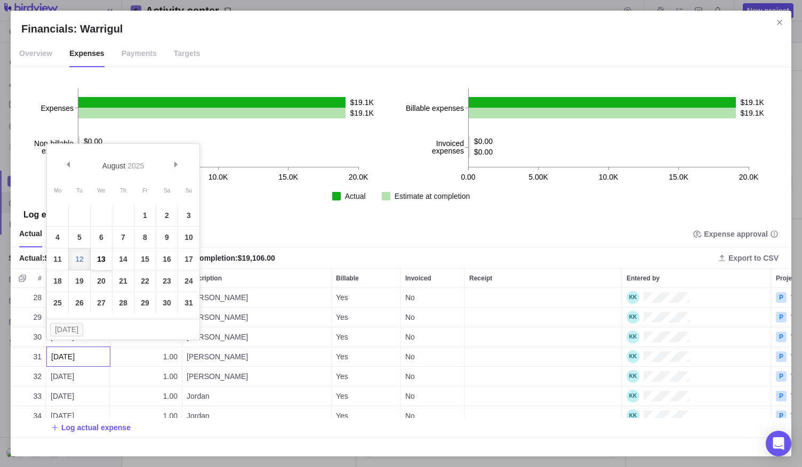
click at [99, 261] on link "13" at bounding box center [101, 259] width 21 height 21
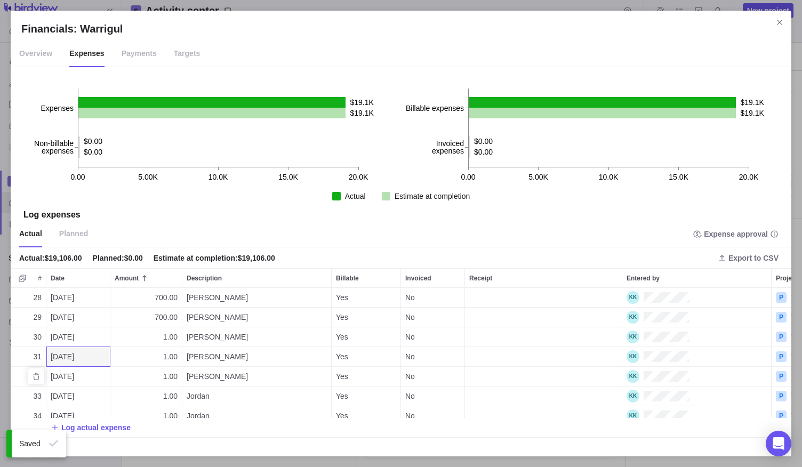
click at [54, 371] on span "[DATE]" at bounding box center [62, 376] width 23 height 11
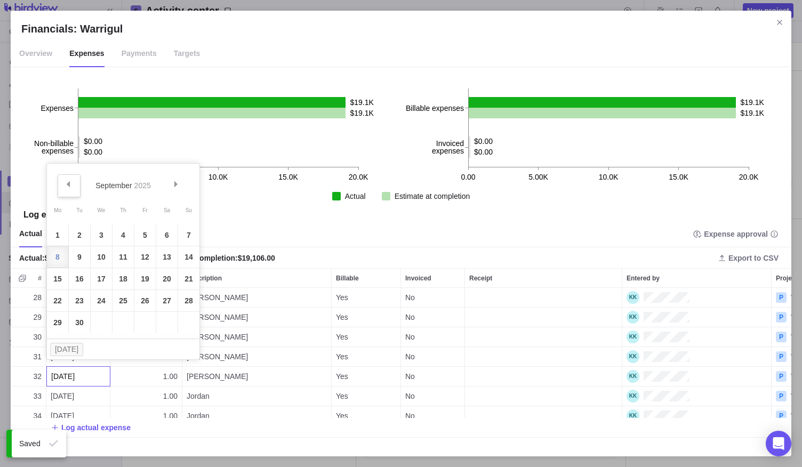
click at [62, 189] on link "Prev" at bounding box center [69, 185] width 23 height 23
click at [82, 279] on link "12" at bounding box center [79, 278] width 21 height 21
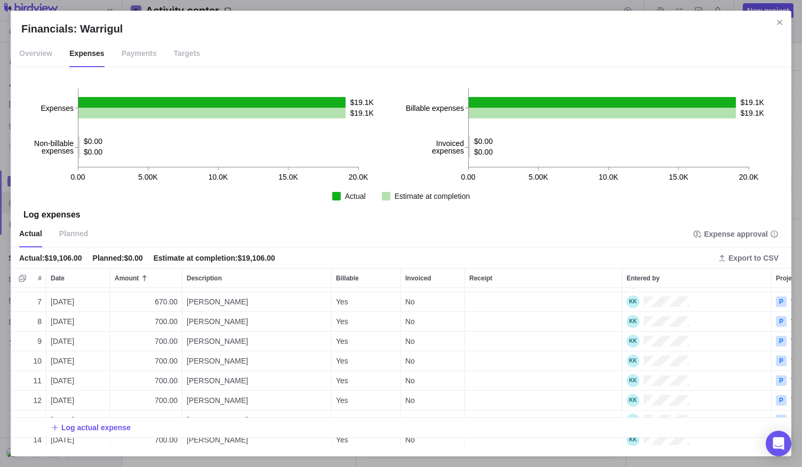
scroll to position [0, 0]
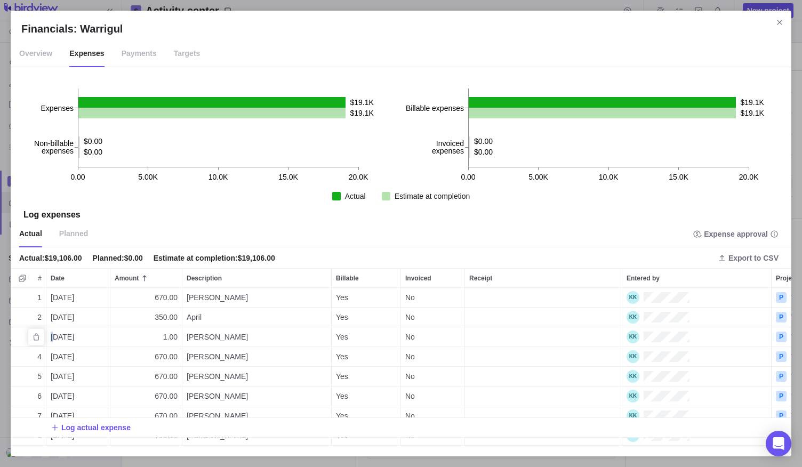
click at [53, 338] on span "[DATE]" at bounding box center [62, 337] width 23 height 11
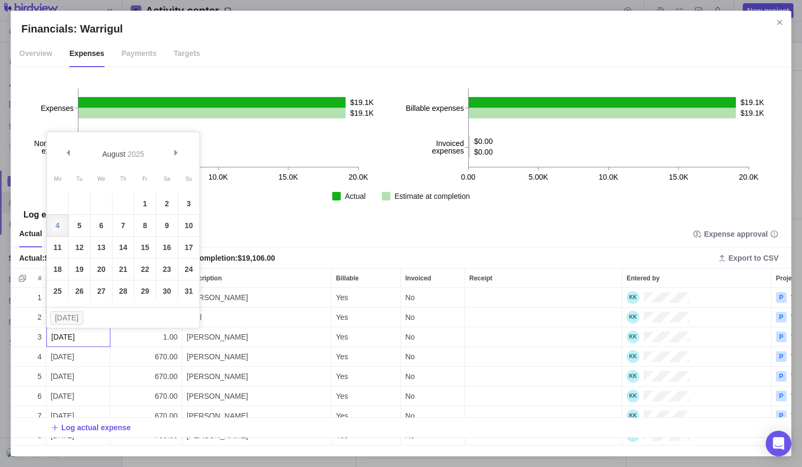
click at [102, 268] on link "20" at bounding box center [101, 269] width 21 height 21
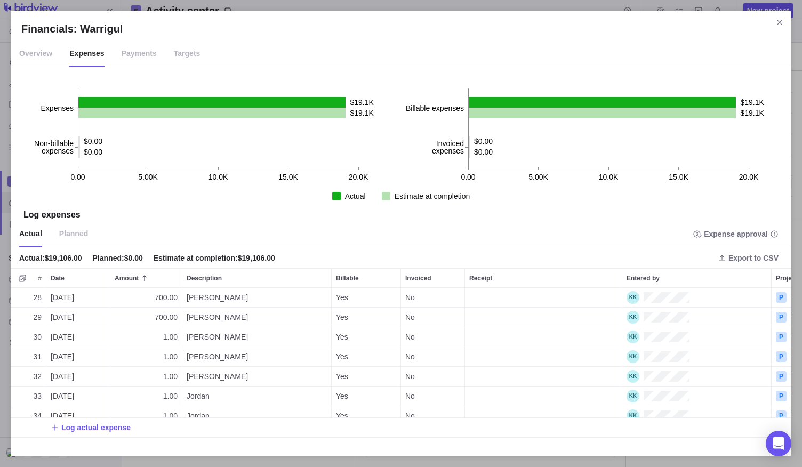
scroll to position [541, 0]
click at [35, 393] on icon "Delete" at bounding box center [36, 396] width 6 height 7
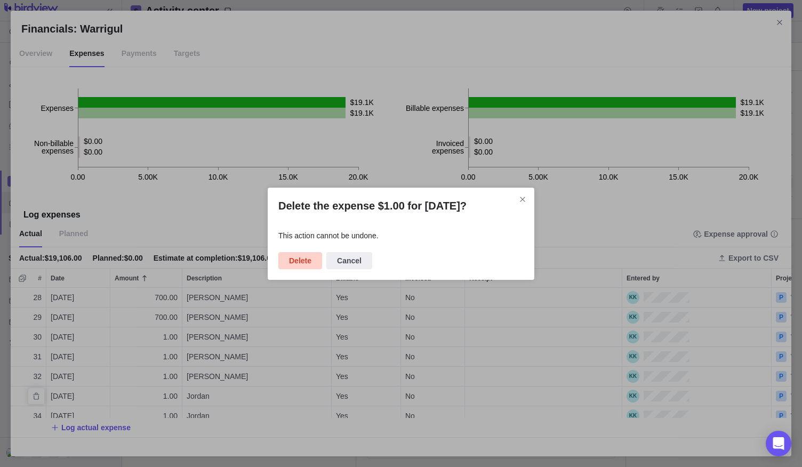
click at [298, 263] on span "Delete" at bounding box center [300, 260] width 22 height 13
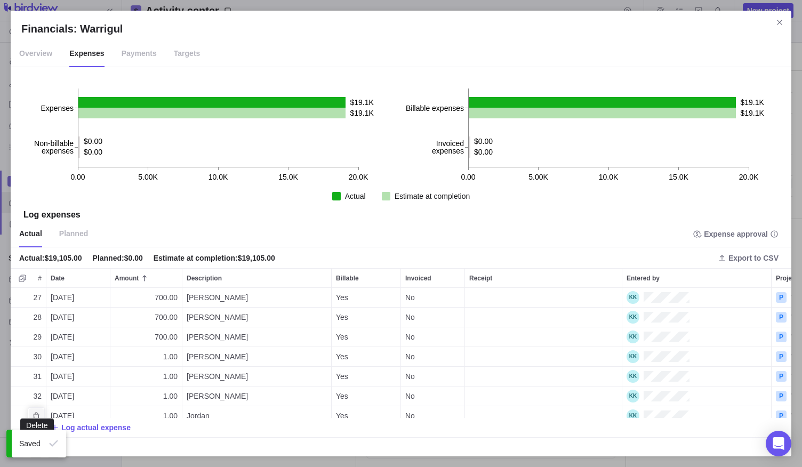
click at [36, 412] on icon "Delete" at bounding box center [36, 416] width 9 height 9
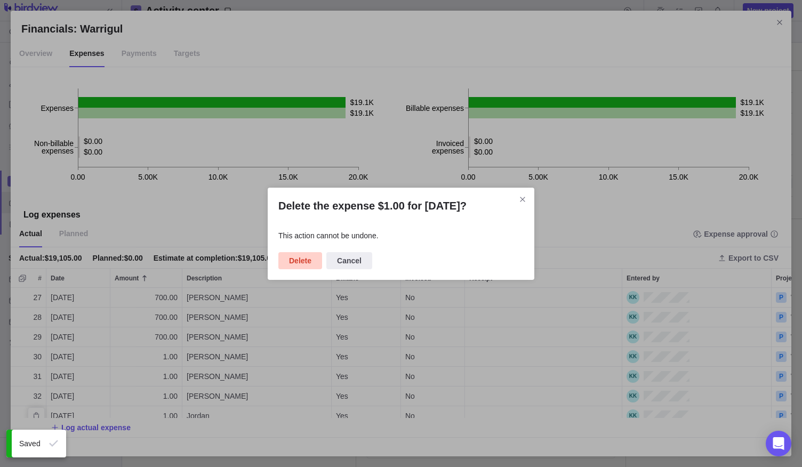
click at [303, 260] on span "Delete" at bounding box center [300, 260] width 22 height 13
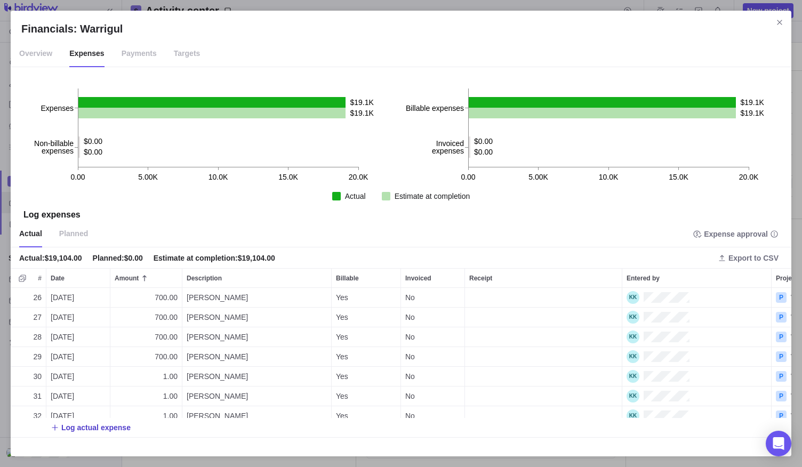
click at [97, 425] on span "Log actual expense" at bounding box center [95, 427] width 69 height 11
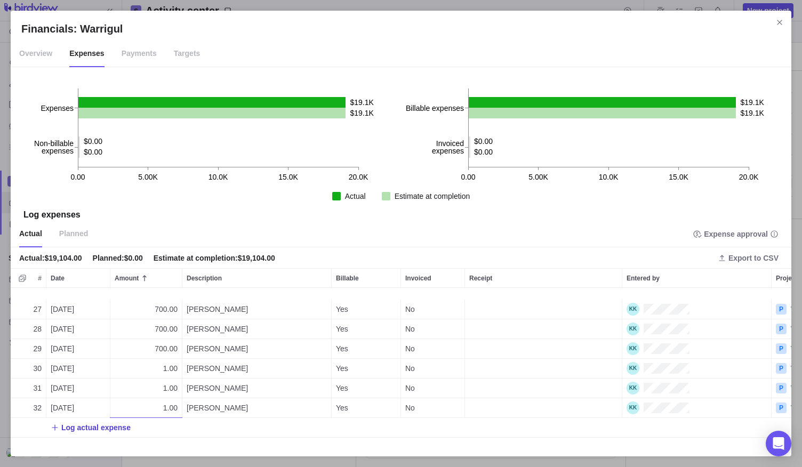
scroll to position [521, 0]
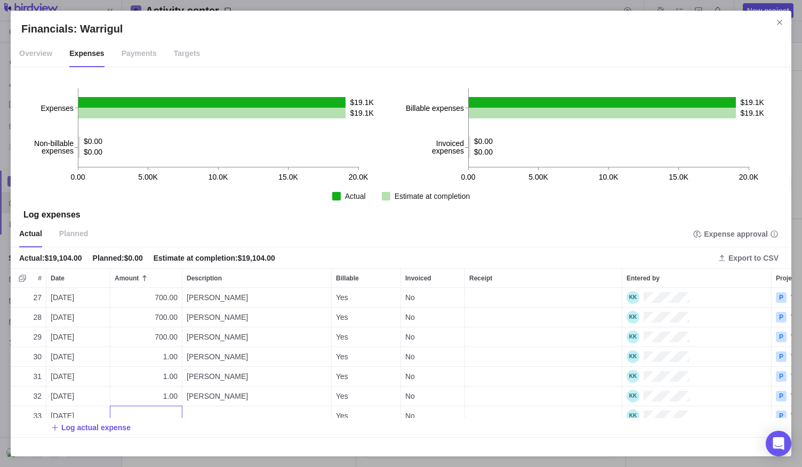
type input "1"
click at [211, 407] on div "Description" at bounding box center [256, 415] width 149 height 19
type textarea "[PERSON_NAME]"
click at [107, 430] on div "27 [DATE] 700.00 [PERSON_NAME] Yes No P Warrigul 28 [DATE] 700.00 [PERSON_NAME]…" at bounding box center [401, 367] width 781 height 158
click at [108, 430] on span "Log actual expense" at bounding box center [95, 427] width 69 height 11
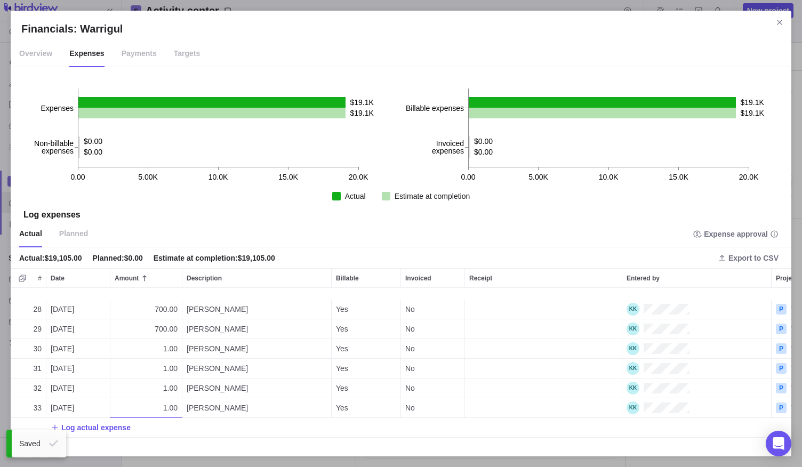
scroll to position [541, 0]
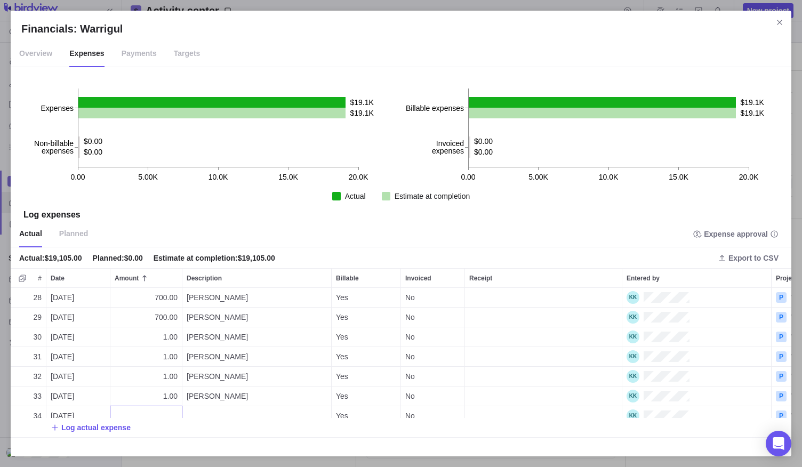
type input "1"
type textarea "[PERSON_NAME]"
click at [114, 424] on div "28 [DATE] 700.00 [PERSON_NAME] Yes No P Warrigul 29 [DATE] 700.00 [PERSON_NAME]…" at bounding box center [401, 367] width 781 height 158
click at [114, 424] on span "Log actual expense" at bounding box center [95, 427] width 69 height 11
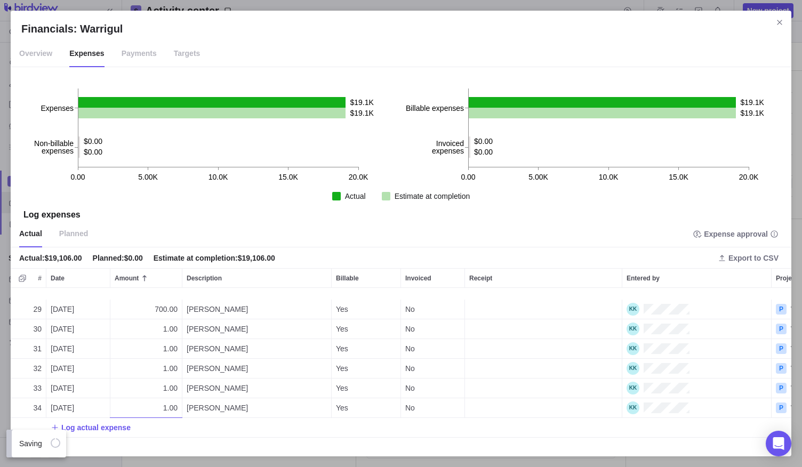
scroll to position [561, 0]
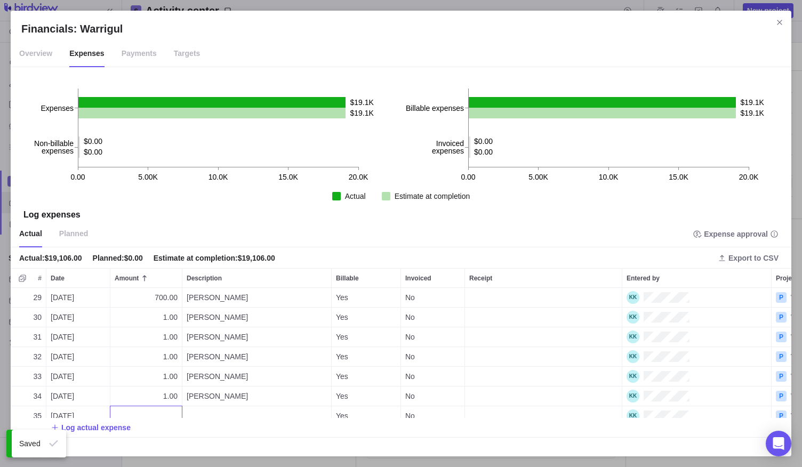
type input "1"
type textarea "[PERSON_NAME]"
click at [113, 426] on div "29 [DATE] 700.00 [PERSON_NAME] Yes No P Warrigul 30 [DATE] 1.00 [PERSON_NAME] Y…" at bounding box center [401, 367] width 781 height 158
click at [113, 426] on span "Log actual expense" at bounding box center [95, 427] width 69 height 11
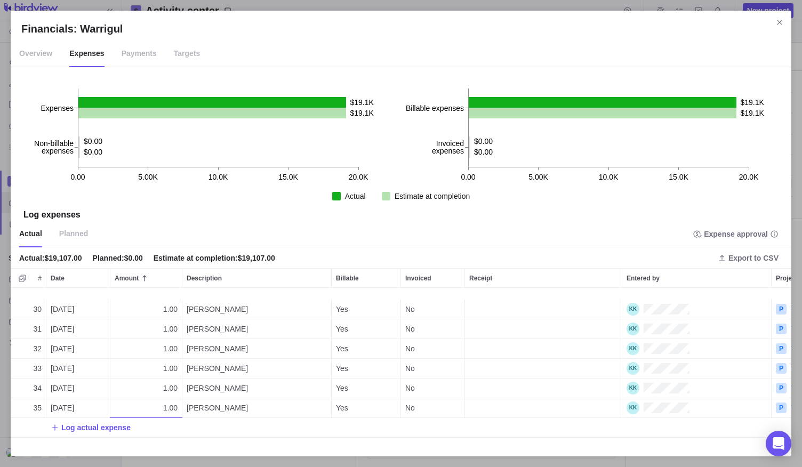
scroll to position [580, 0]
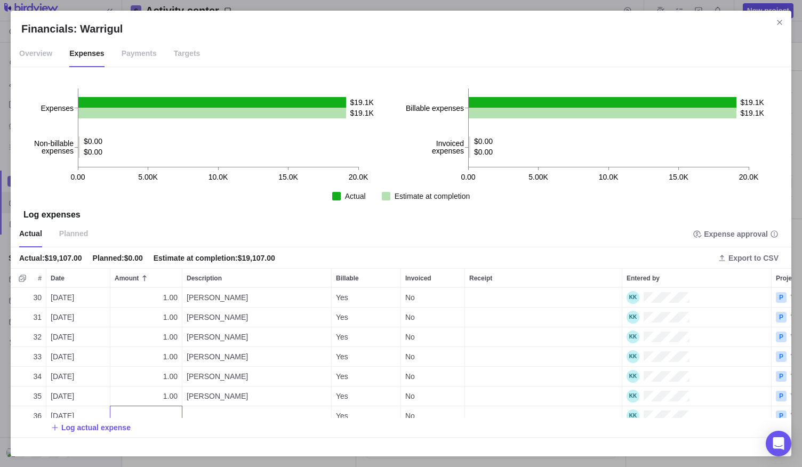
type input "1"
type textarea "[PERSON_NAME]"
click at [71, 353] on div "30 [DATE] 1.00 [PERSON_NAME] Yes No P Warrigul 31 [DATE] 1.00 [PERSON_NAME] Yes…" at bounding box center [401, 367] width 781 height 158
click at [70, 425] on span "Log actual expense" at bounding box center [95, 427] width 69 height 11
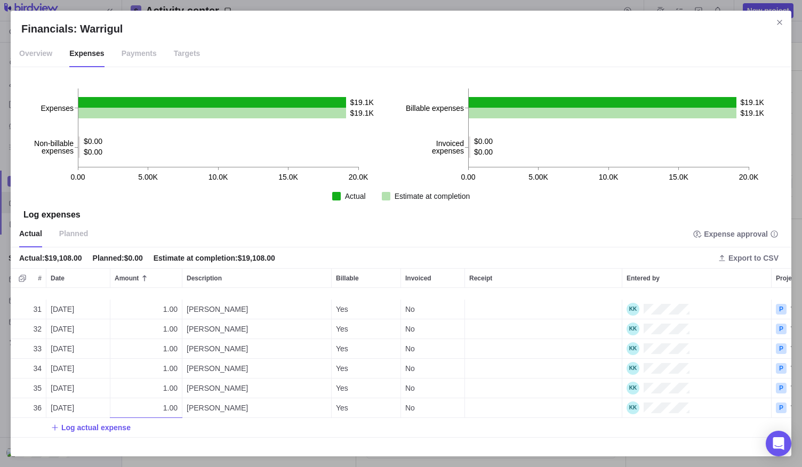
scroll to position [600, 0]
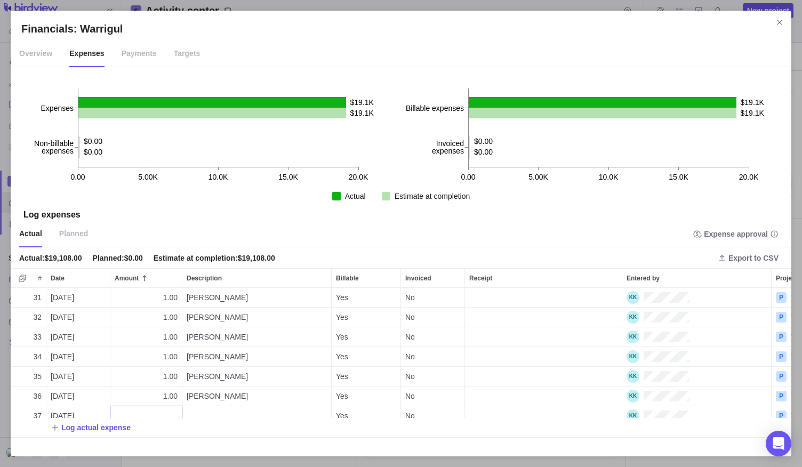
type input "1"
type textarea "[PERSON_NAME]"
click at [85, 426] on div "31 [DATE] 1.00 [PERSON_NAME] Yes No P Warrigul 32 [DATE] 1.00 [PERSON_NAME] Yes…" at bounding box center [401, 367] width 781 height 158
click at [85, 426] on span "Log actual expense" at bounding box center [95, 427] width 69 height 11
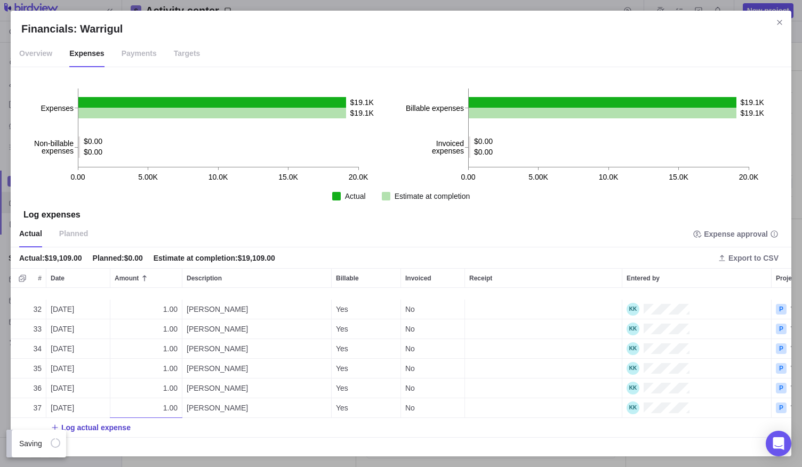
scroll to position [620, 0]
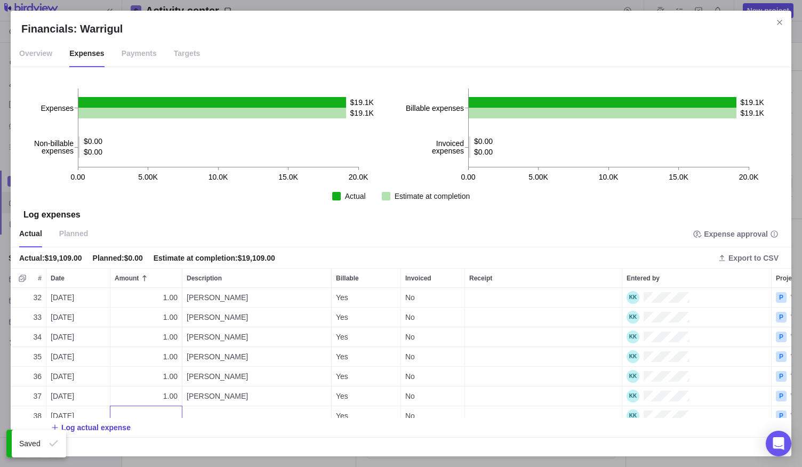
type input "1"
type textarea "[PERSON_NAME]"
click at [108, 427] on div "32 [DATE] 1.00 [PERSON_NAME] Yes No P Warrigul 33 [DATE] 1.00 [PERSON_NAME] Yes…" at bounding box center [401, 367] width 781 height 158
click at [108, 427] on span "Log actual expense" at bounding box center [95, 427] width 69 height 11
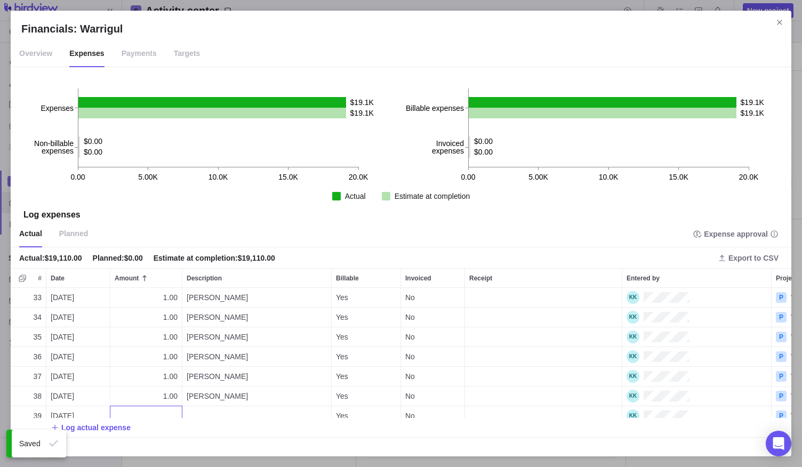
type input "1"
type textarea "[PERSON_NAME]"
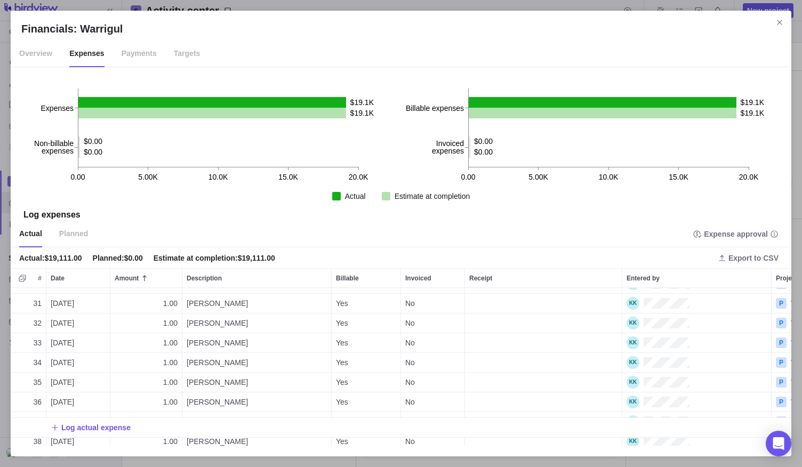
click at [55, 343] on div "39 [DATE] 1.00 Yes No P Warrigul Log actual expense 20 [DATE] 700.00 [PERSON_NA…" at bounding box center [401, 367] width 781 height 158
click at [55, 343] on span "[DATE]" at bounding box center [62, 343] width 23 height 11
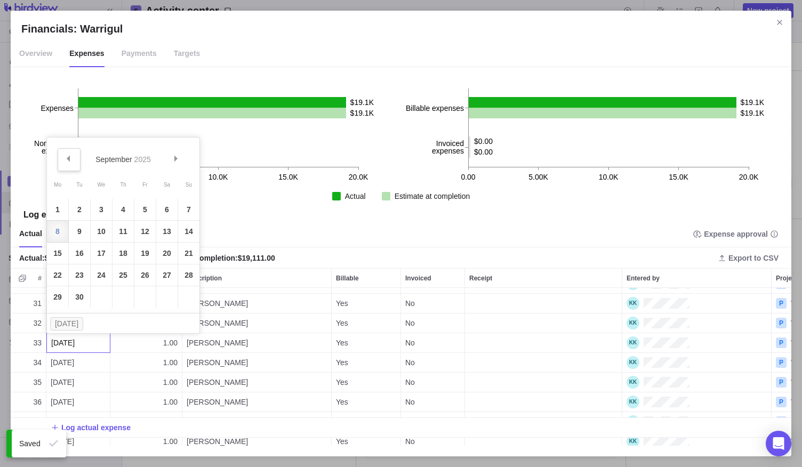
click at [71, 153] on link "Prev" at bounding box center [69, 159] width 23 height 23
click at [61, 293] on link "25" at bounding box center [57, 296] width 21 height 21
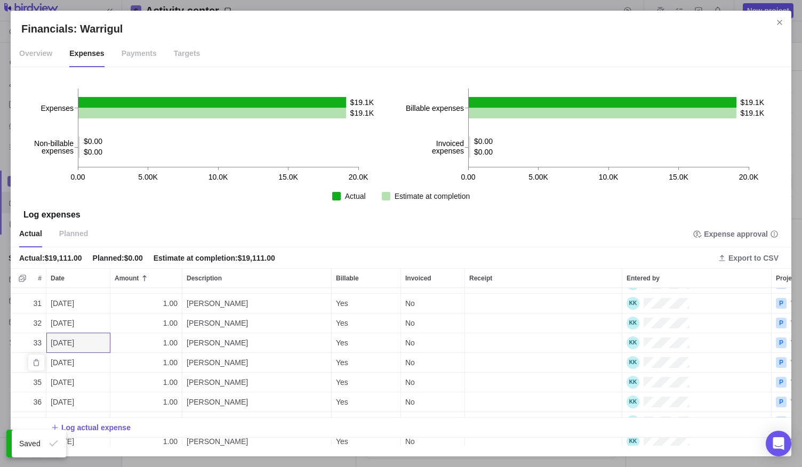
click at [58, 362] on span "[DATE]" at bounding box center [62, 362] width 23 height 11
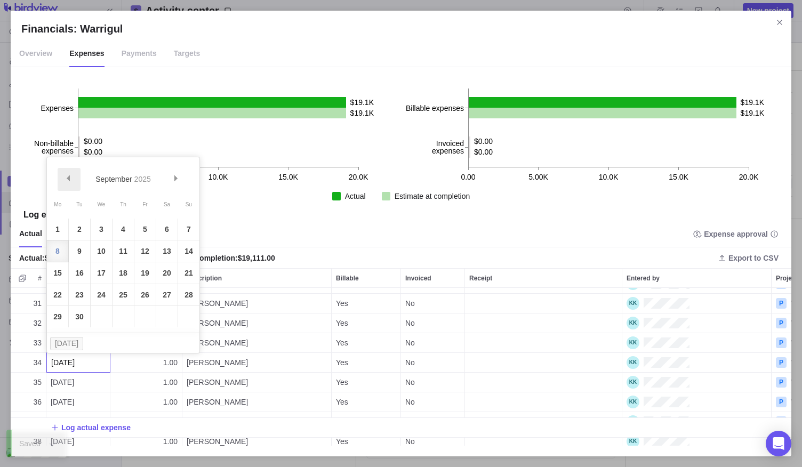
drag, startPoint x: 71, startPoint y: 180, endPoint x: 70, endPoint y: 191, distance: 11.3
click at [71, 180] on link "Prev" at bounding box center [69, 179] width 23 height 23
click at [85, 314] on link "26" at bounding box center [79, 316] width 21 height 21
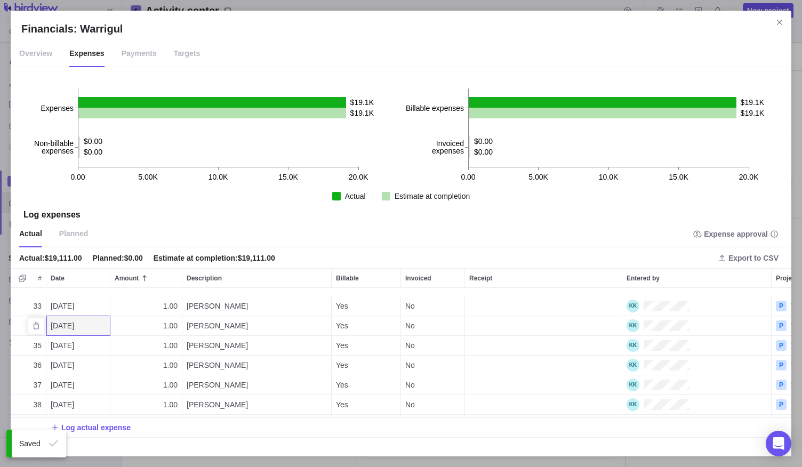
scroll to position [640, 0]
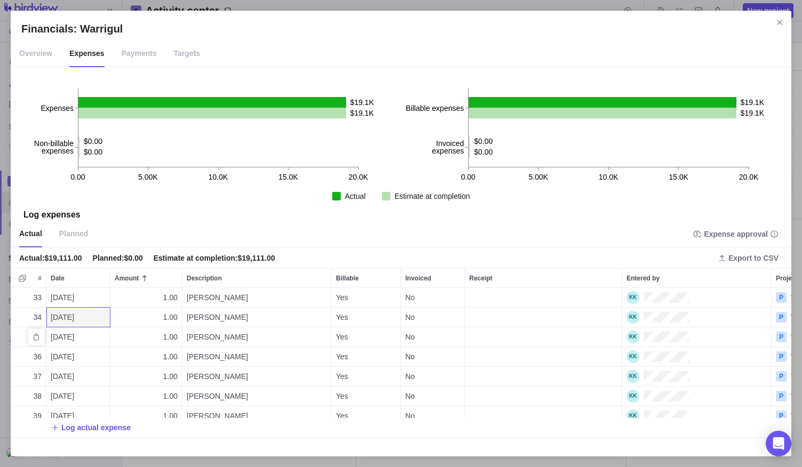
click at [65, 328] on div "[DATE]" at bounding box center [77, 337] width 63 height 19
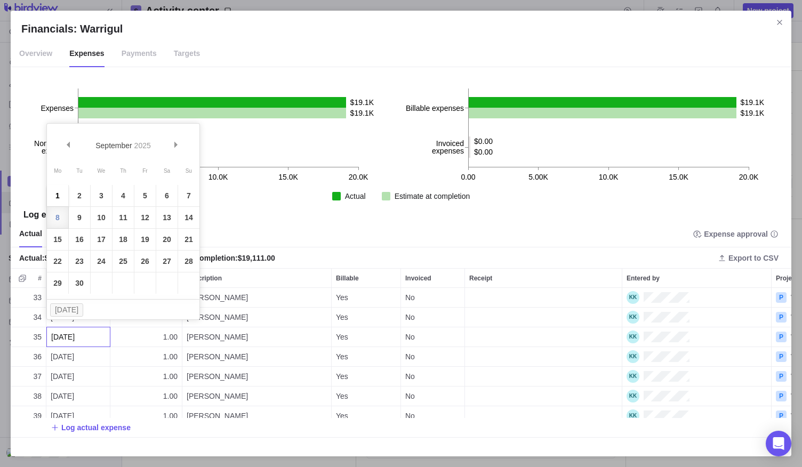
click at [65, 202] on link "1" at bounding box center [57, 195] width 21 height 21
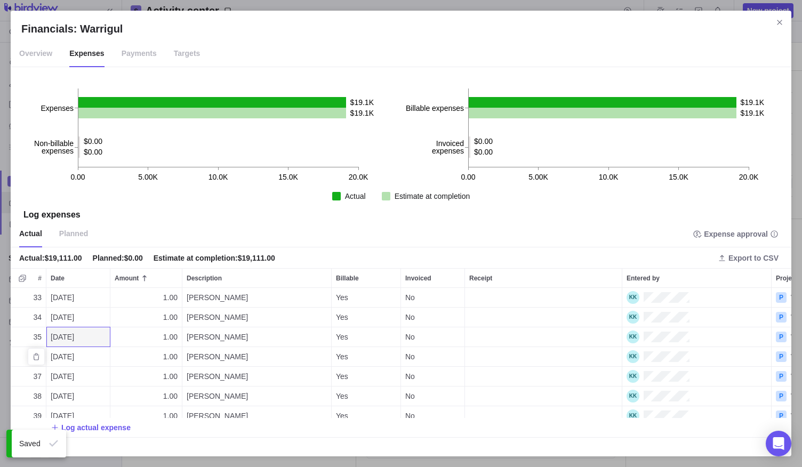
click at [55, 352] on span "[DATE]" at bounding box center [62, 357] width 23 height 11
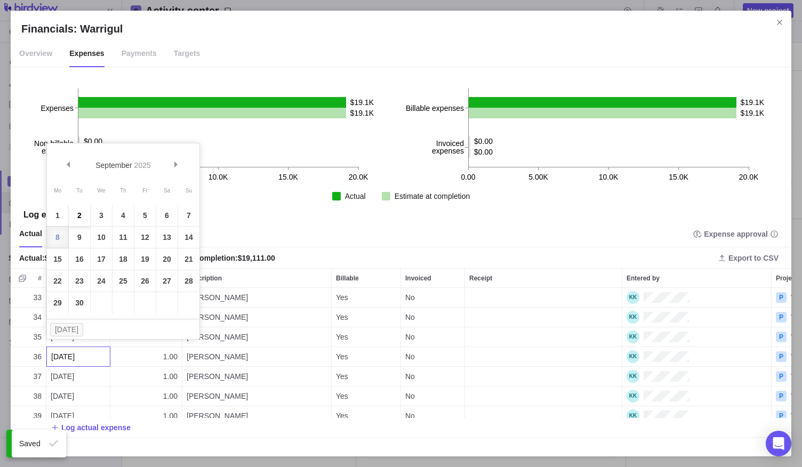
click at [84, 212] on link "2" at bounding box center [79, 215] width 21 height 21
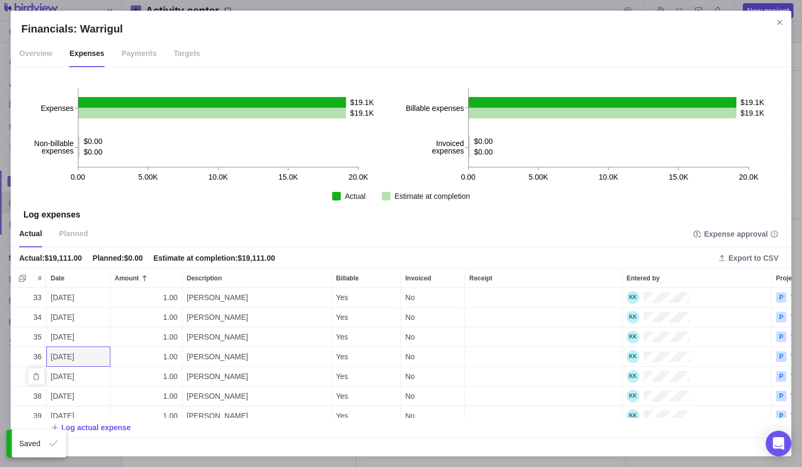
click at [57, 371] on span "[DATE]" at bounding box center [62, 376] width 23 height 11
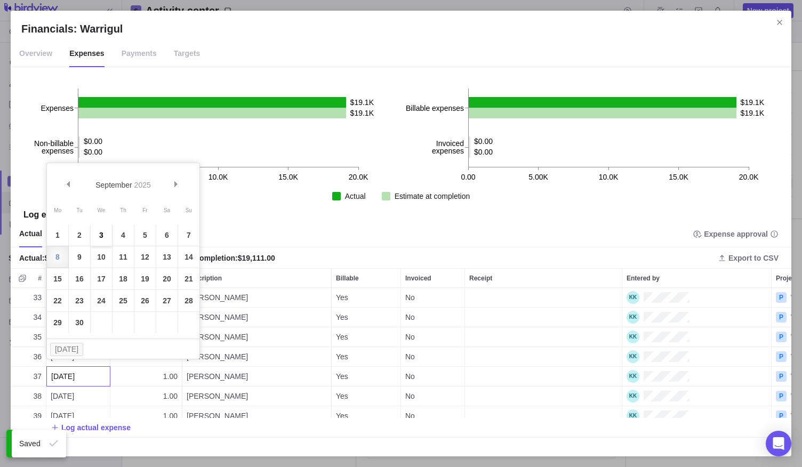
click at [100, 241] on link "3" at bounding box center [101, 235] width 21 height 21
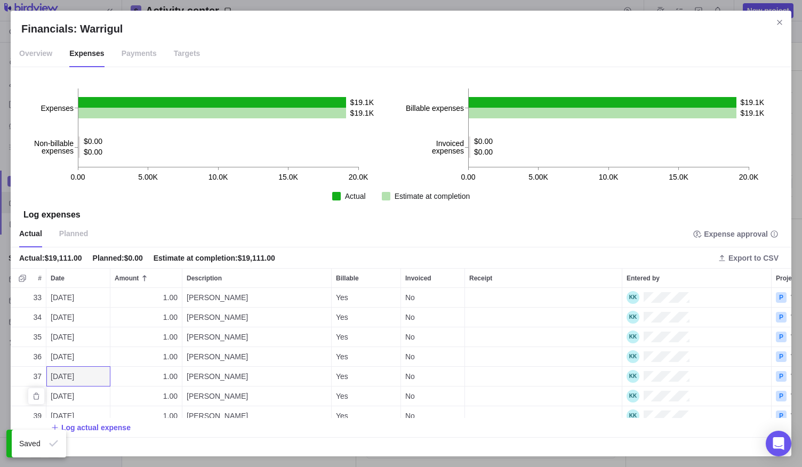
click at [62, 391] on span "[DATE]" at bounding box center [62, 396] width 23 height 11
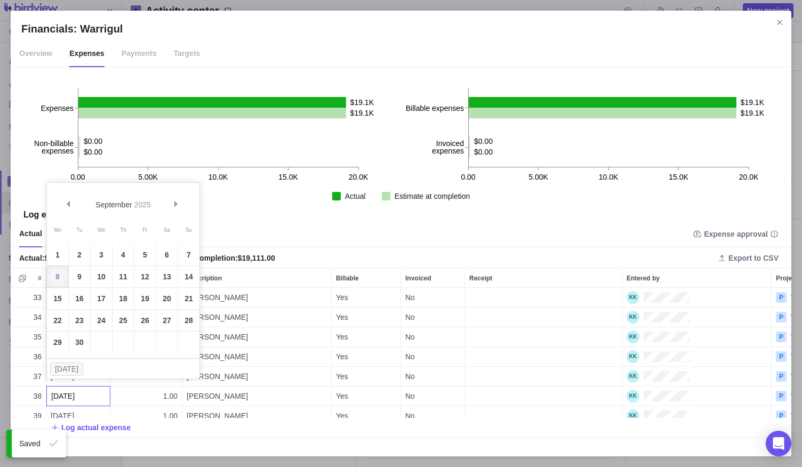
click at [115, 255] on link "4" at bounding box center [123, 254] width 21 height 21
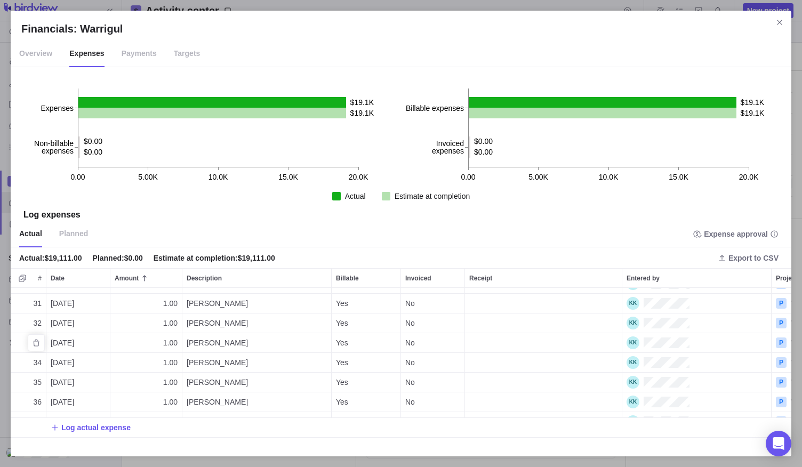
scroll to position [533, 0]
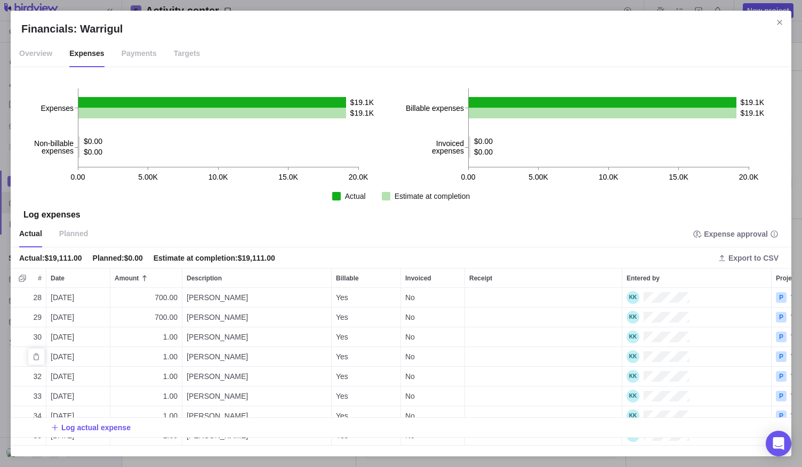
click at [157, 356] on div "1.00" at bounding box center [145, 356] width 71 height 19
type input "300"
click at [171, 377] on div "Log actual expense 18 [DATE] 700.00 [PERSON_NAME] Yes No P Warrigul 19 [DATE] 7…" at bounding box center [401, 367] width 781 height 158
click at [171, 377] on span "1.00" at bounding box center [170, 376] width 14 height 11
type input "300"
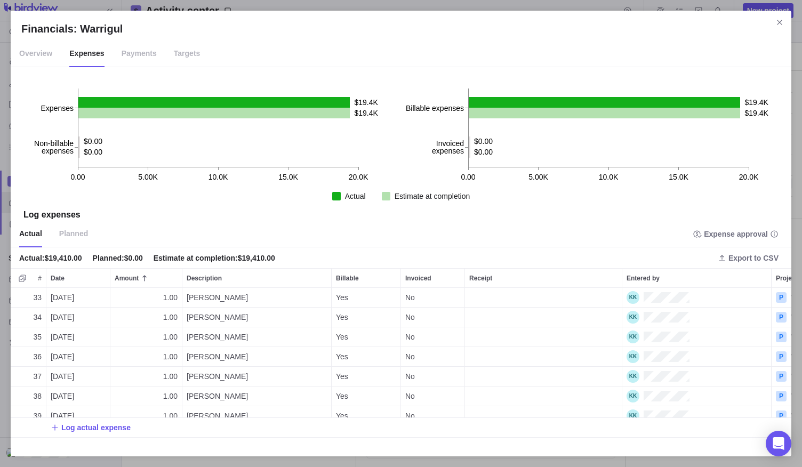
scroll to position [640, 0]
click at [106, 434] on div "32 [DATE] 300 Tyson Yes No P Warrigul 33 [DATE] 1.00 [PERSON_NAME] Yes No P War…" at bounding box center [401, 367] width 781 height 158
click at [130, 406] on div "1.00" at bounding box center [145, 415] width 71 height 19
type input "300"
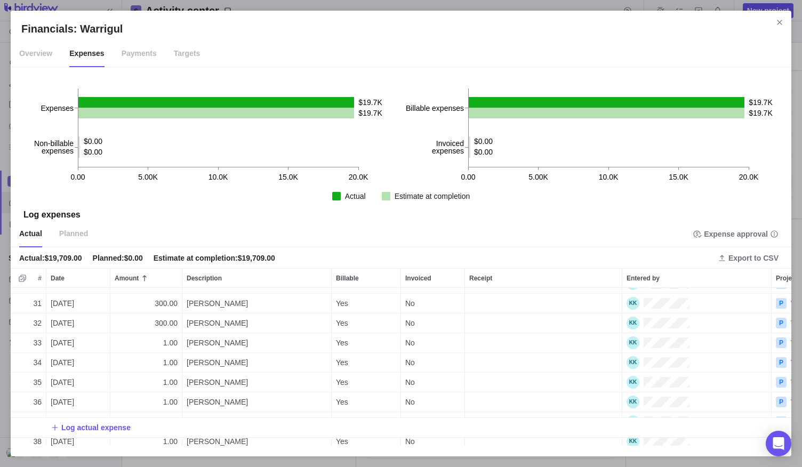
click at [162, 342] on div "39 [DATE] 300 [PERSON_NAME] Yes No P Warrigul Log actual expense 20 [DATE] 700.…" at bounding box center [401, 367] width 781 height 158
click at [162, 341] on div "1.00" at bounding box center [145, 342] width 71 height 19
type input "300"
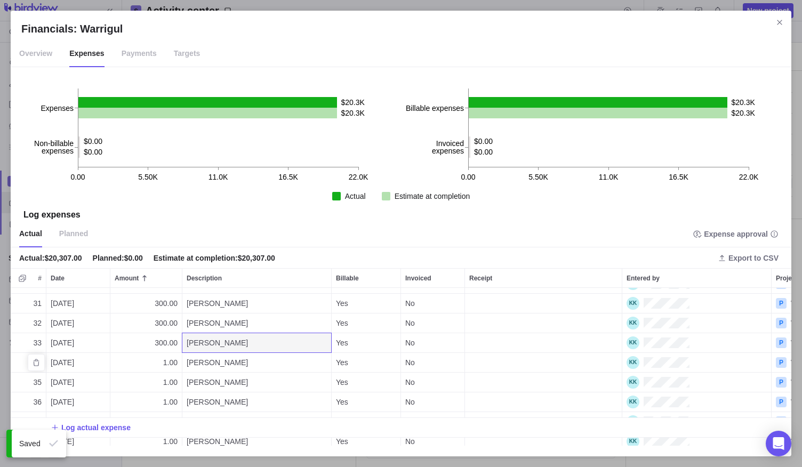
click at [164, 363] on span "1.00" at bounding box center [170, 362] width 14 height 11
click at [164, 362] on input "1" at bounding box center [146, 363] width 73 height 20
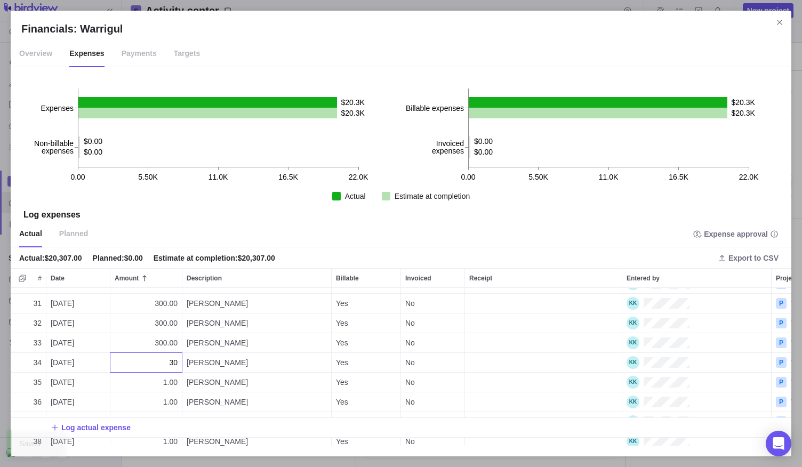
type input "300"
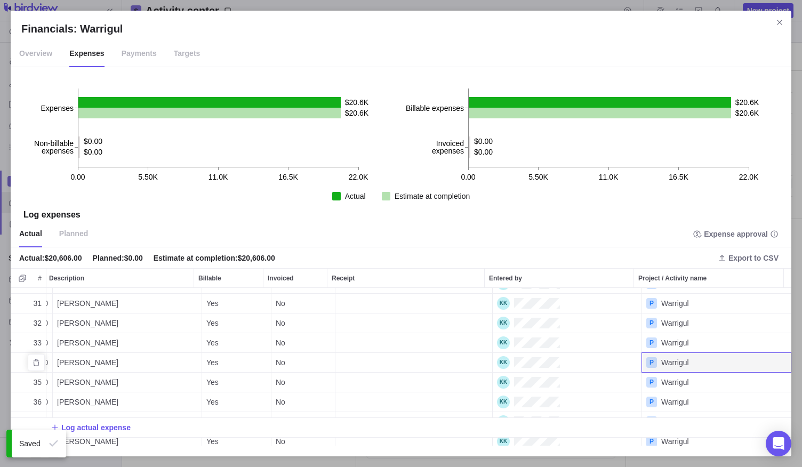
scroll to position [0, 0]
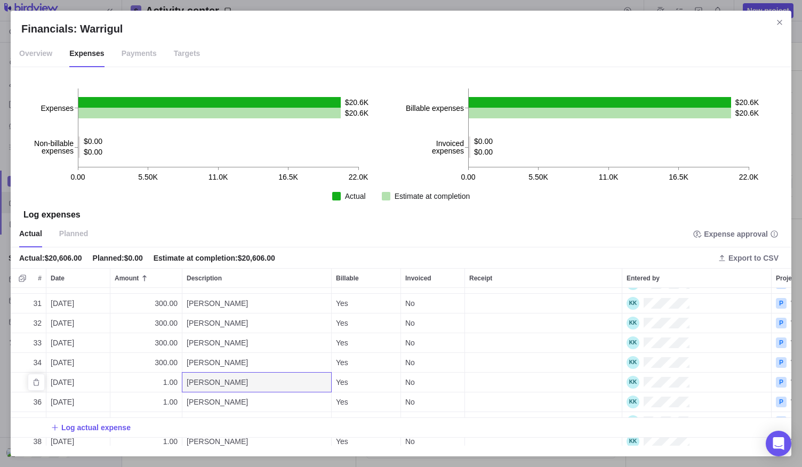
click at [173, 379] on span "1.00" at bounding box center [170, 382] width 14 height 11
type input "300"
click at [170, 401] on div "Log actual expense 20 [DATE] 700.00 [PERSON_NAME] Yes No P Warrigul 21 [DATE] 7…" at bounding box center [401, 367] width 781 height 158
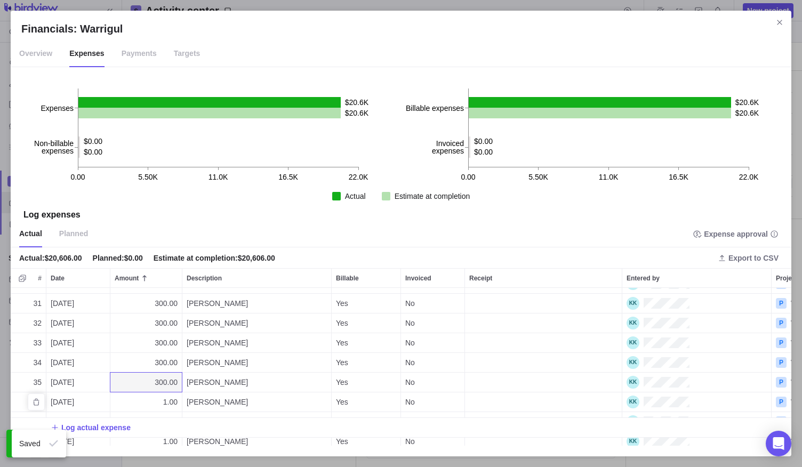
click at [168, 401] on span "1.00" at bounding box center [170, 402] width 14 height 11
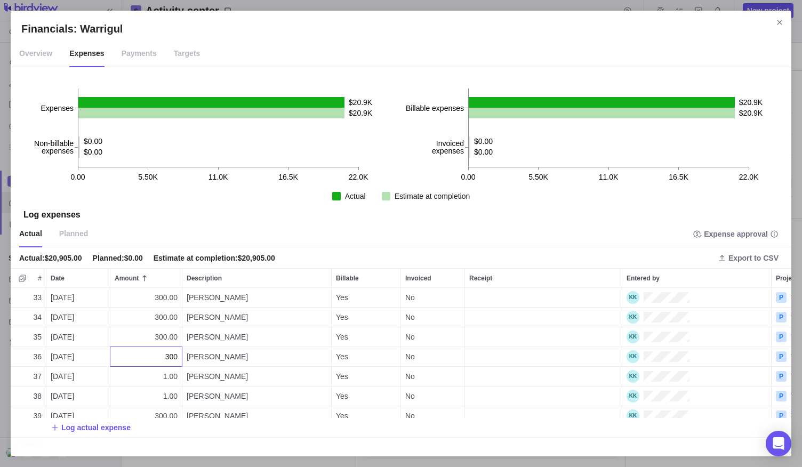
type input "300"
click at [164, 370] on div "33 [DATE] 300.00 [PERSON_NAME] Yes No P Warrigul 34 [DATE] 300.00 [PERSON_NAME]…" at bounding box center [401, 367] width 781 height 158
click at [164, 371] on span "1.00" at bounding box center [170, 376] width 14 height 11
type input "300"
click at [163, 386] on div "33 [DATE] 300.00 [PERSON_NAME] Yes No P Warrigul 34 [DATE] 300.00 [PERSON_NAME]…" at bounding box center [401, 367] width 781 height 158
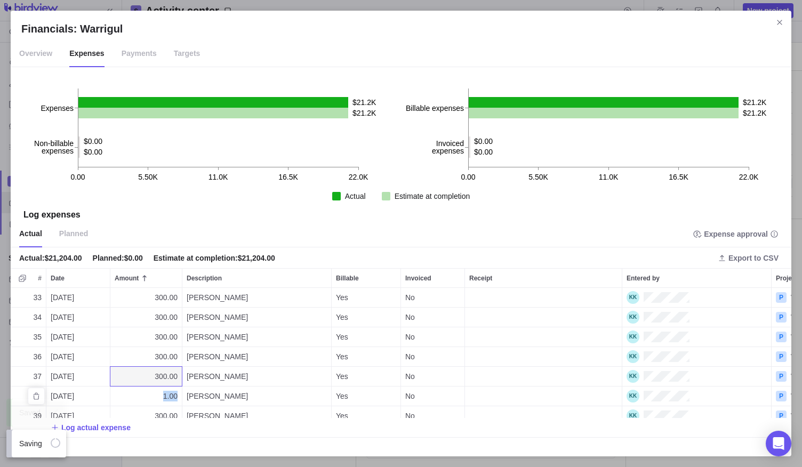
click at [163, 387] on div "1.00" at bounding box center [145, 396] width 71 height 19
type input "300"
click at [197, 386] on div "33 [DATE] 300.00 [PERSON_NAME] Yes No P Warrigul 34 [DATE] 300.00 [PERSON_NAME]…" at bounding box center [401, 367] width 781 height 158
click at [97, 431] on span "Log actual expense" at bounding box center [95, 427] width 69 height 11
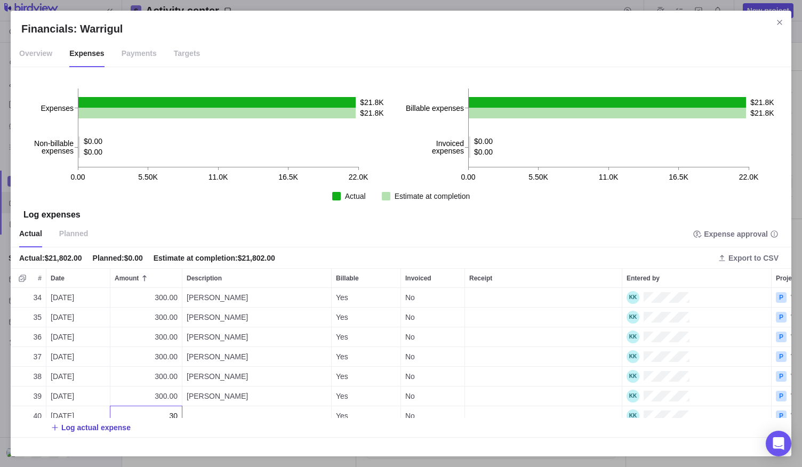
type input "300"
type textarea "Jordan"
click at [61, 412] on div "34 [DATE] 300.00 [PERSON_NAME] Yes No P Warrigul 35 [DATE] 300.00 [PERSON_NAME]…" at bounding box center [401, 367] width 781 height 158
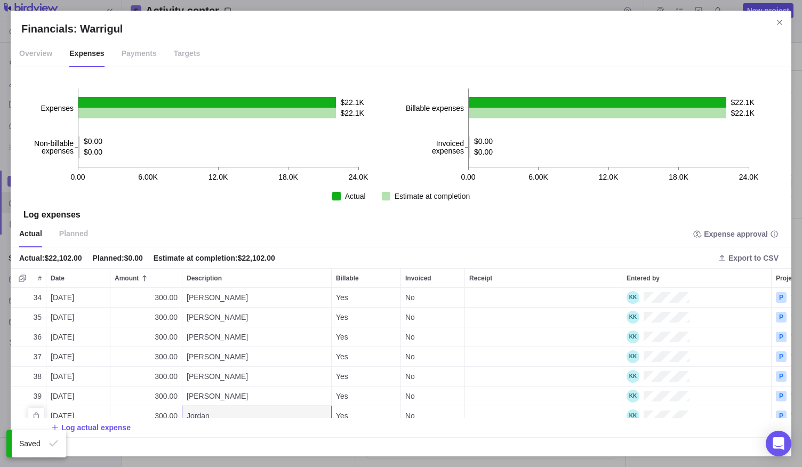
click at [61, 411] on span "[DATE]" at bounding box center [62, 416] width 23 height 11
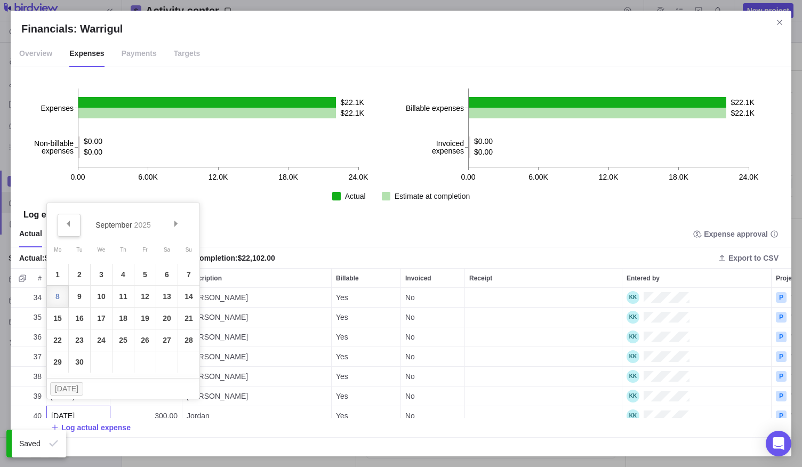
click at [68, 226] on span "Prev" at bounding box center [68, 224] width 6 height 6
click at [163, 345] on link "23" at bounding box center [166, 340] width 21 height 21
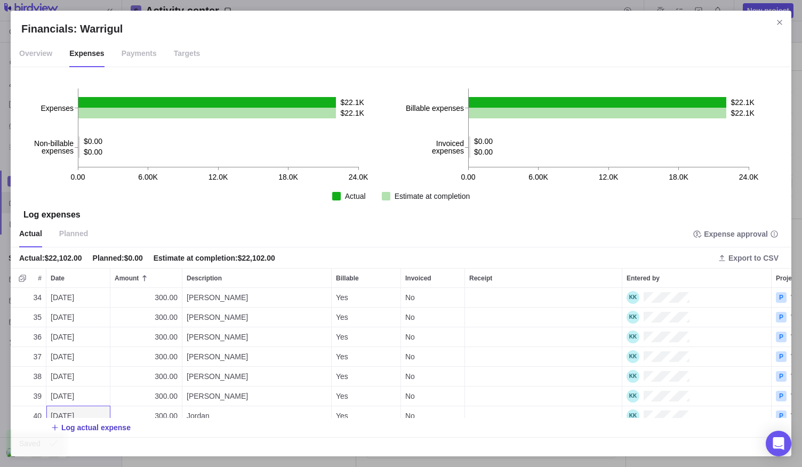
click at [106, 429] on span "Log actual expense" at bounding box center [95, 427] width 69 height 11
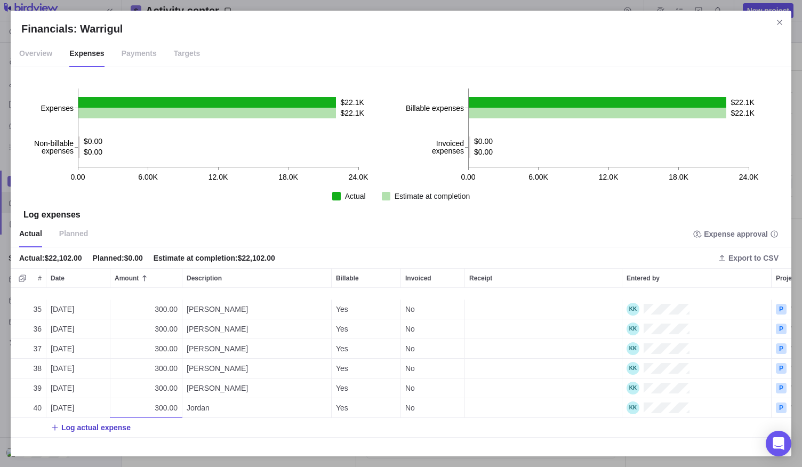
scroll to position [679, 0]
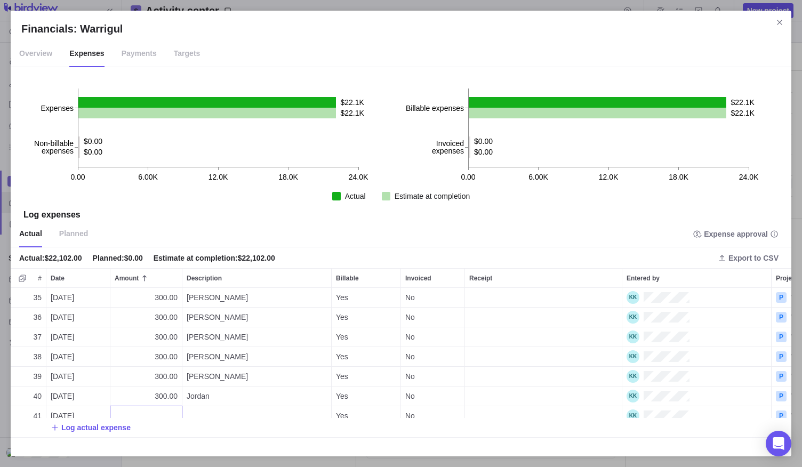
type input "1"
type textarea "Taner"
click at [69, 408] on div "35 [DATE] 300.00 [PERSON_NAME] Yes No P Warrigul 36 [DATE] 300.00 [PERSON_NAME]…" at bounding box center [401, 367] width 781 height 158
click at [57, 411] on span "[DATE]" at bounding box center [62, 416] width 23 height 11
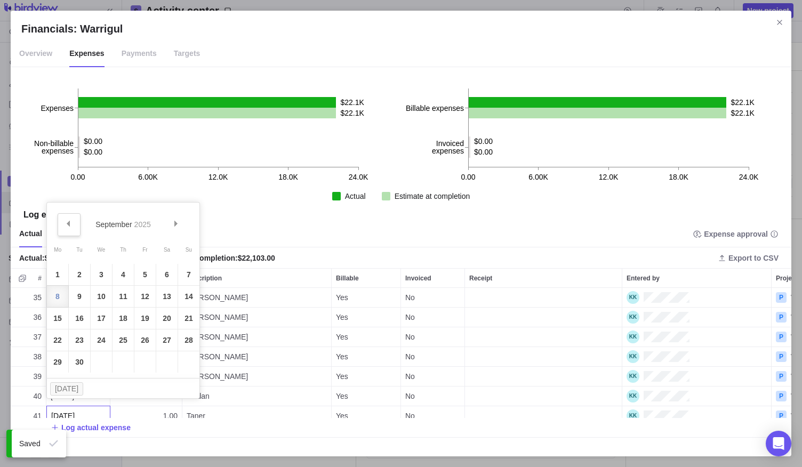
click at [69, 226] on link "Prev" at bounding box center [69, 224] width 23 height 23
click at [159, 339] on link "23" at bounding box center [166, 340] width 21 height 21
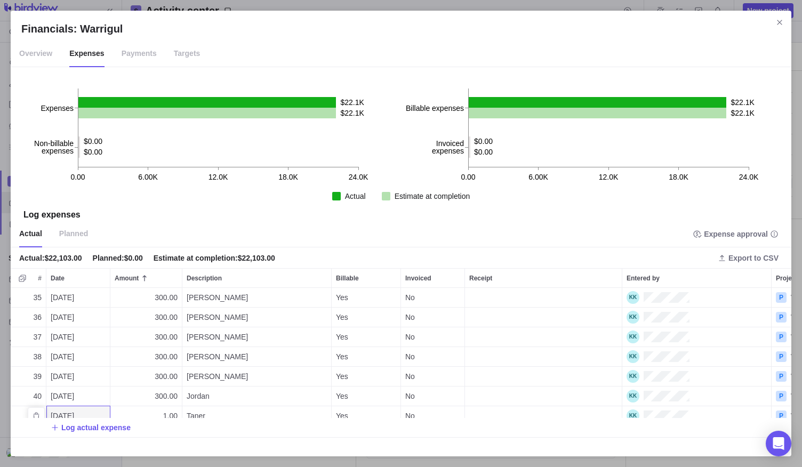
click at [171, 411] on span "1.00" at bounding box center [170, 416] width 14 height 11
type input "350"
click at [169, 382] on div "35 [DATE] 300.00 [PERSON_NAME] Yes No P Warrigul 36 [DATE] 300.00 [PERSON_NAME]…" at bounding box center [401, 367] width 781 height 158
click at [172, 391] on span "300.00" at bounding box center [166, 396] width 23 height 11
type input "320"
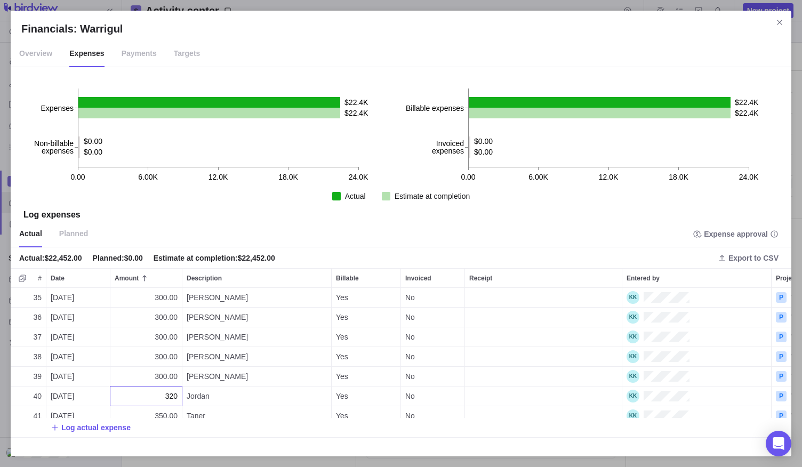
click at [220, 422] on div "35 [DATE] 300.00 [PERSON_NAME] Yes No P Warrigul 36 [DATE] 300.00 [PERSON_NAME]…" at bounding box center [401, 367] width 781 height 158
click at [166, 338] on span "1.00" at bounding box center [170, 337] width 14 height 11
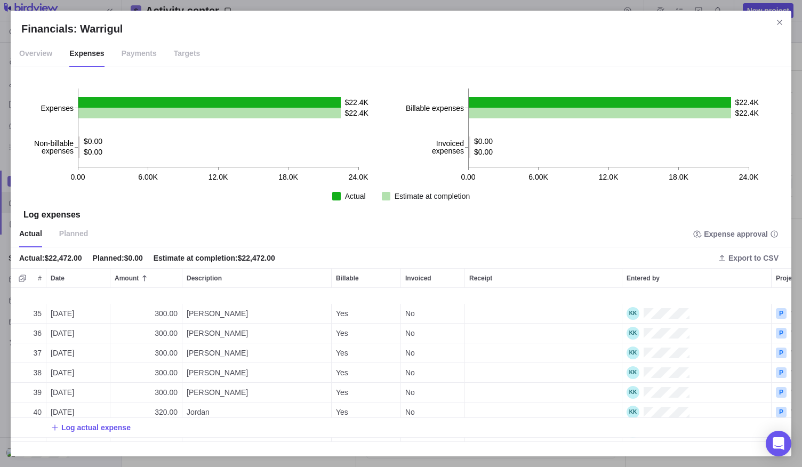
scroll to position [679, 0]
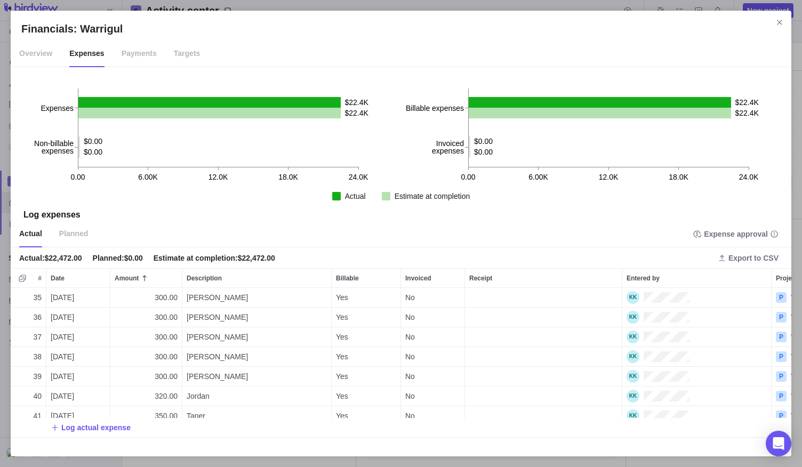
type input "300"
click at [105, 430] on div "3 [DATE] 300 [PERSON_NAME] Yes No P Warrigul 35 [DATE] 300.00 [PERSON_NAME] Yes…" at bounding box center [401, 367] width 781 height 158
click at [140, 406] on div "350.00" at bounding box center [145, 415] width 71 height 19
click at [89, 430] on div "35 [DATE] 300.00 [PERSON_NAME] Yes No P Warrigul 36 [DATE] 300.00 [PERSON_NAME]…" at bounding box center [401, 367] width 781 height 158
click at [91, 429] on span "Log actual expense" at bounding box center [95, 427] width 69 height 11
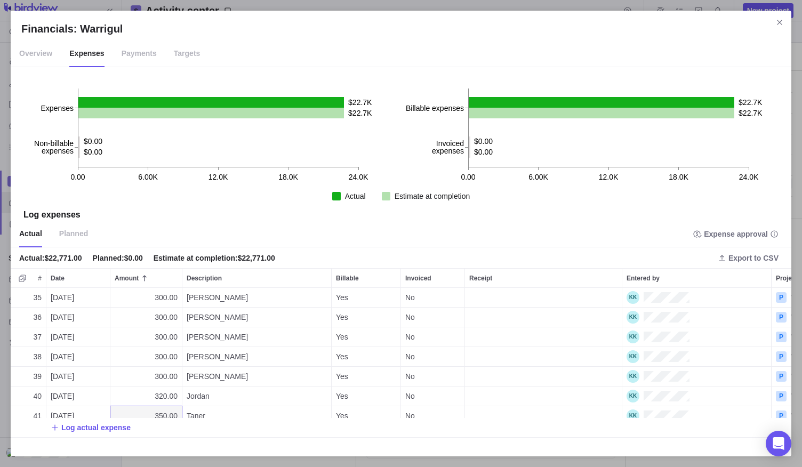
scroll to position [699, 0]
type input "632.70"
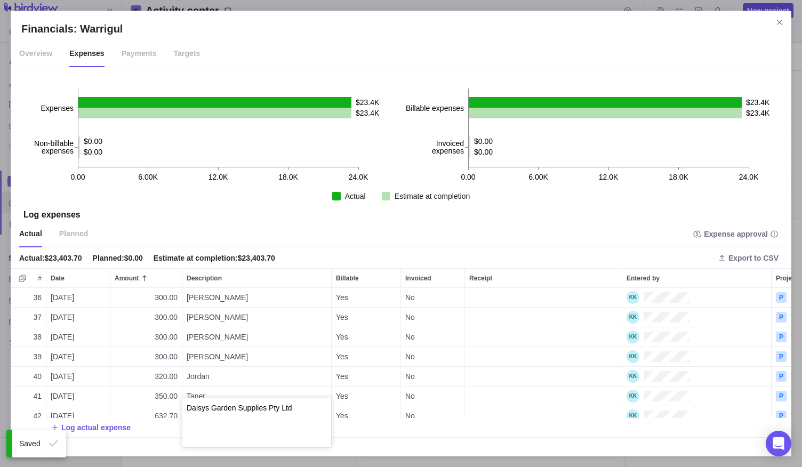
type textarea "Daisys Garden Supplies Pty Ltd"
click at [355, 427] on div "36 [DATE] 300.00 [PERSON_NAME] Yes No P Warrigul 37 [DATE] 300.00 [PERSON_NAME]…" at bounding box center [401, 367] width 781 height 158
click at [780, 26] on icon "Close" at bounding box center [780, 22] width 9 height 9
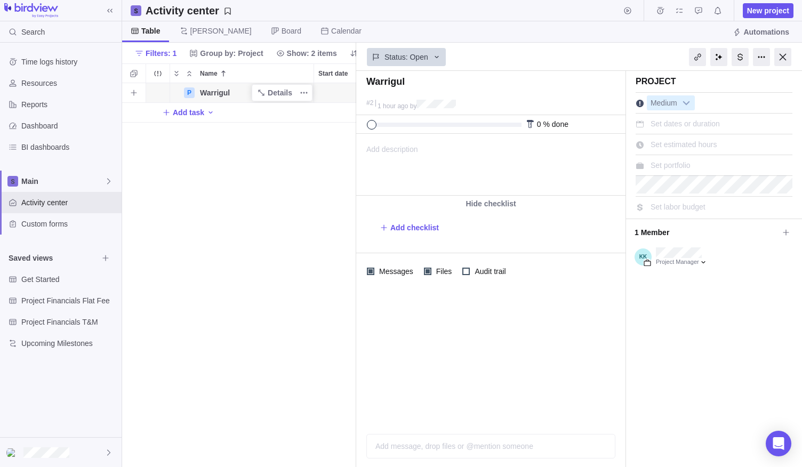
click at [211, 93] on span "Warrigul" at bounding box center [215, 92] width 30 height 11
click at [211, 92] on input "Warrigul" at bounding box center [254, 93] width 119 height 20
click at [217, 92] on input "Warrigul" at bounding box center [254, 93] width 119 height 20
click at [268, 92] on input "Warragul" at bounding box center [254, 93] width 119 height 20
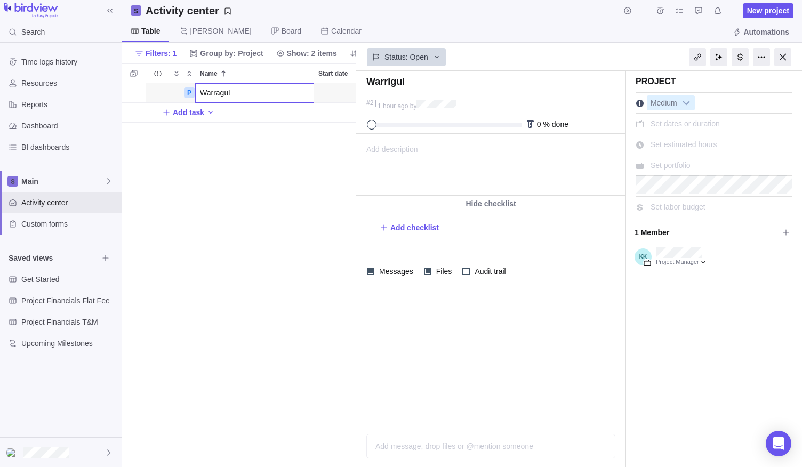
type input "Warragul"
click at [276, 156] on div "P Warragul Open 2 Add task" at bounding box center [239, 275] width 234 height 385
type textarea "Warragul"
click at [745, 52] on div at bounding box center [740, 57] width 17 height 18
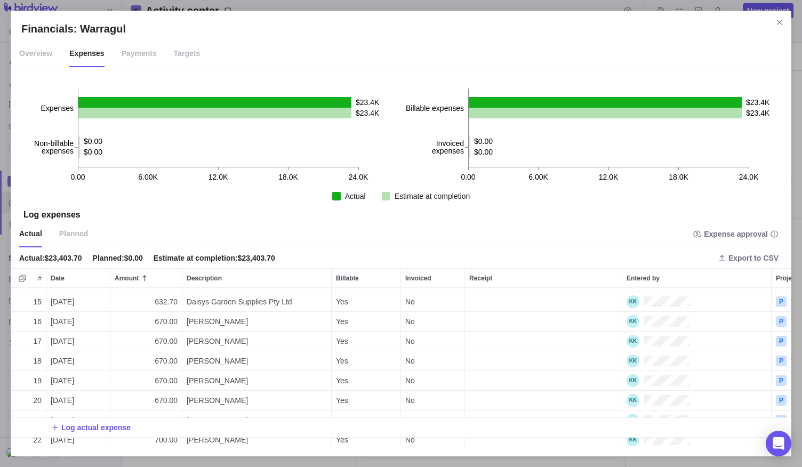
scroll to position [219, 0]
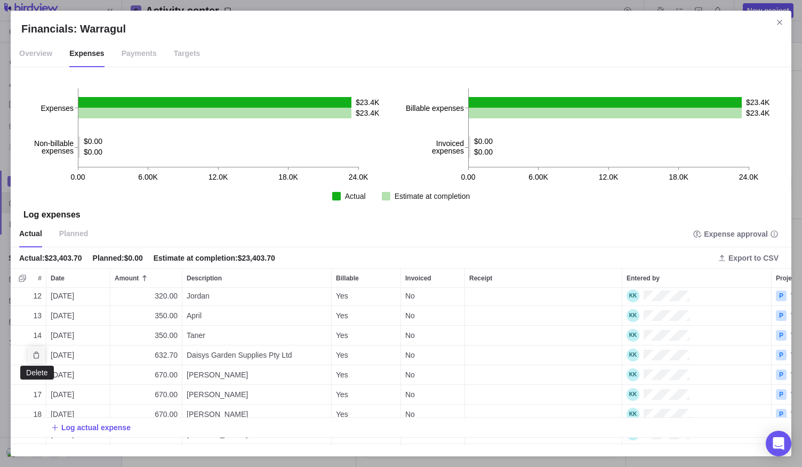
click at [38, 355] on icon "Delete" at bounding box center [36, 355] width 6 height 7
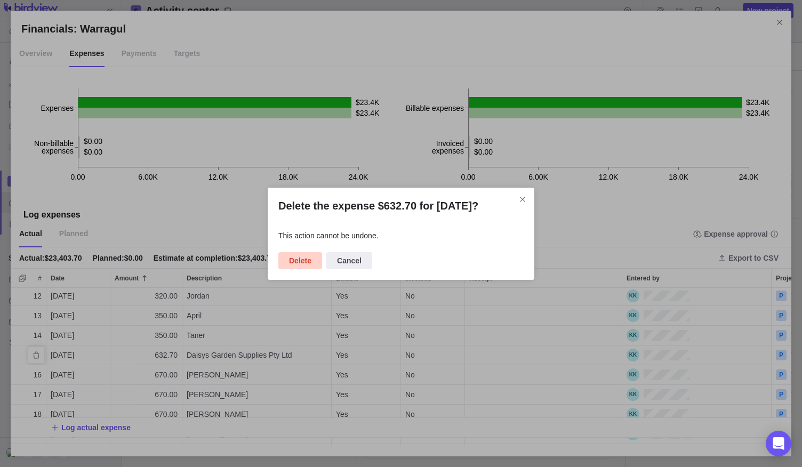
click at [309, 260] on span "Delete" at bounding box center [300, 260] width 22 height 13
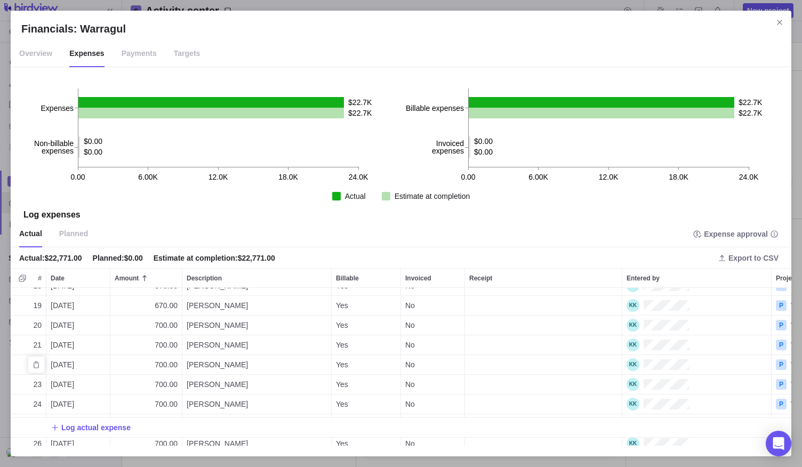
scroll to position [146, 0]
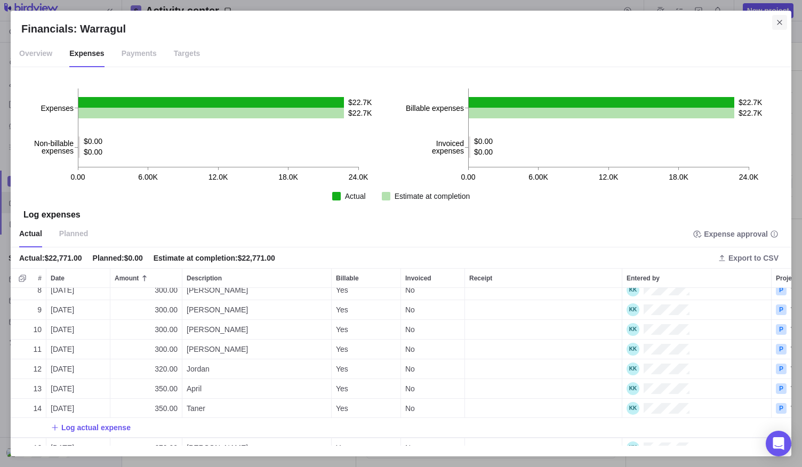
click at [781, 20] on icon "Close" at bounding box center [780, 22] width 9 height 9
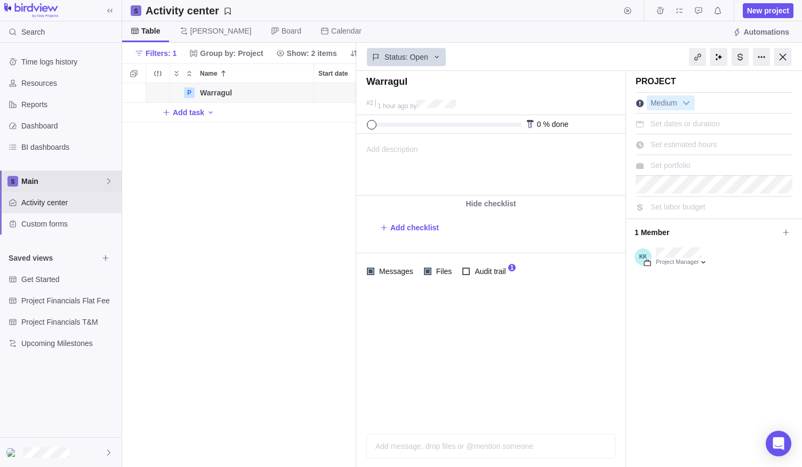
click at [65, 179] on span "Main" at bounding box center [62, 181] width 83 height 11
click at [53, 182] on span "Main" at bounding box center [62, 181] width 83 height 11
click at [303, 55] on span "Show: 2 items" at bounding box center [312, 53] width 50 height 11
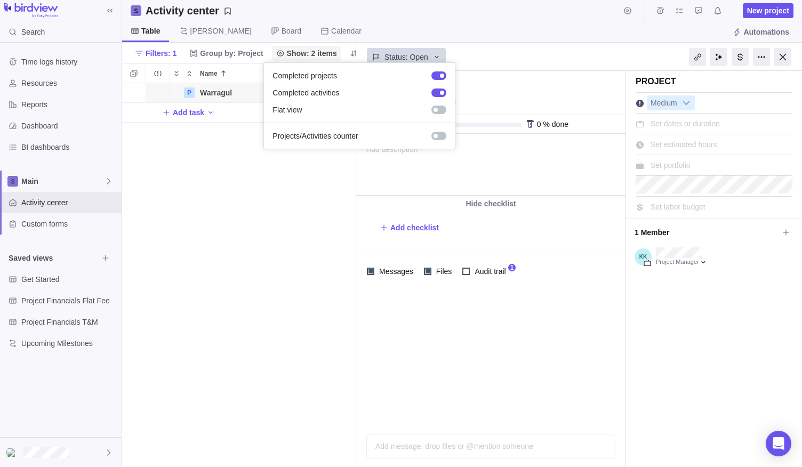
click at [305, 56] on span "Show: 2 items" at bounding box center [312, 53] width 50 height 11
